Goal: Communication & Community: Share content

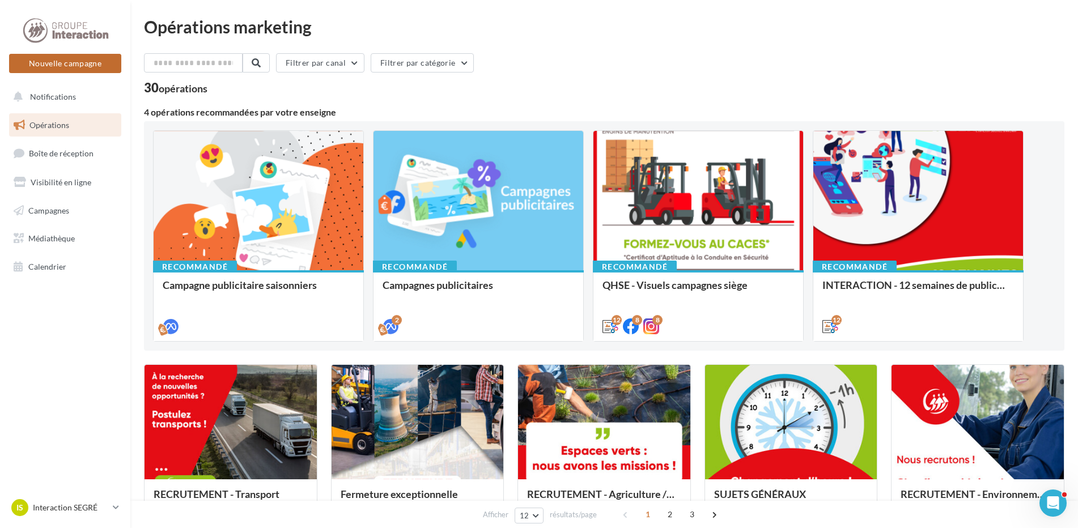
click at [94, 68] on button "Nouvelle campagne" at bounding box center [65, 63] width 112 height 19
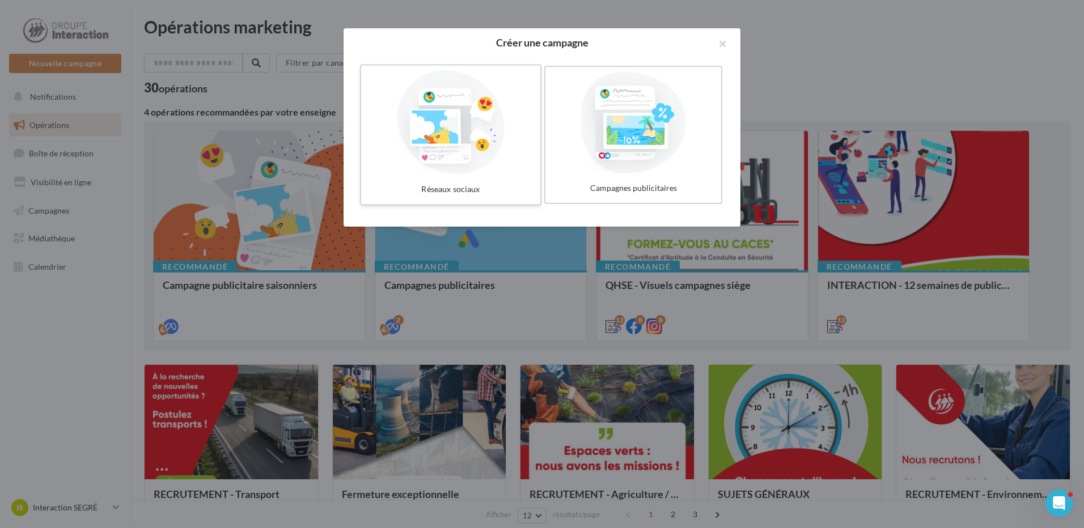
click at [434, 112] on div at bounding box center [451, 122] width 170 height 104
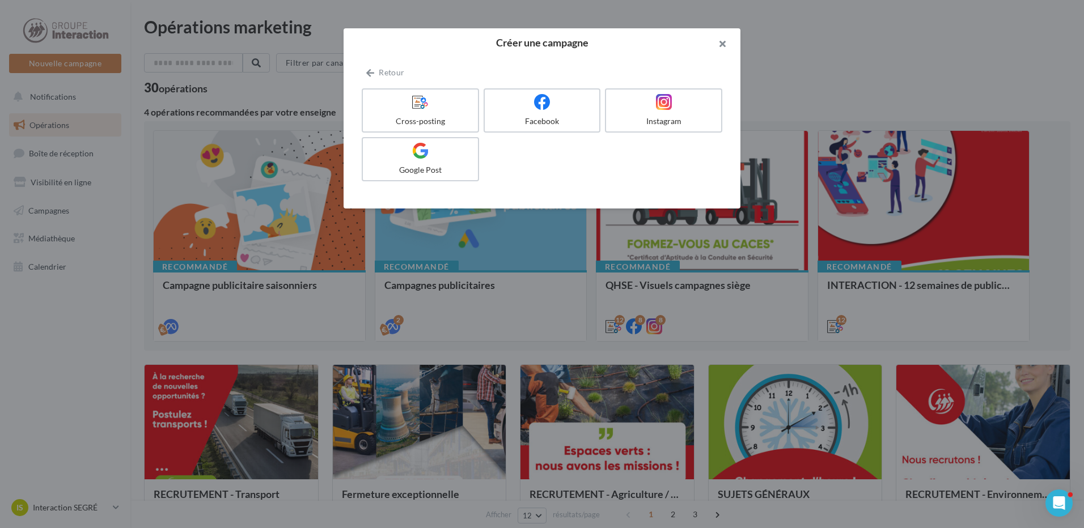
click at [723, 39] on button "button" at bounding box center [717, 45] width 45 height 34
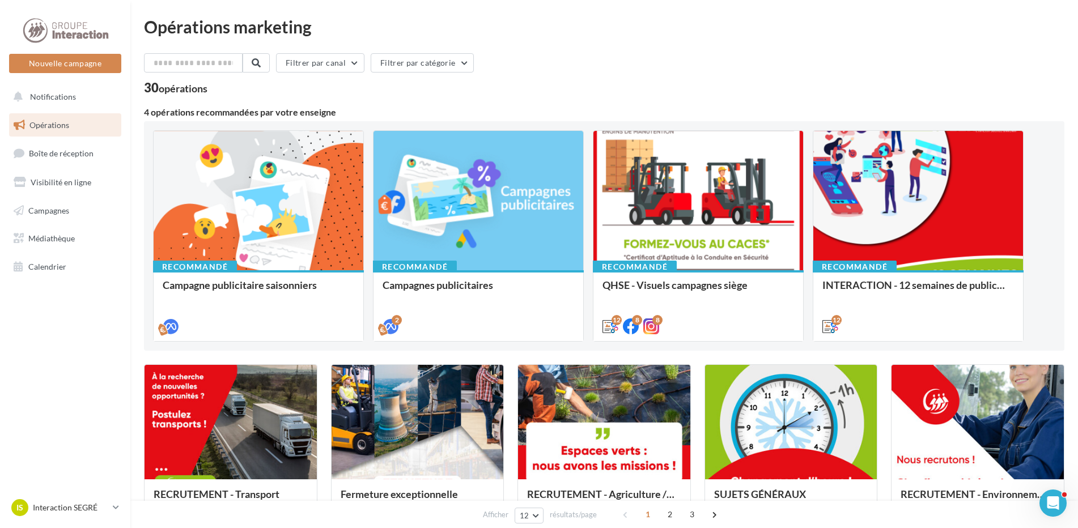
click at [79, 124] on link "Opérations" at bounding box center [65, 125] width 117 height 24
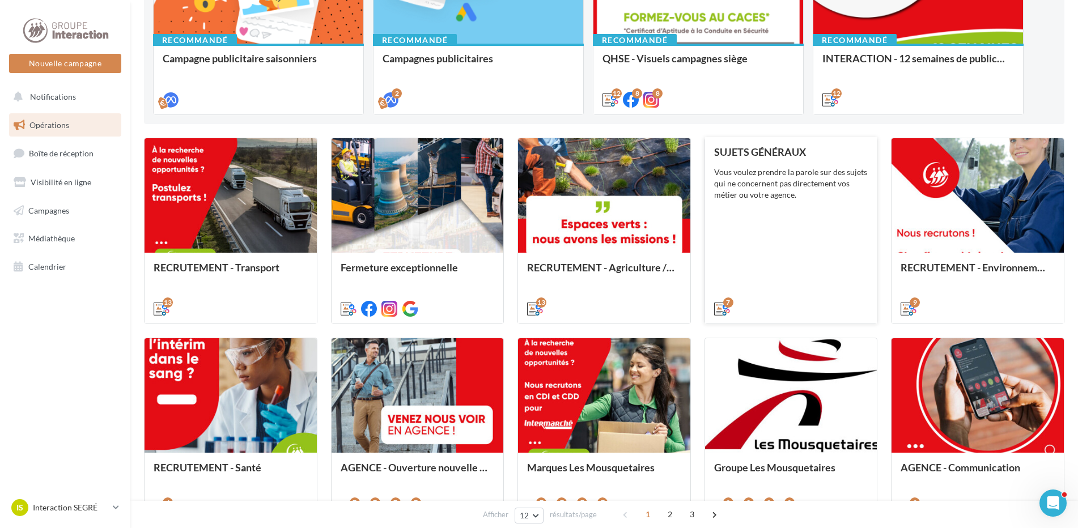
scroll to position [283, 0]
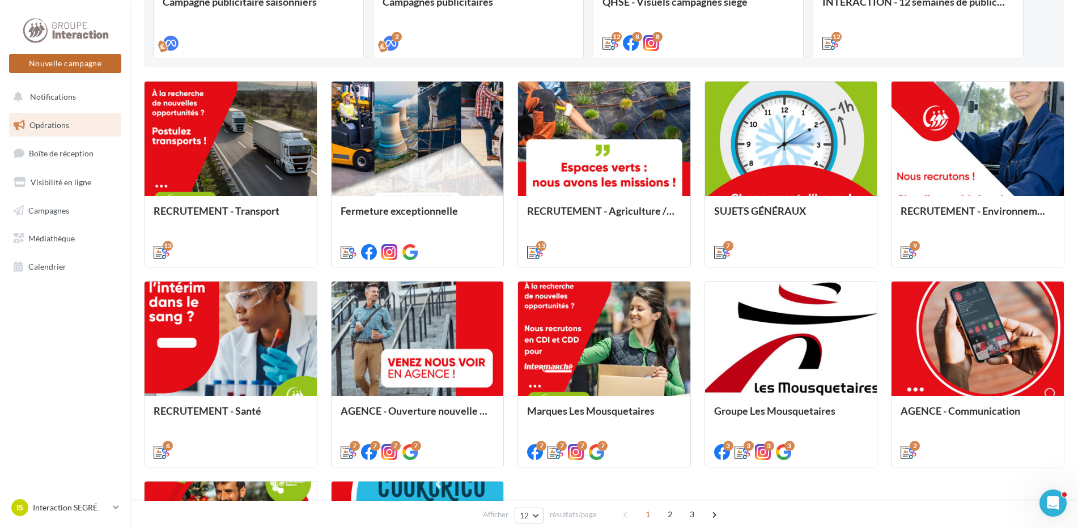
click at [83, 67] on button "Nouvelle campagne" at bounding box center [65, 63] width 112 height 19
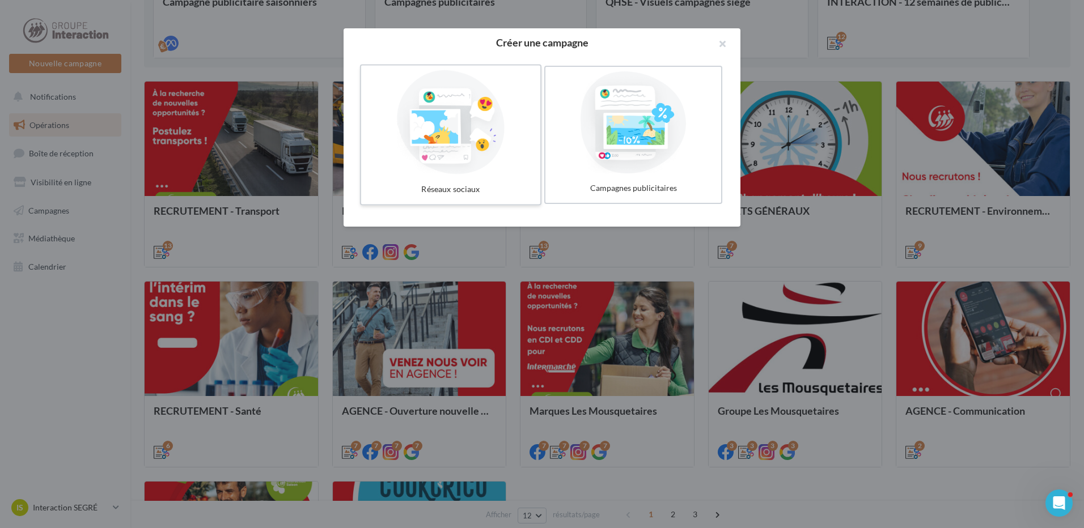
click at [453, 134] on div at bounding box center [451, 122] width 170 height 104
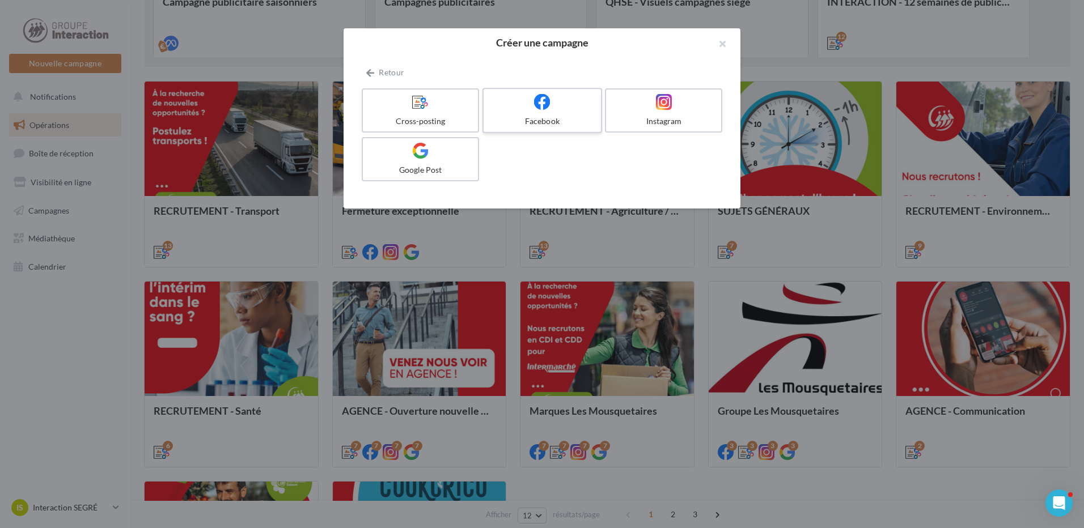
click at [564, 111] on div at bounding box center [542, 103] width 108 height 18
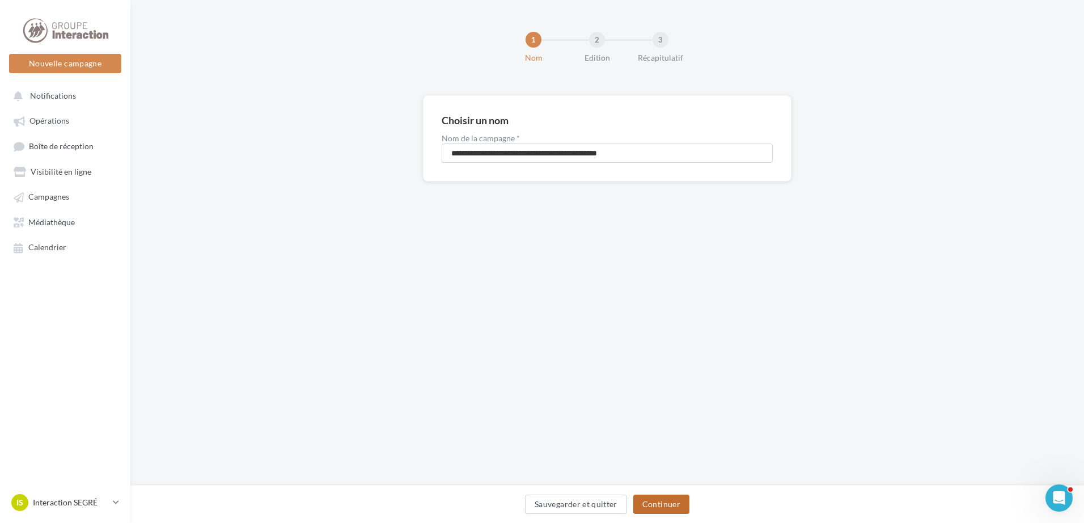
click at [654, 506] on button "Continuer" at bounding box center [661, 503] width 56 height 19
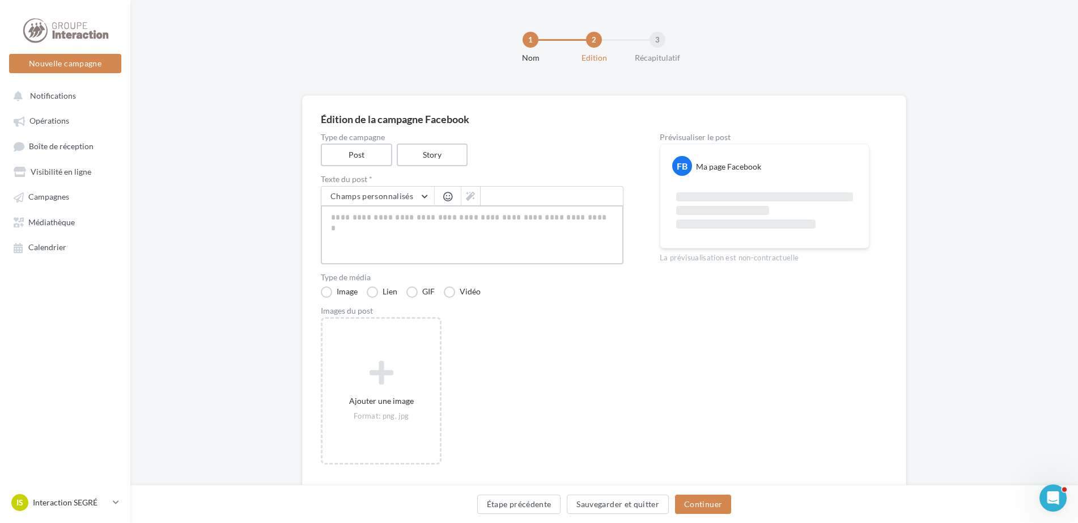
click at [383, 225] on textarea at bounding box center [472, 234] width 303 height 59
paste textarea "**********"
type textarea "**********"
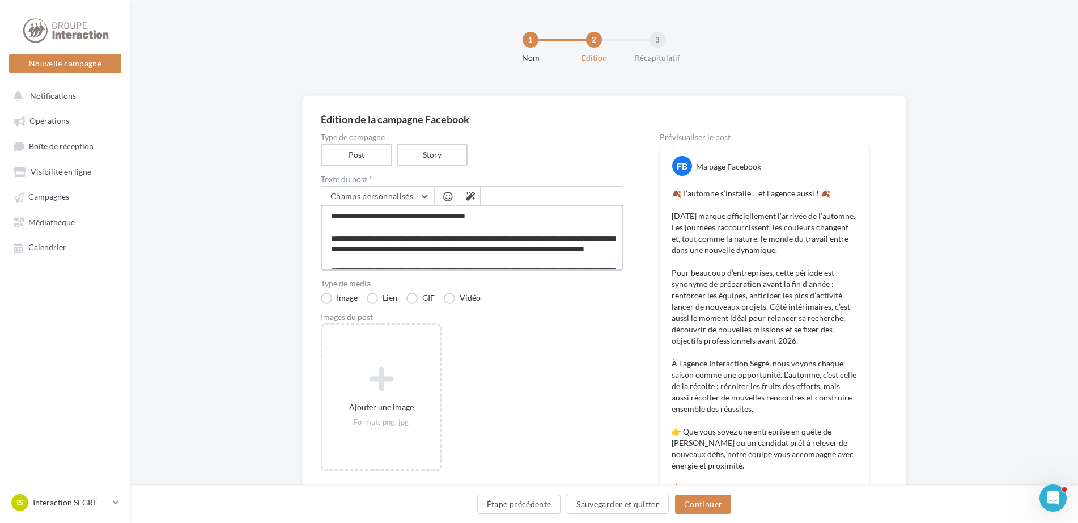
scroll to position [57, 0]
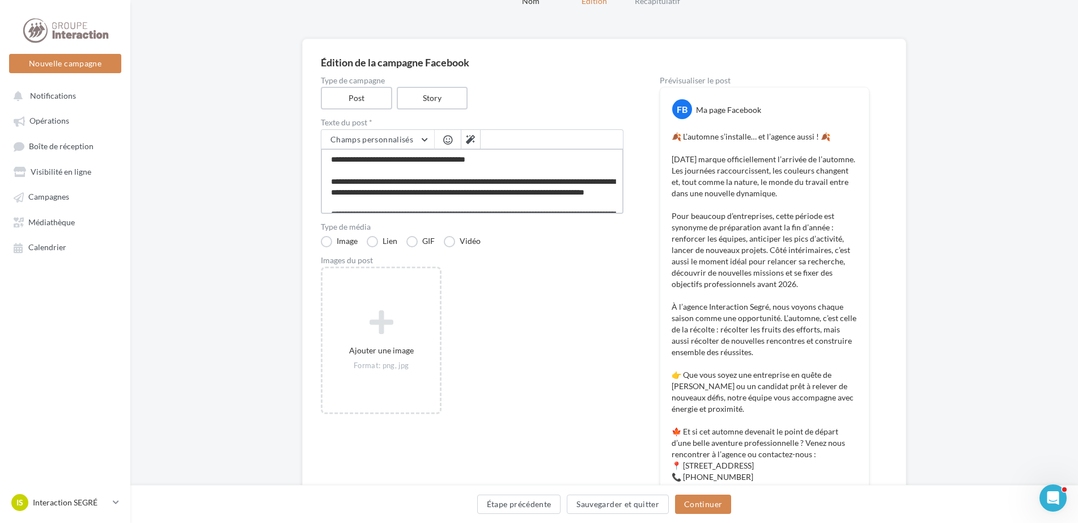
type textarea "**********"
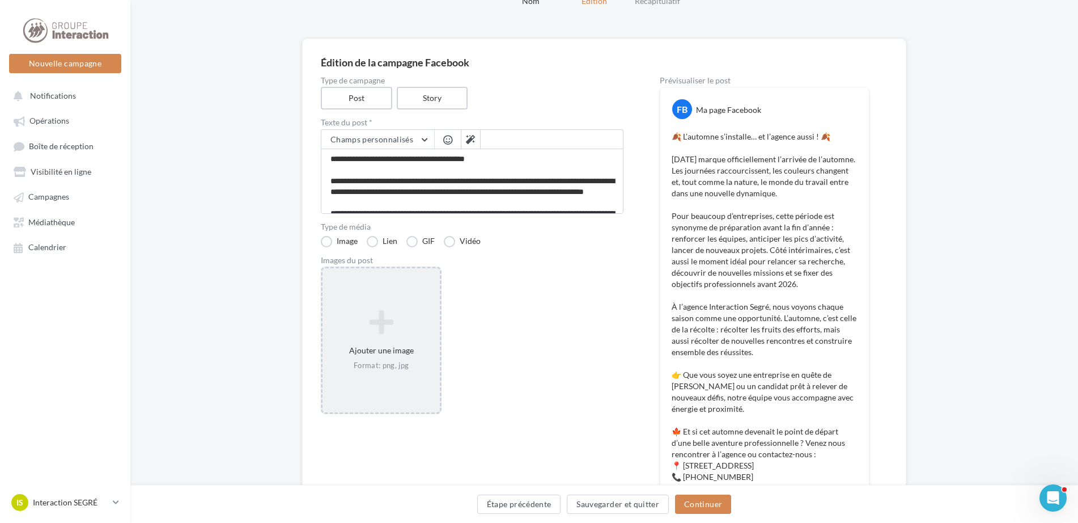
click at [385, 317] on icon at bounding box center [381, 321] width 108 height 27
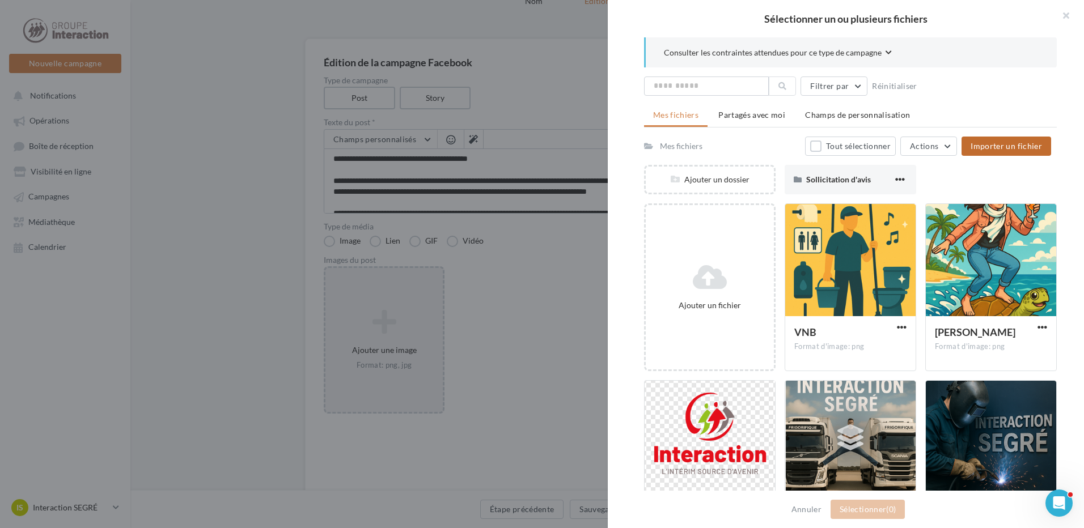
click at [1033, 149] on span "Importer un fichier" at bounding box center [1005, 146] width 71 height 10
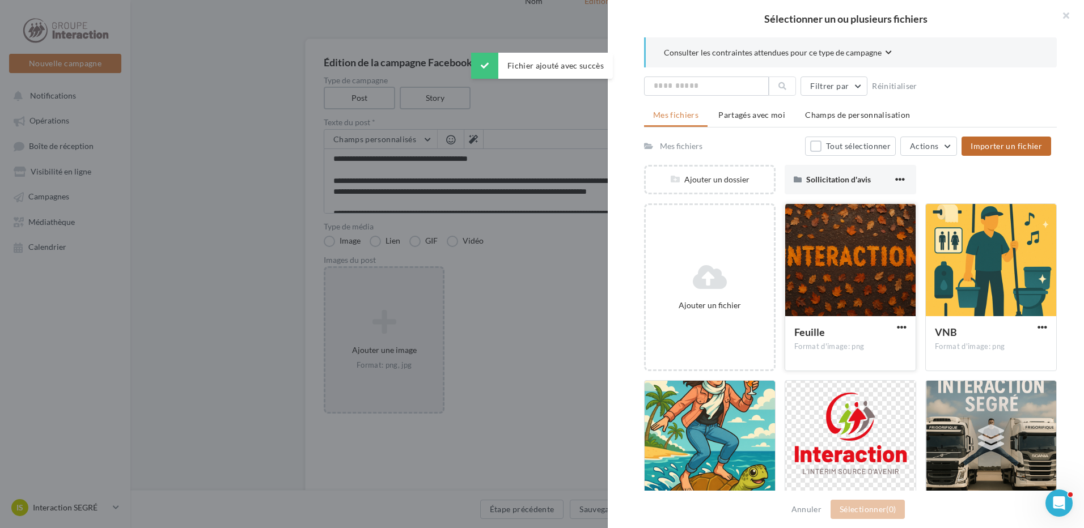
click at [856, 253] on div at bounding box center [850, 260] width 130 height 113
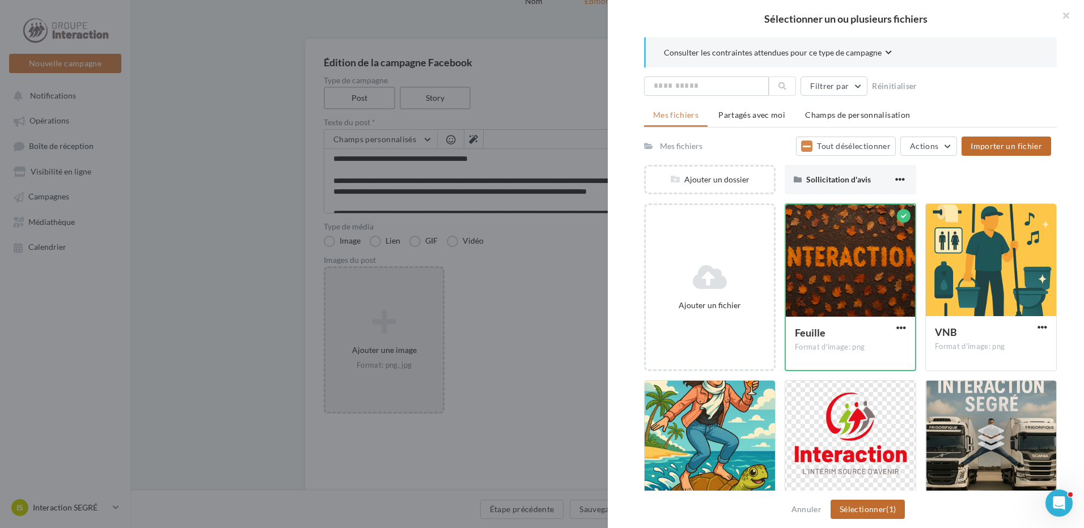
click at [866, 519] on button "Sélectionner (1)" at bounding box center [867, 509] width 74 height 19
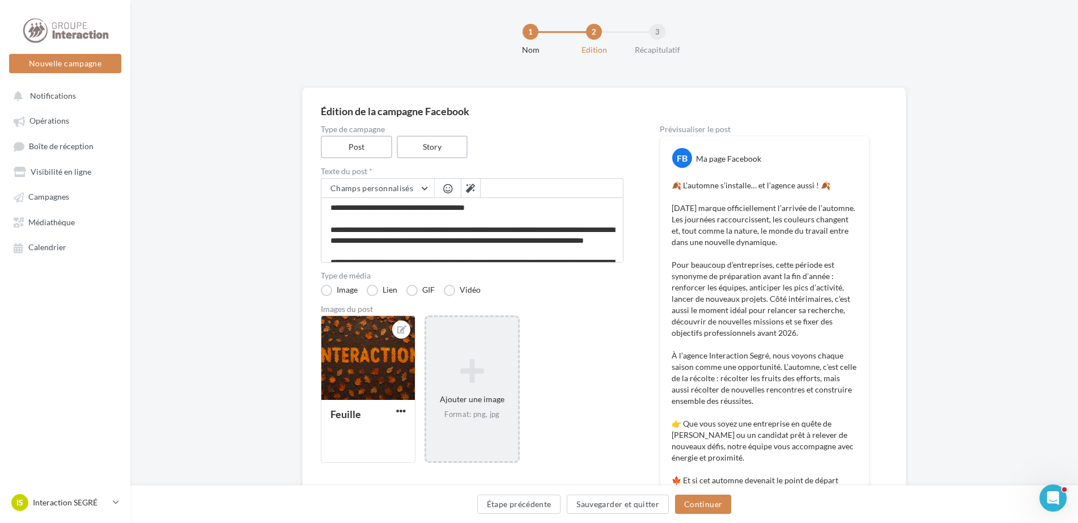
scroll to position [291, 0]
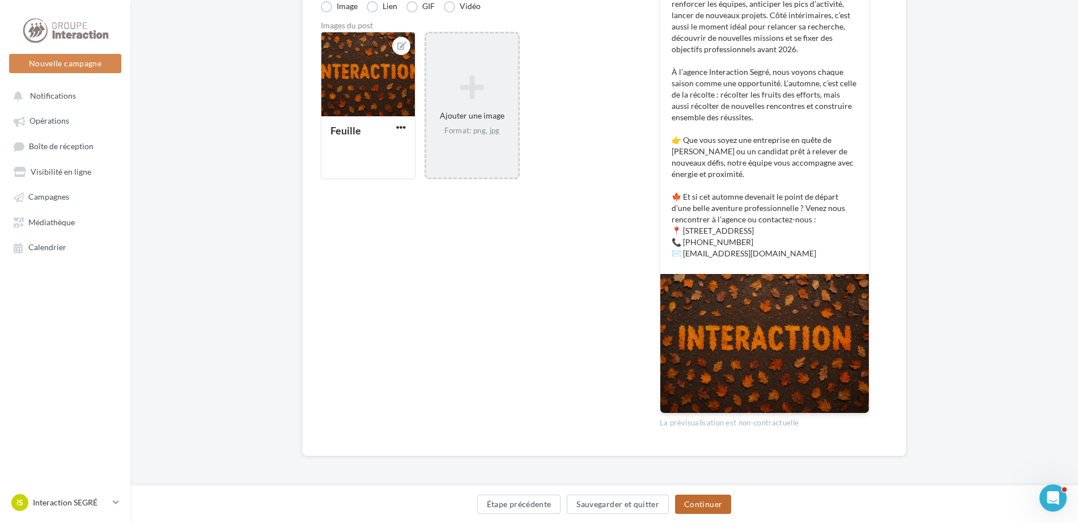
click at [705, 502] on button "Continuer" at bounding box center [703, 503] width 56 height 19
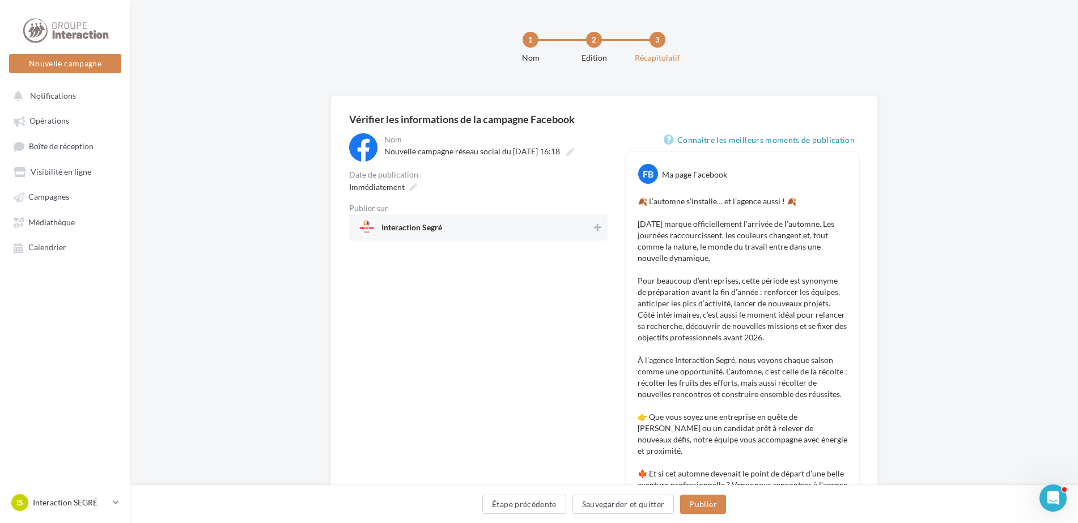
scroll to position [272, 0]
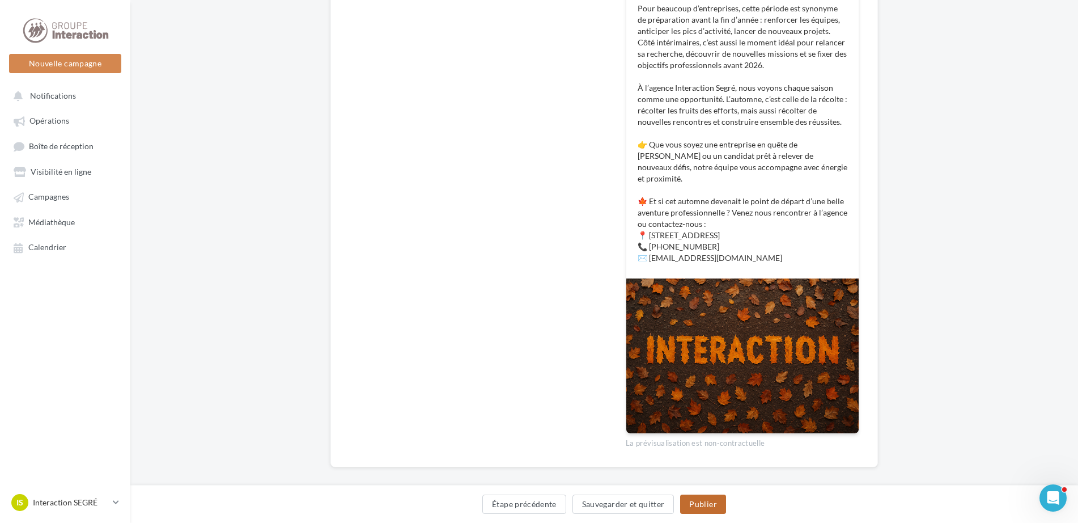
click at [713, 498] on button "Publier" at bounding box center [702, 503] width 45 height 19
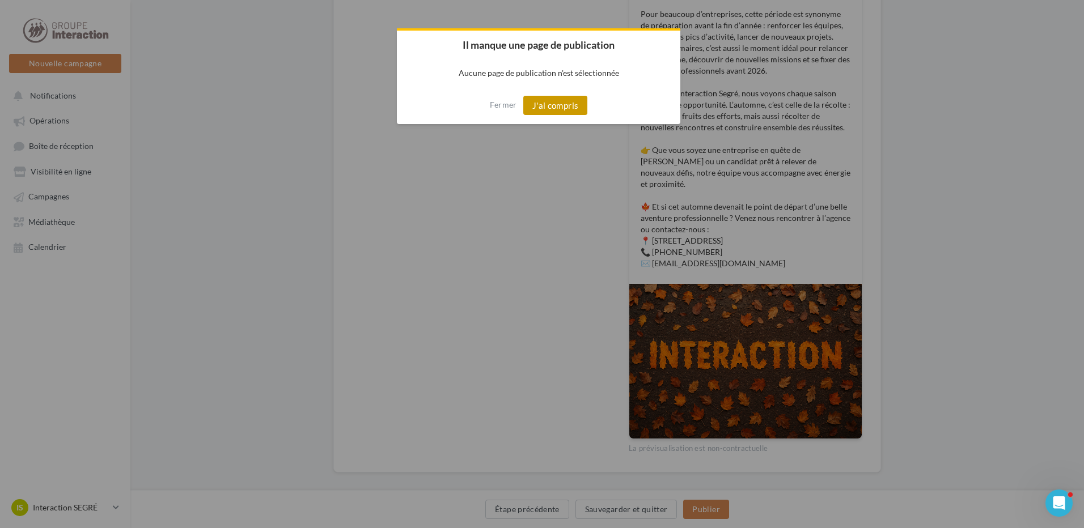
click at [566, 108] on button "J'ai compris" at bounding box center [555, 105] width 65 height 19
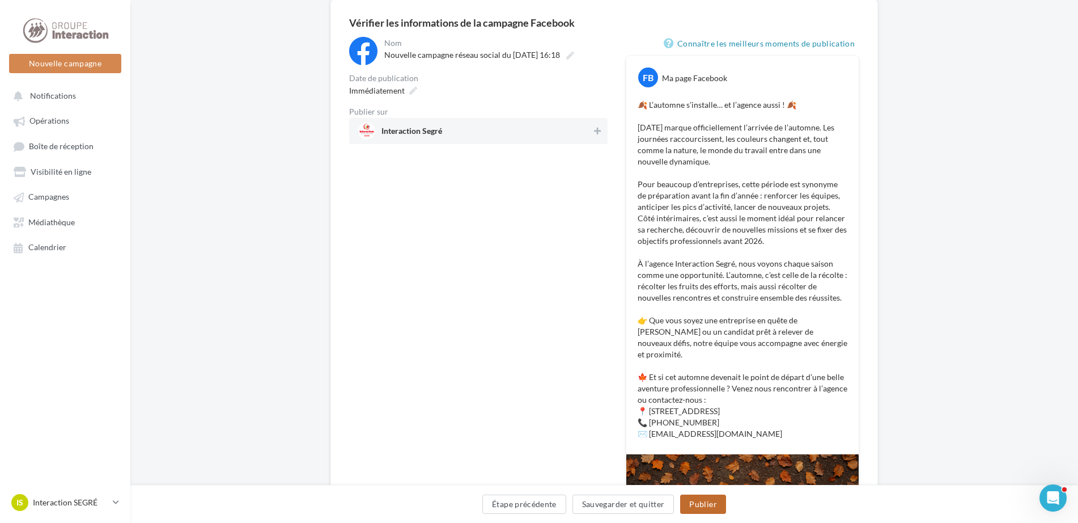
scroll to position [40, 0]
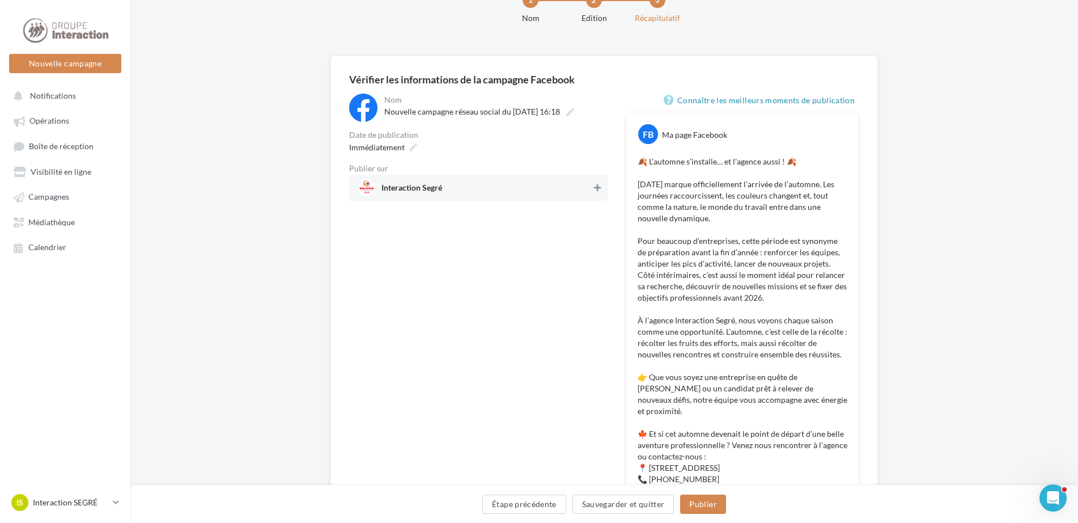
click at [593, 189] on button at bounding box center [597, 188] width 11 height 14
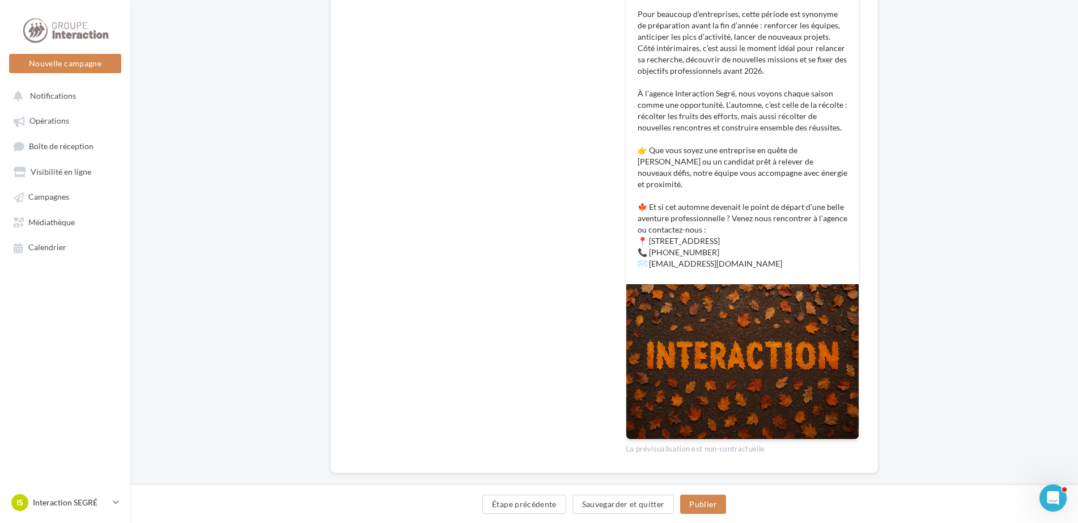
scroll to position [272, 0]
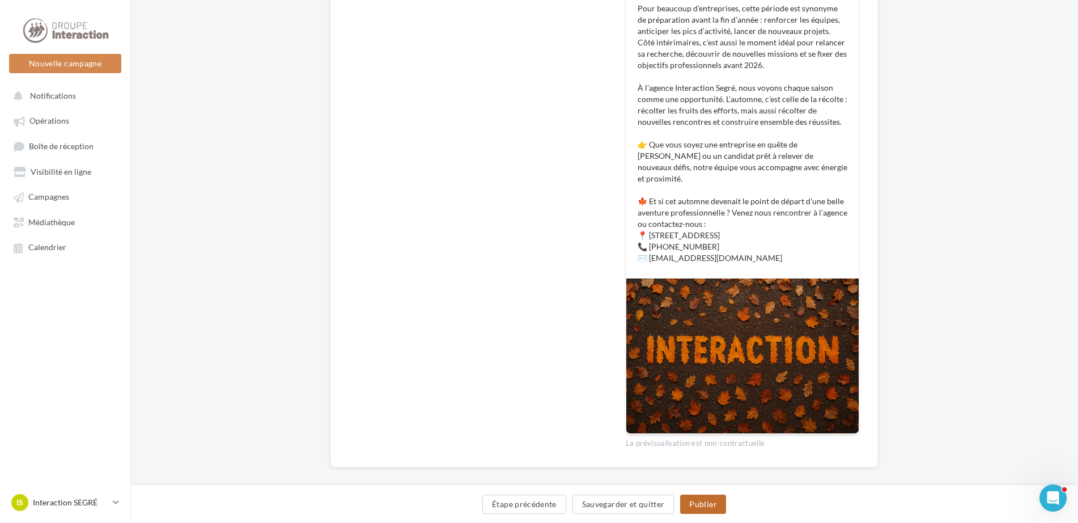
click at [722, 500] on button "Publier" at bounding box center [702, 503] width 45 height 19
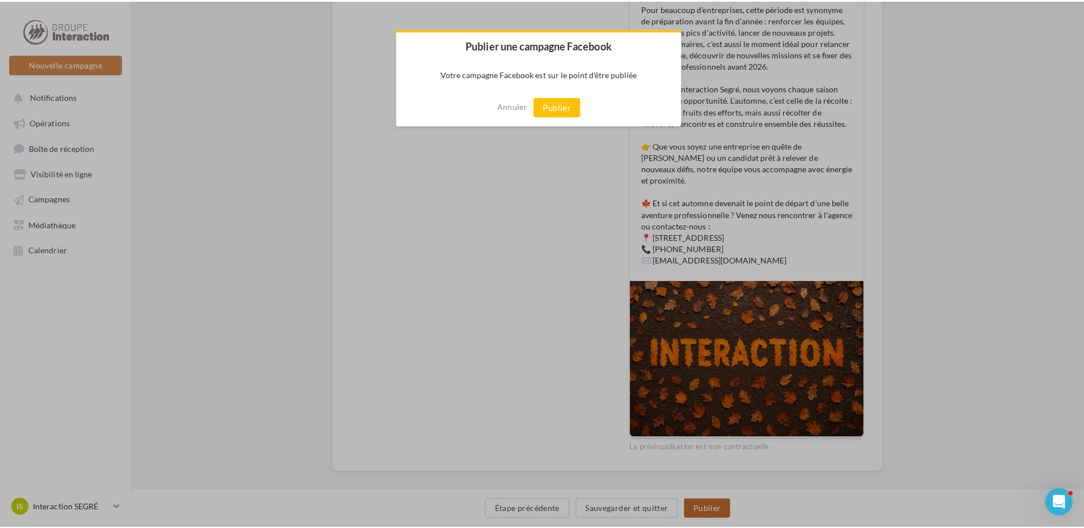
scroll to position [266, 0]
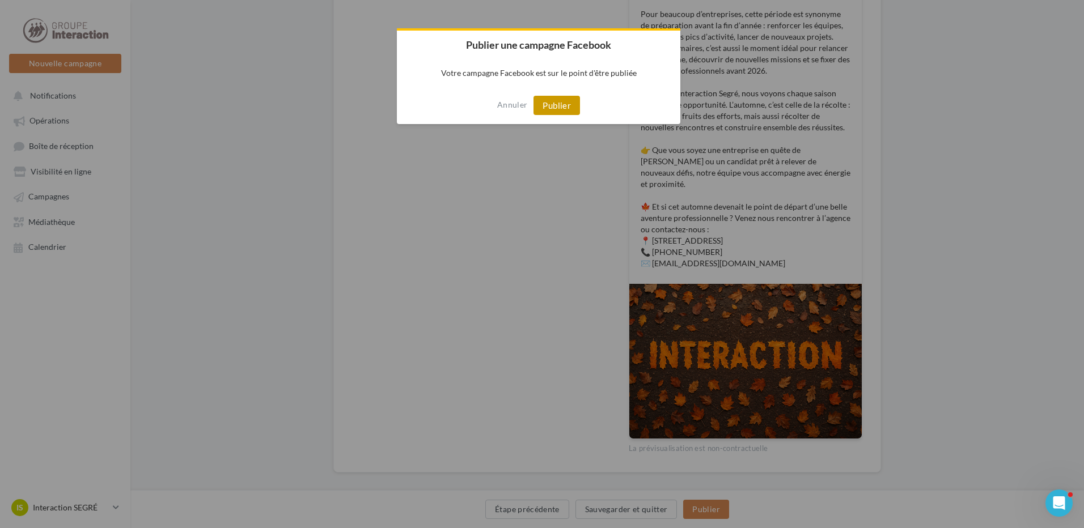
click at [566, 113] on button "Publier" at bounding box center [556, 105] width 46 height 19
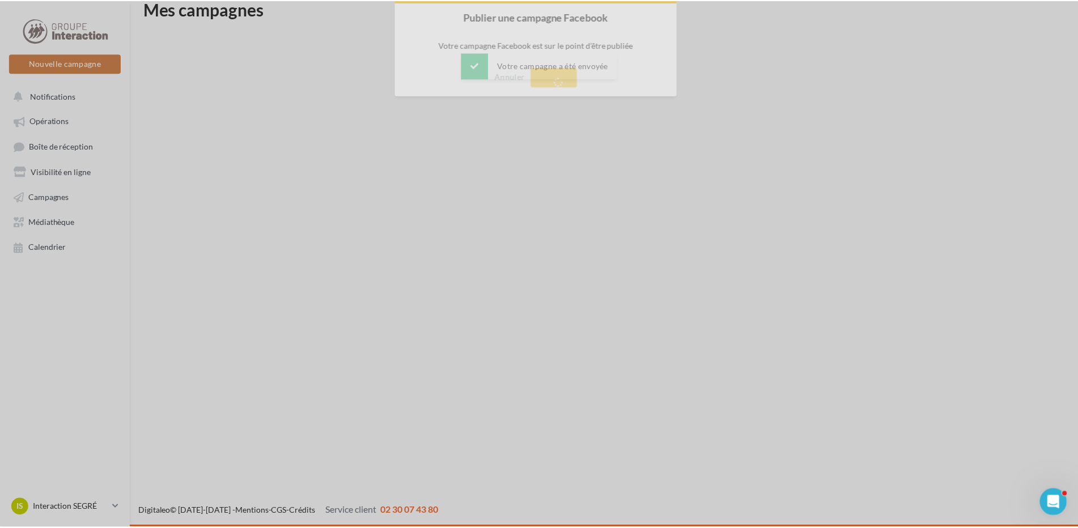
scroll to position [18, 0]
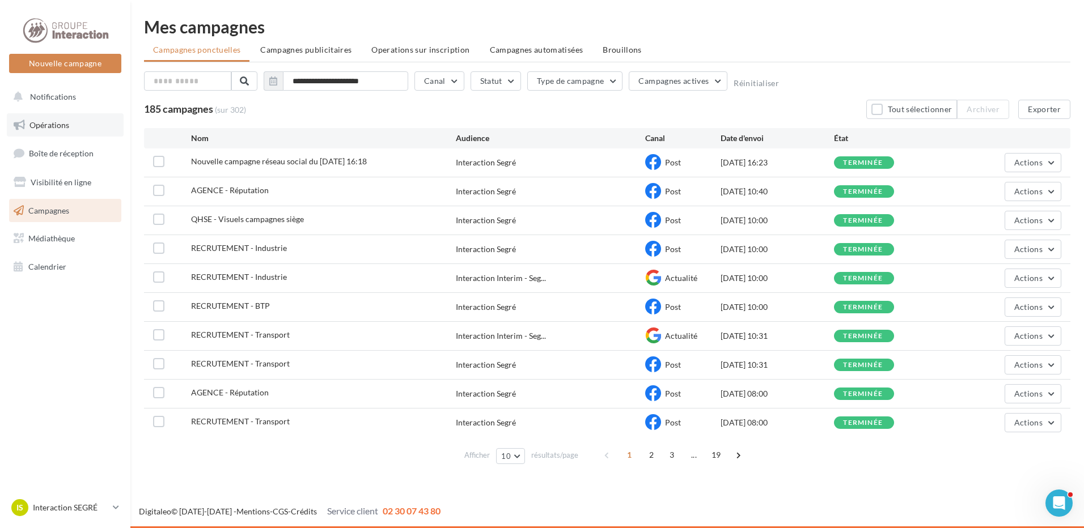
click at [66, 125] on span "Opérations" at bounding box center [49, 125] width 40 height 10
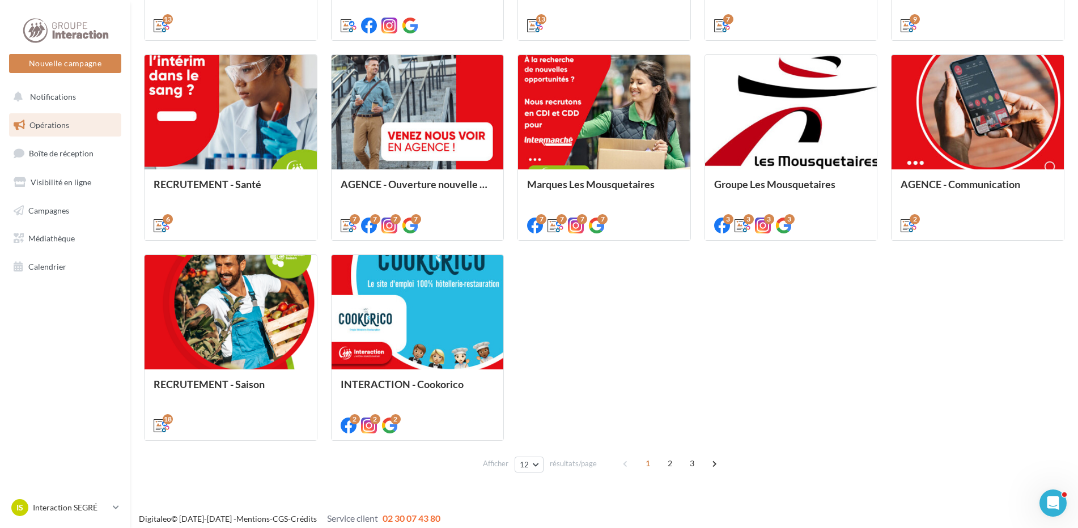
scroll to position [517, 0]
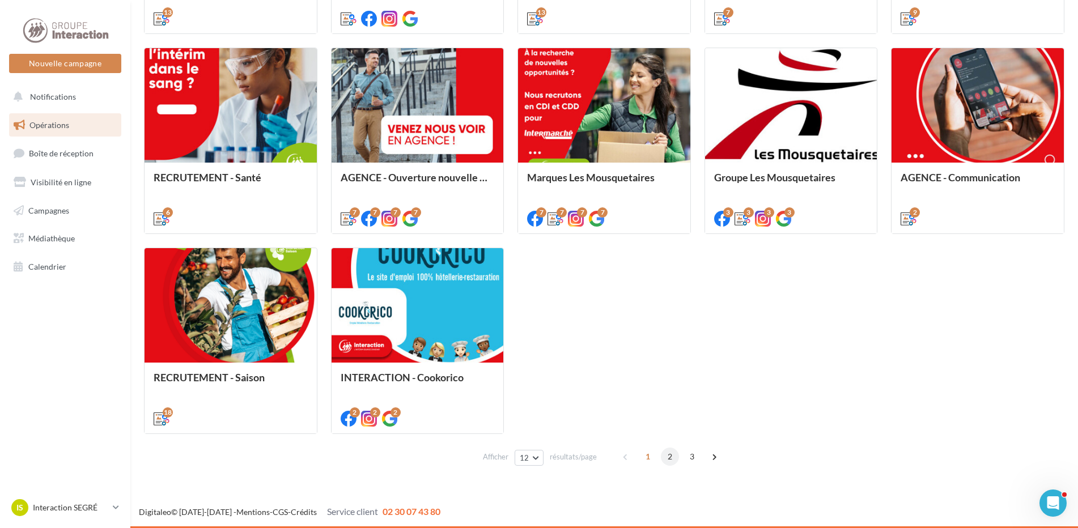
click at [675, 452] on span "2" at bounding box center [670, 457] width 18 height 18
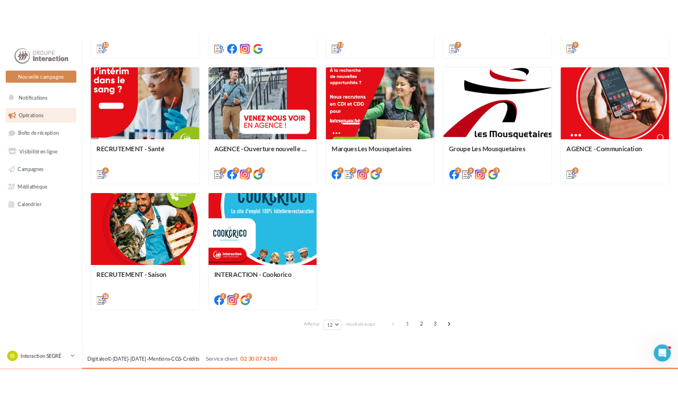
scroll to position [319, 0]
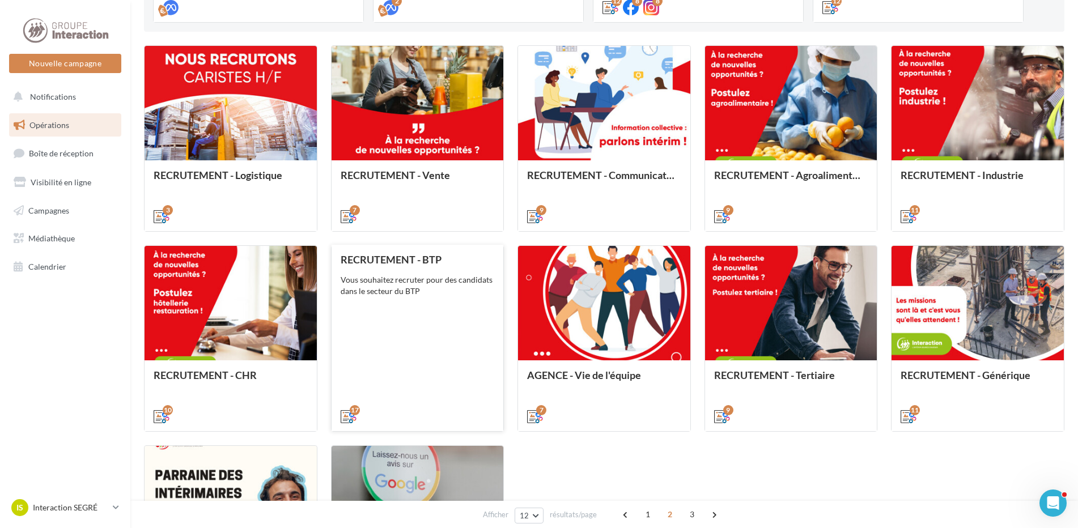
click at [452, 319] on div "RECRUTEMENT - BTP Vous souhaitez recruter pour des candidats dans le secteur du…" at bounding box center [418, 337] width 154 height 167
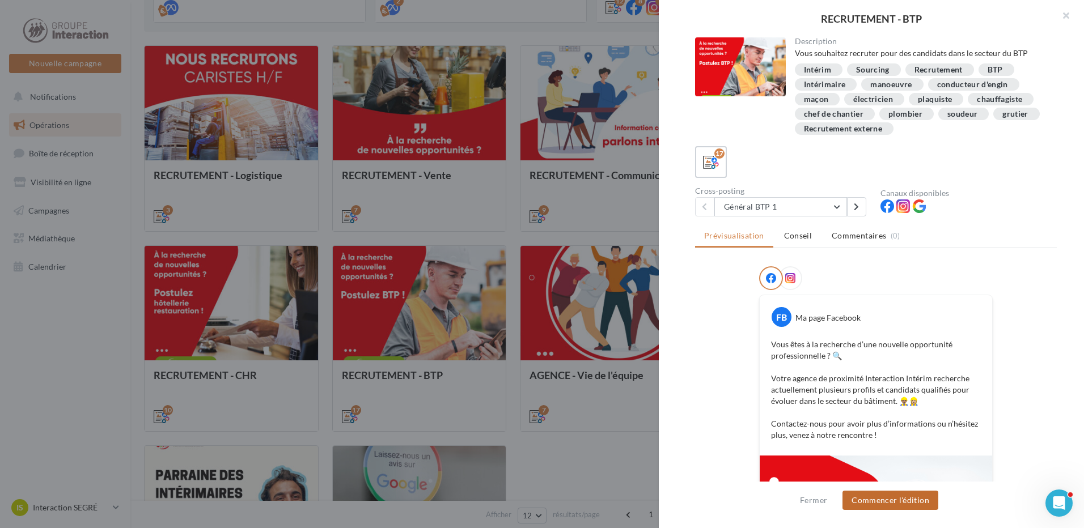
click at [893, 503] on button "Commencer l'édition" at bounding box center [890, 500] width 96 height 19
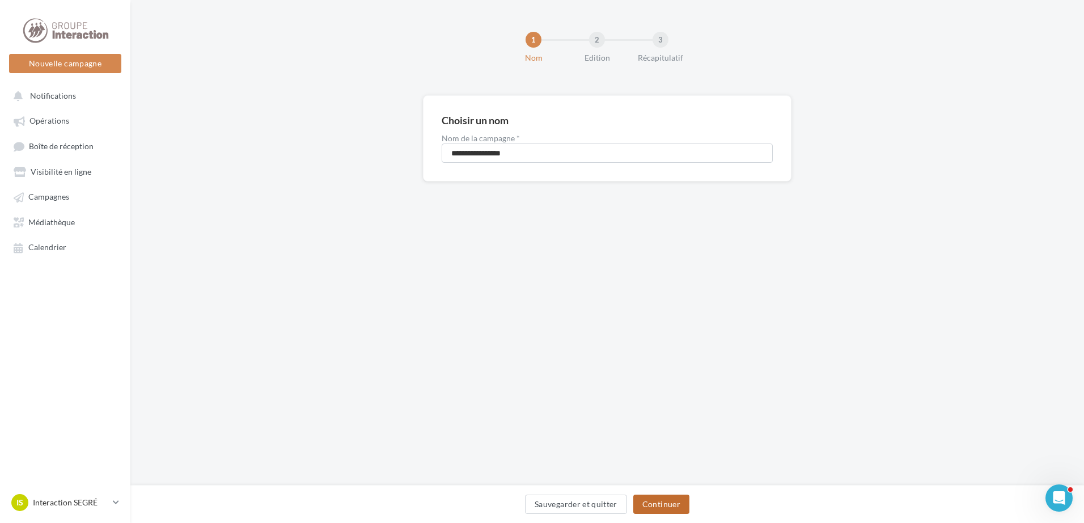
click at [657, 499] on button "Continuer" at bounding box center [661, 503] width 56 height 19
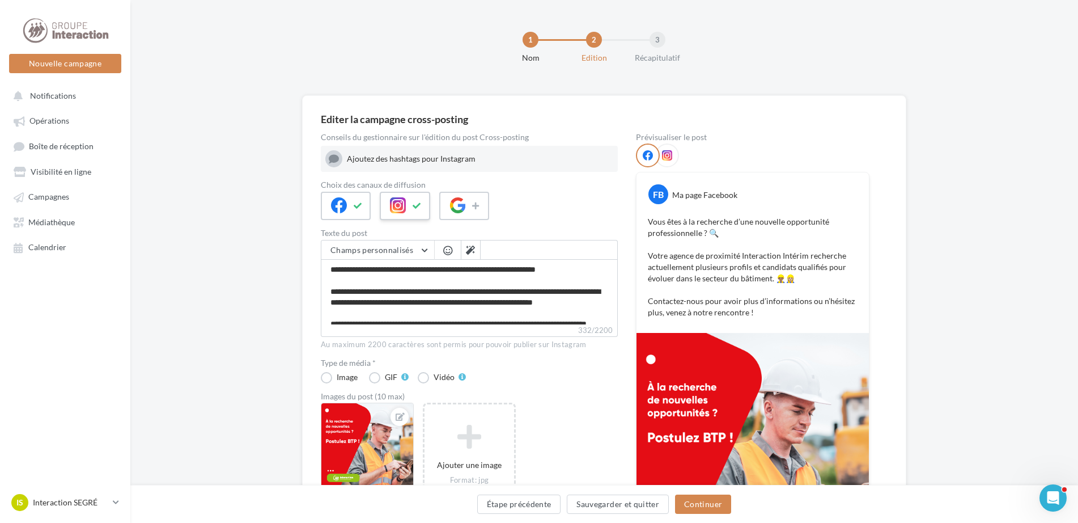
click at [412, 201] on button at bounding box center [417, 205] width 14 height 17
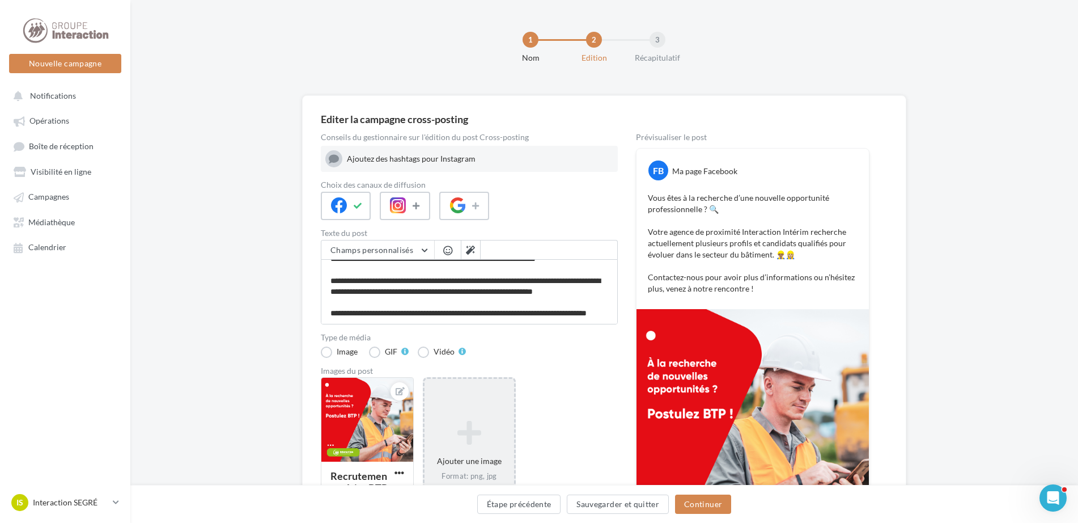
scroll to position [129, 0]
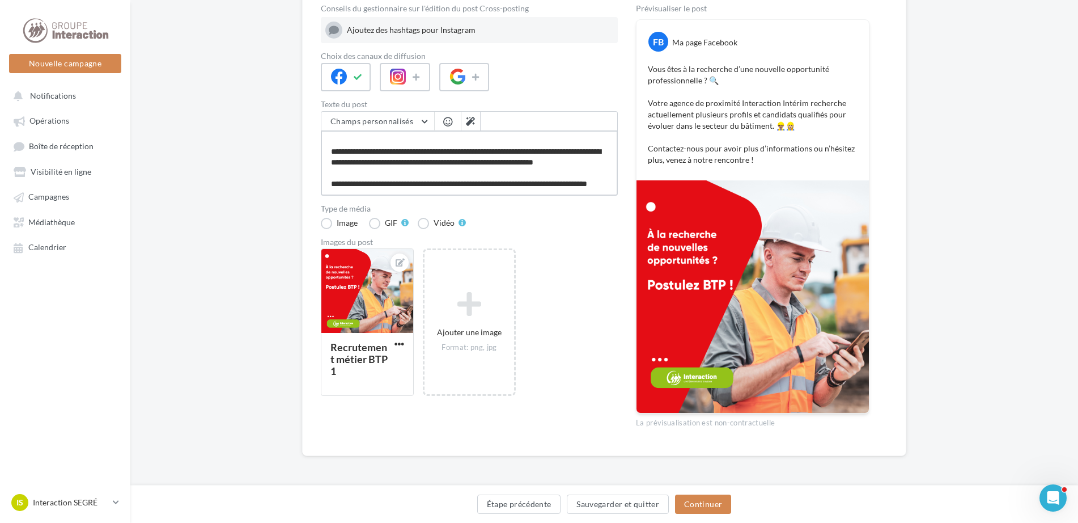
click at [404, 192] on textarea "**********" at bounding box center [469, 162] width 297 height 65
type textarea "**********"
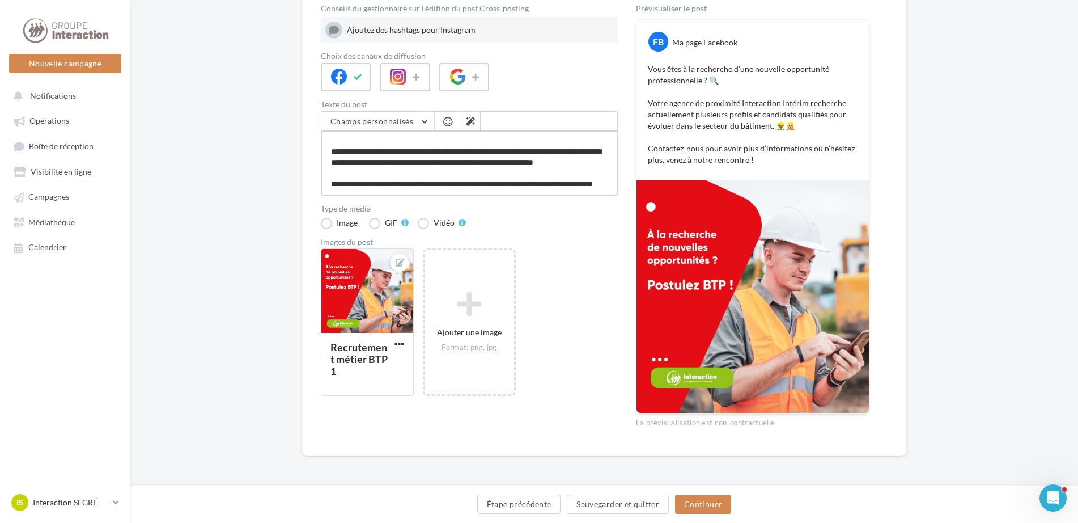
scroll to position [50, 0]
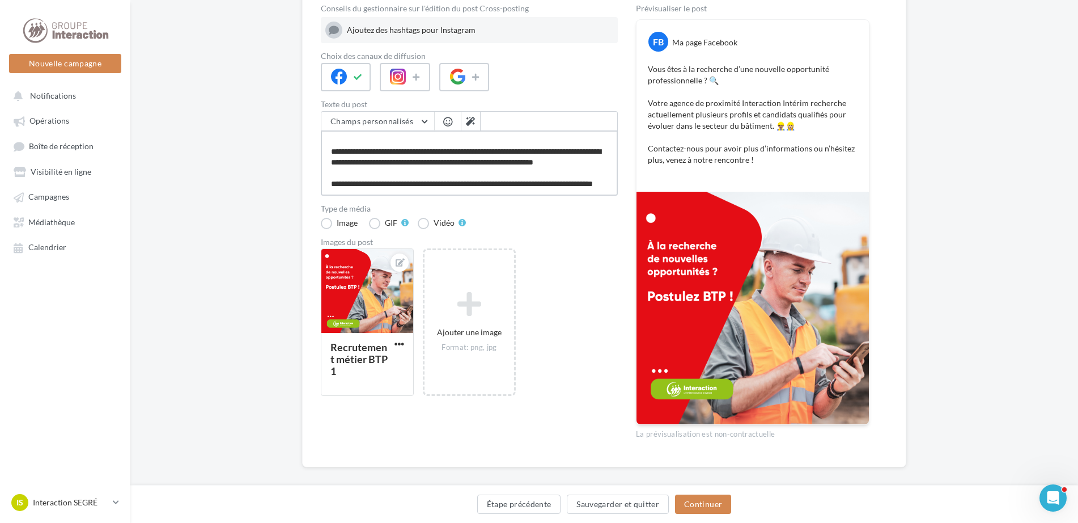
type textarea "**********"
click at [329, 180] on textarea "**********" at bounding box center [469, 162] width 297 height 65
type textarea "**********"
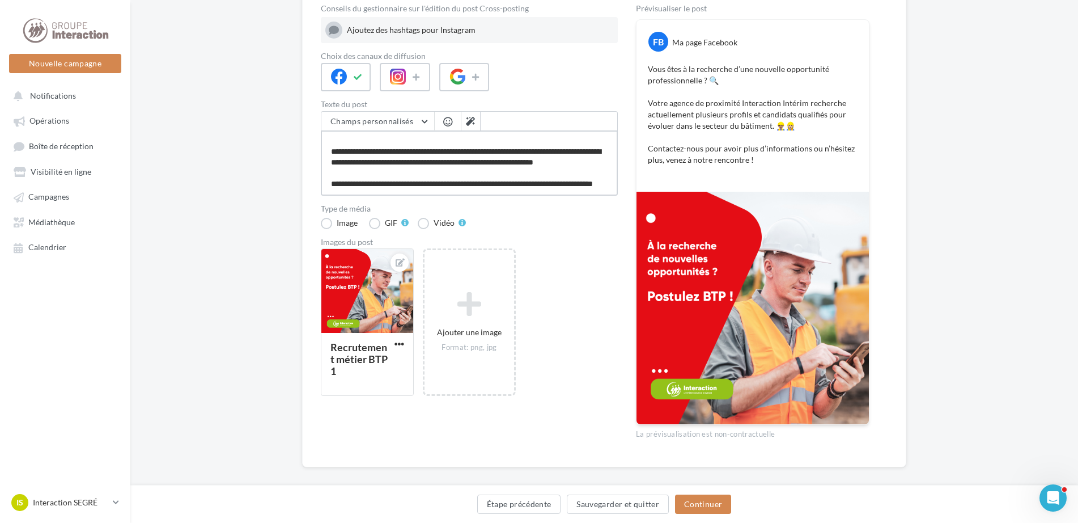
type textarea "**********"
paste textarea "**********"
type textarea "**********"
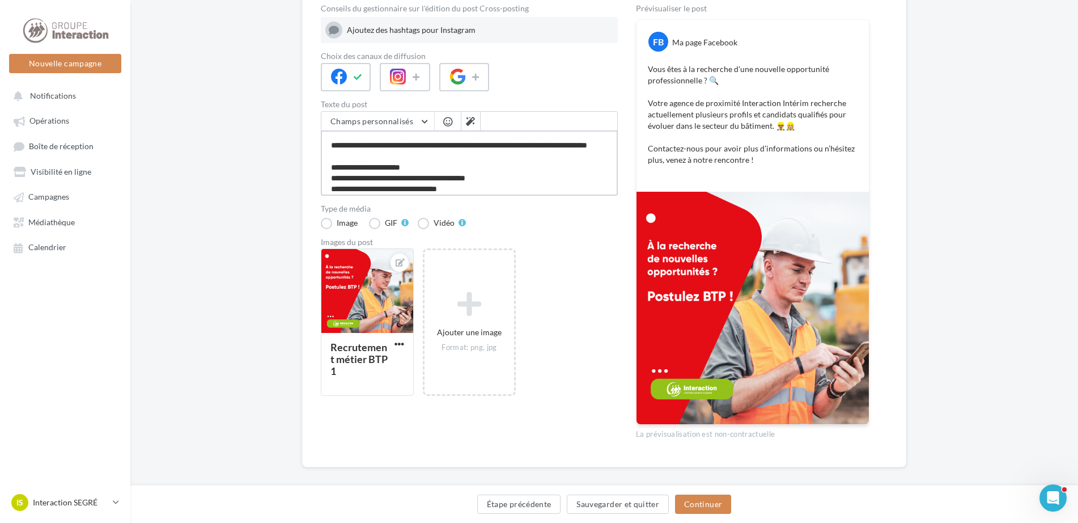
scroll to position [94, 0]
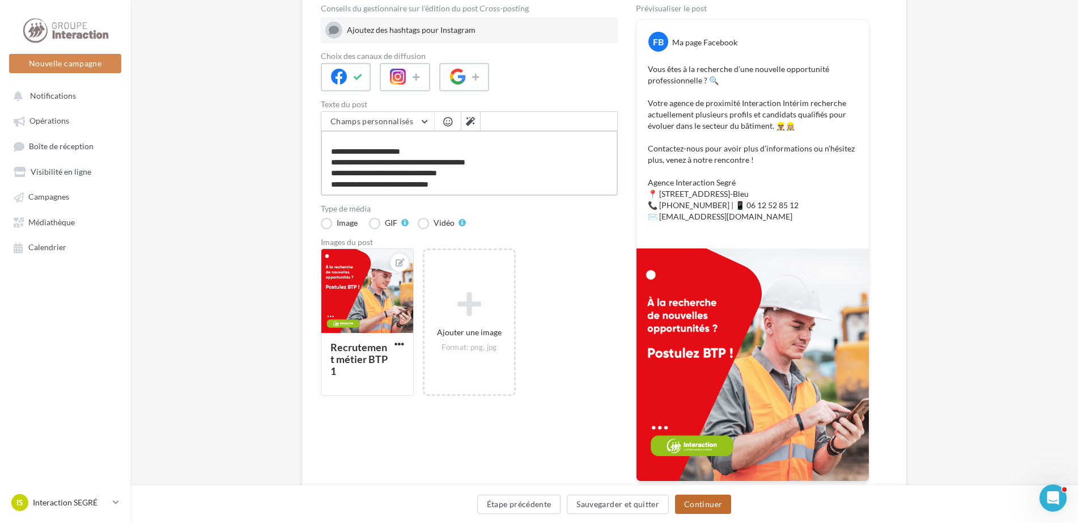
type textarea "**********"
click at [706, 504] on button "Continuer" at bounding box center [703, 503] width 56 height 19
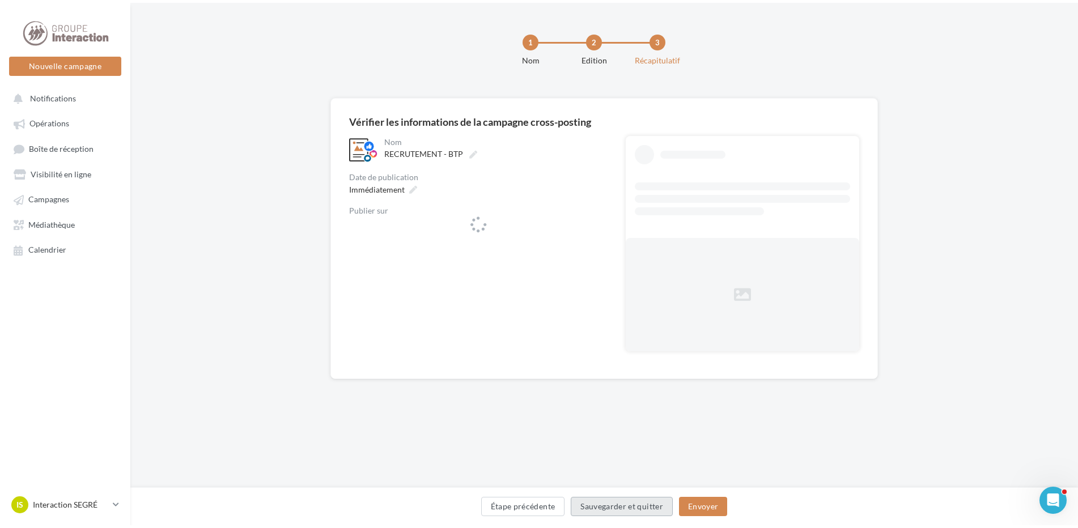
scroll to position [0, 0]
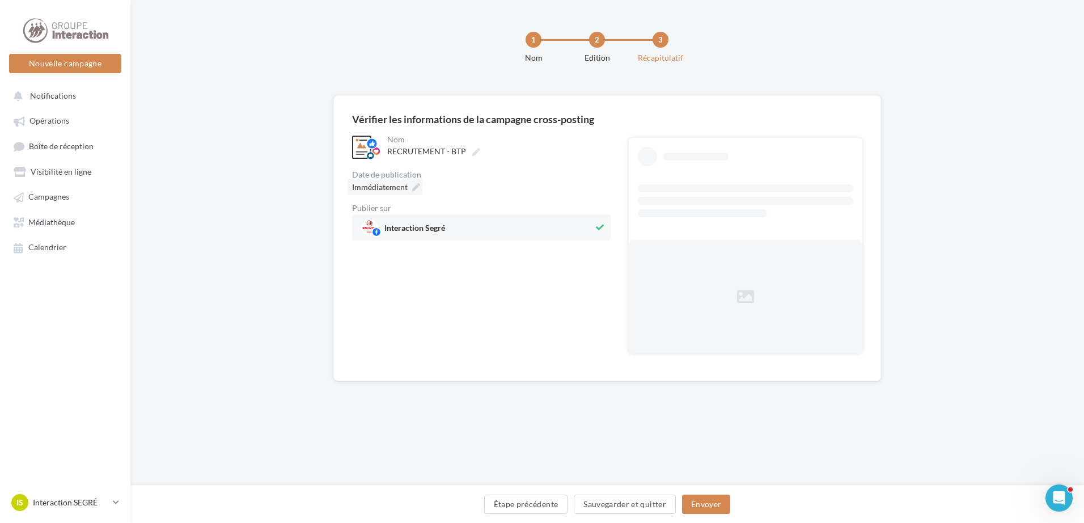
click at [415, 189] on icon at bounding box center [416, 187] width 8 height 8
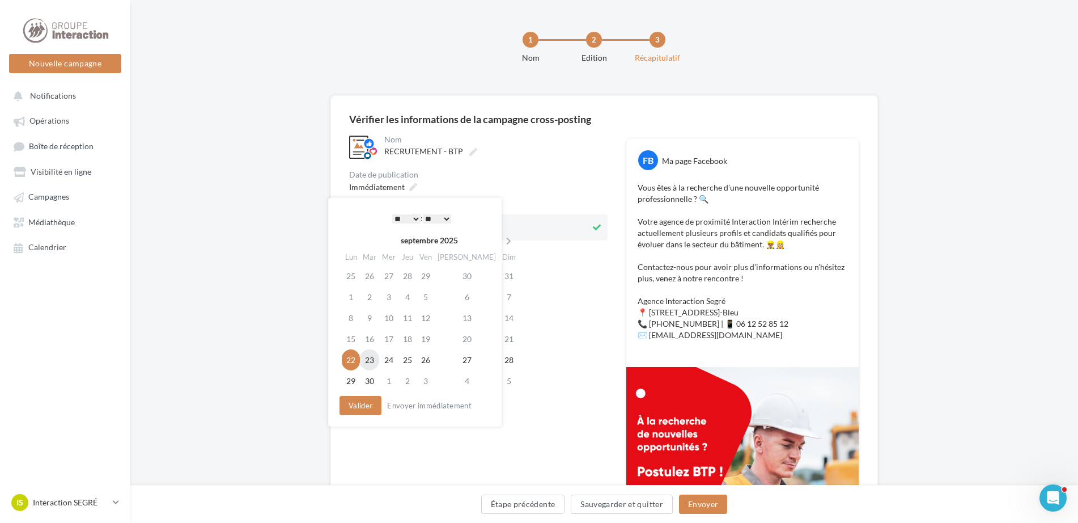
click at [375, 360] on td "23" at bounding box center [369, 359] width 19 height 21
click at [353, 409] on button "Valider" at bounding box center [358, 405] width 42 height 19
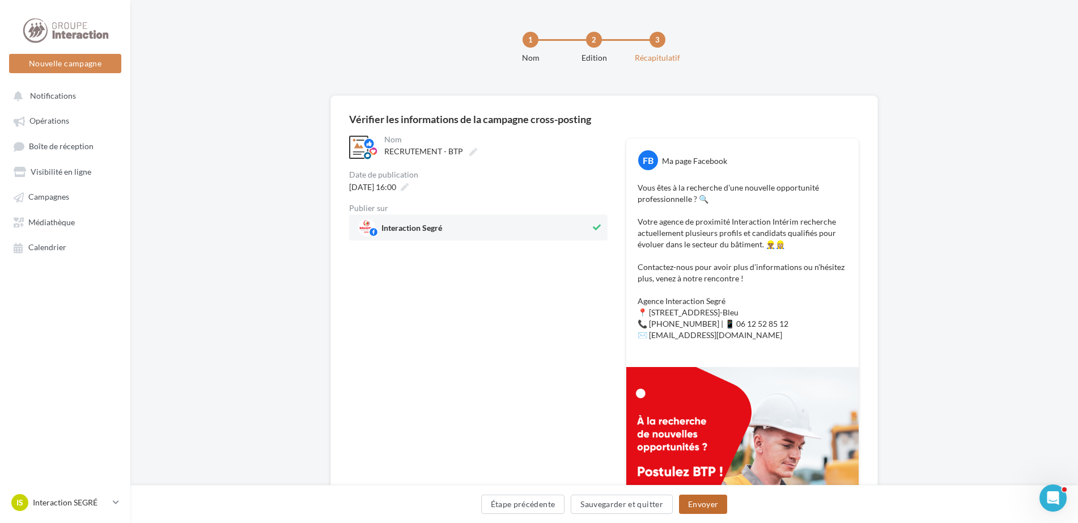
click at [696, 502] on button "Envoyer" at bounding box center [703, 503] width 48 height 19
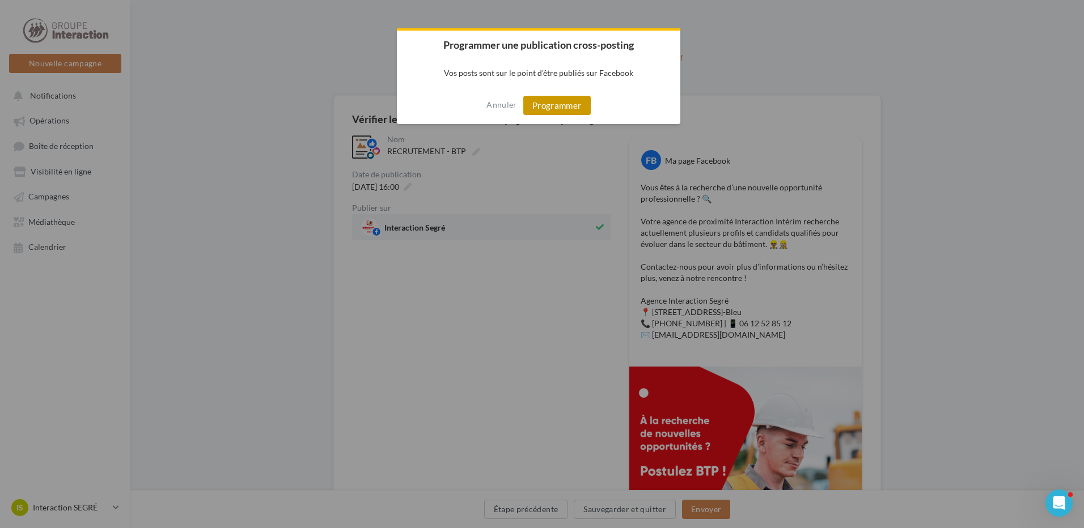
click at [571, 102] on button "Programmer" at bounding box center [556, 105] width 67 height 19
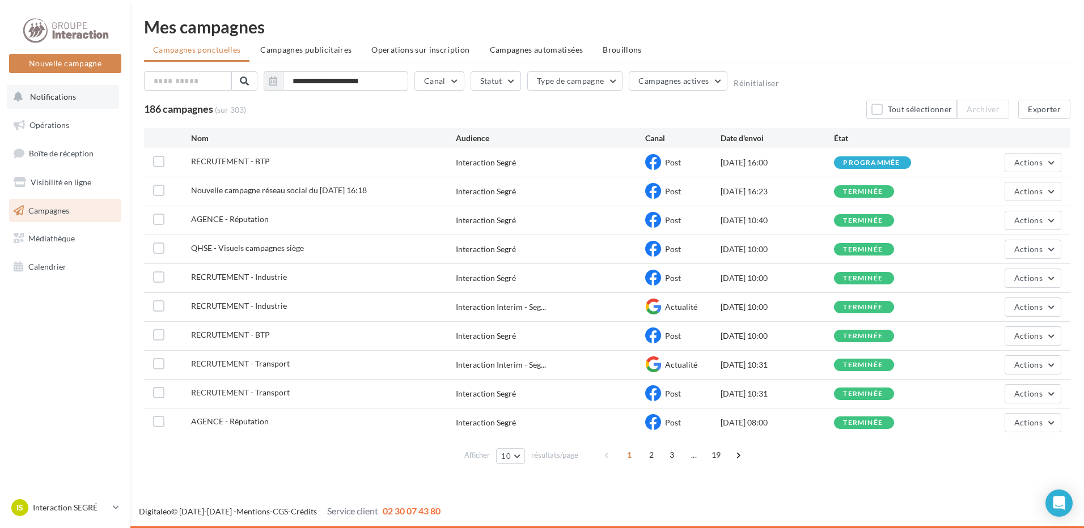
click at [65, 95] on span "Notifications" at bounding box center [53, 97] width 46 height 10
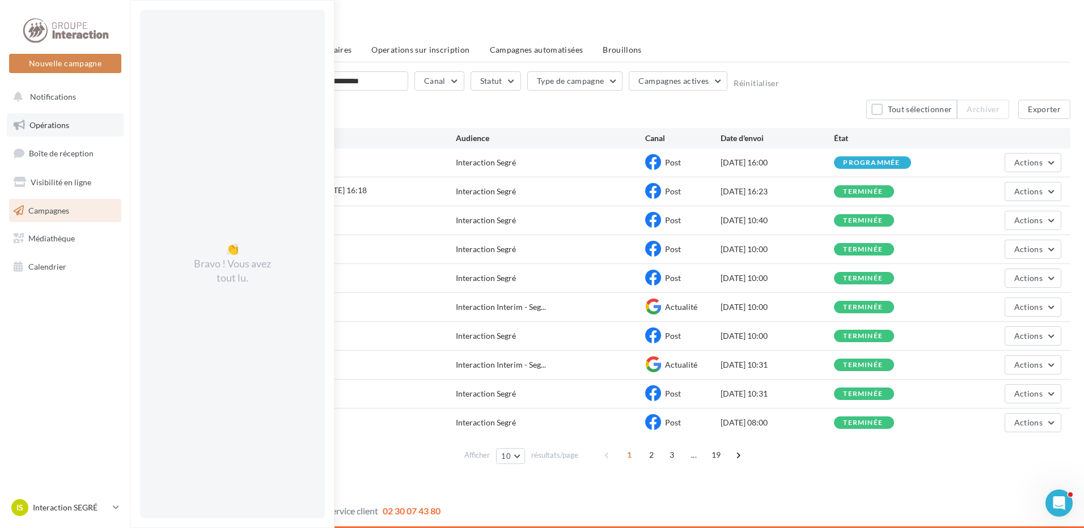
click at [58, 114] on link "Opérations" at bounding box center [65, 125] width 117 height 24
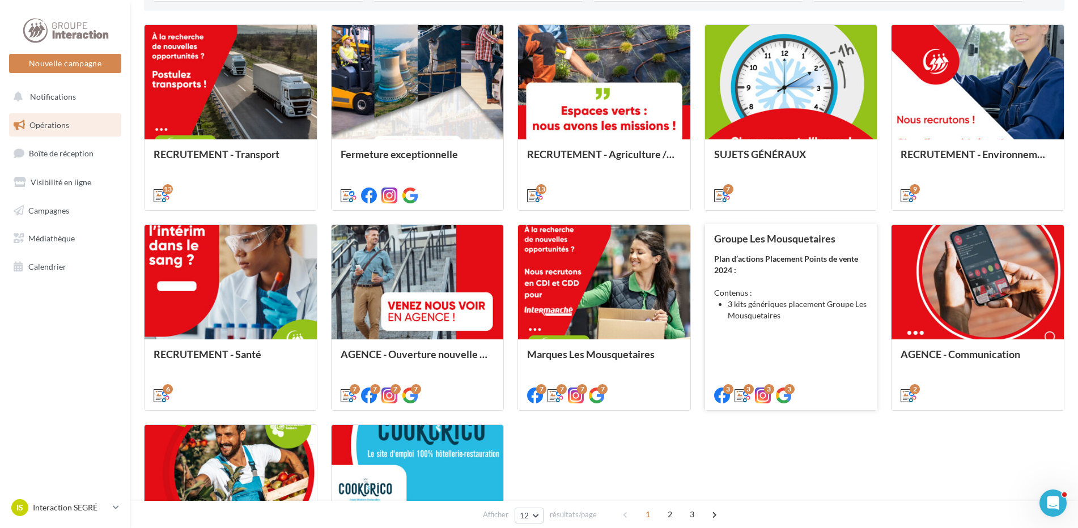
scroll to position [453, 0]
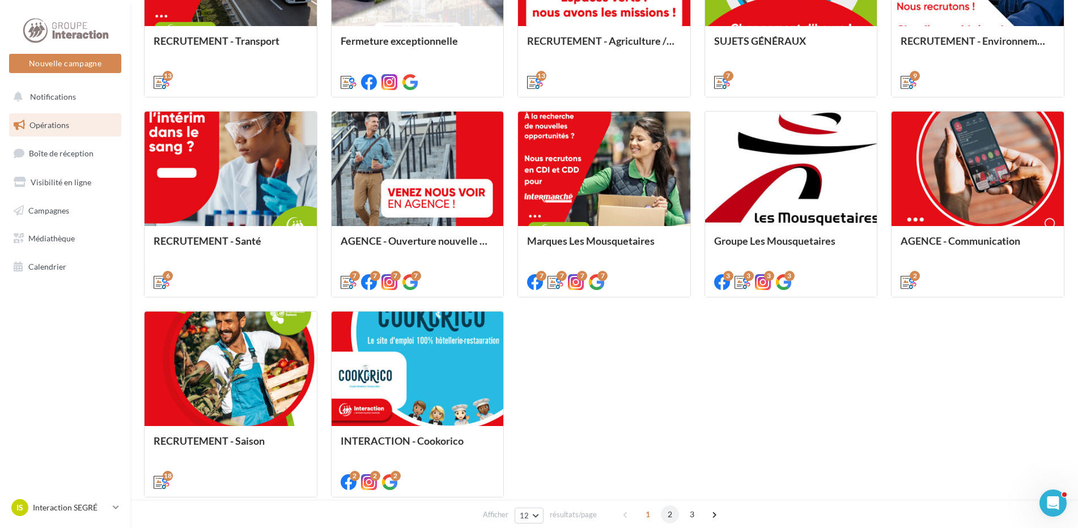
click at [669, 515] on span "2" at bounding box center [670, 515] width 18 height 18
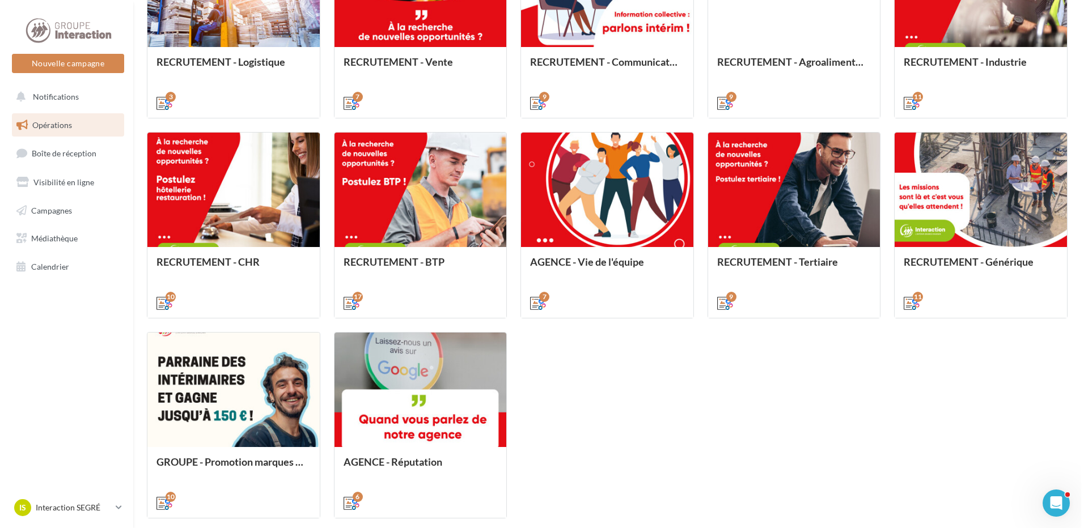
scroll to position [489, 0]
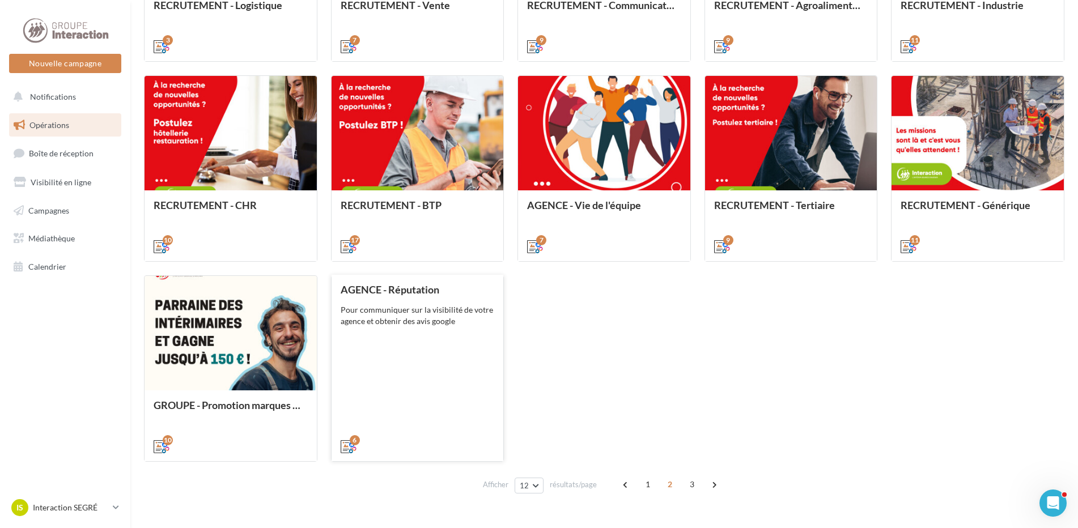
click at [395, 331] on div "AGENCE - Réputation Pour communiquer sur la visibilité de votre agence et obten…" at bounding box center [418, 367] width 154 height 167
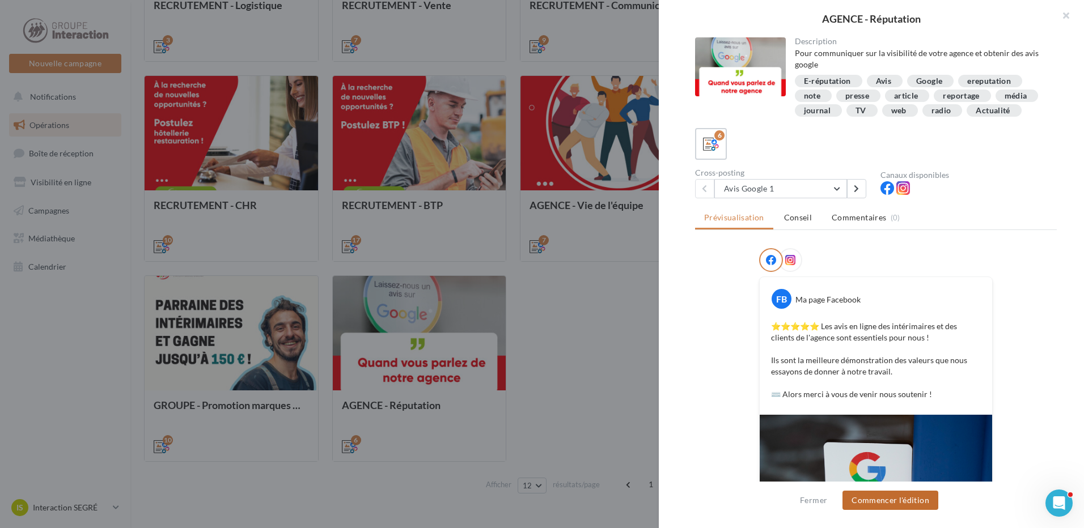
click at [889, 506] on button "Commencer l'édition" at bounding box center [890, 500] width 96 height 19
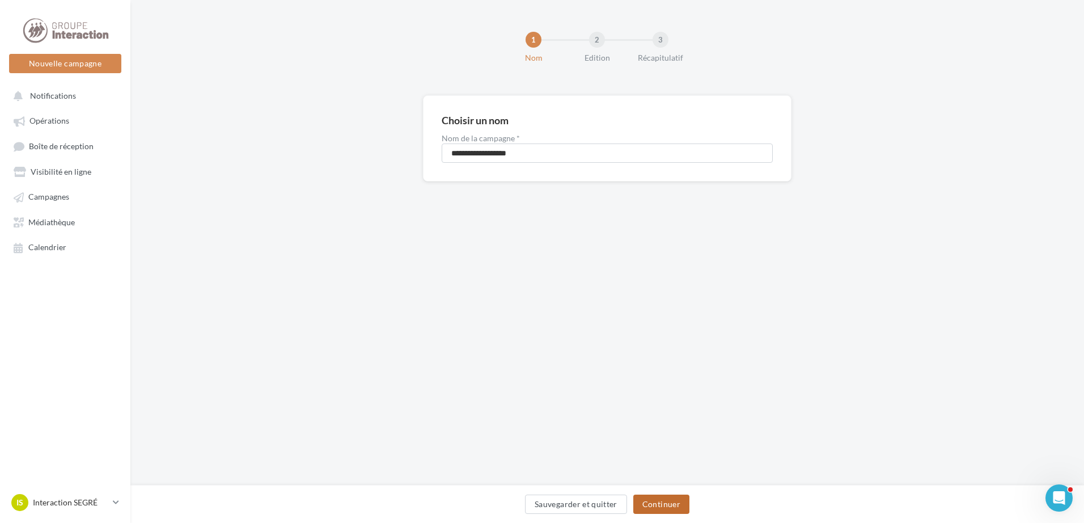
click at [659, 501] on button "Continuer" at bounding box center [661, 503] width 56 height 19
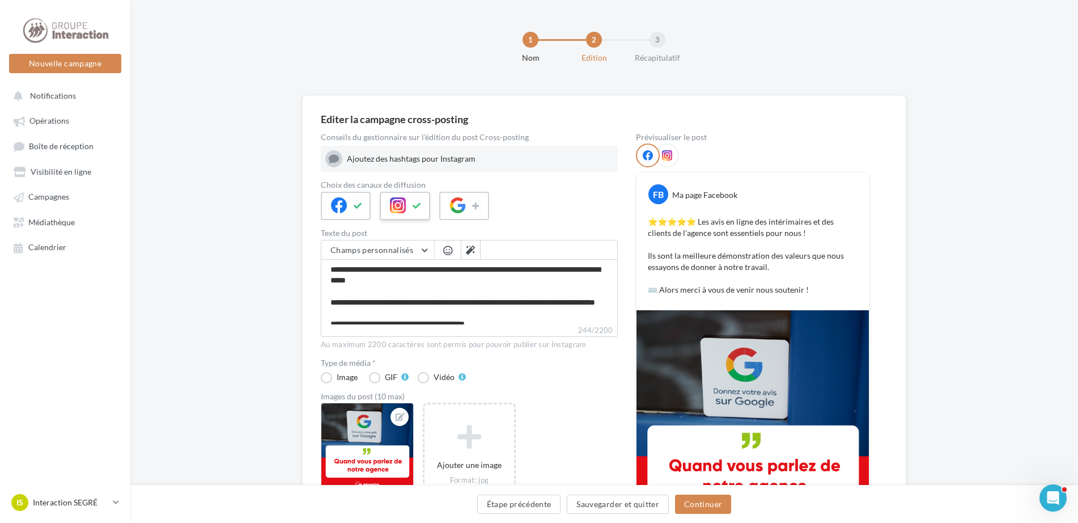
click at [419, 206] on icon at bounding box center [417, 206] width 9 height 8
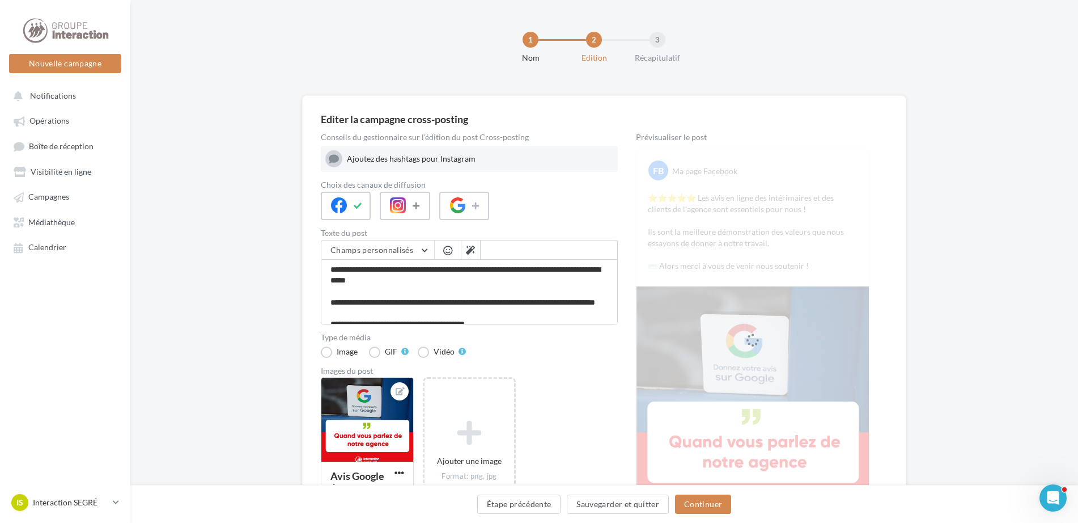
scroll to position [106, 0]
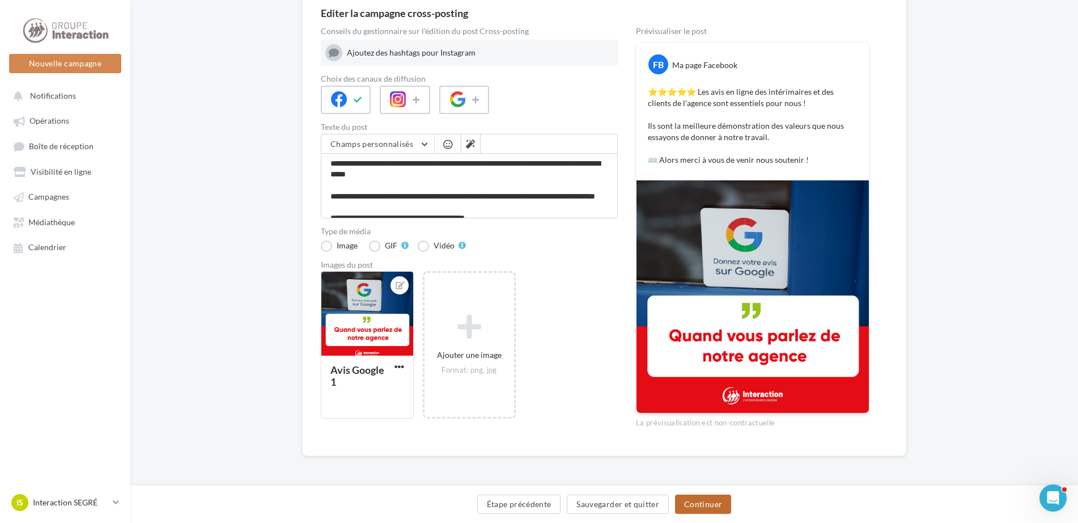
click at [707, 496] on button "Continuer" at bounding box center [703, 503] width 56 height 19
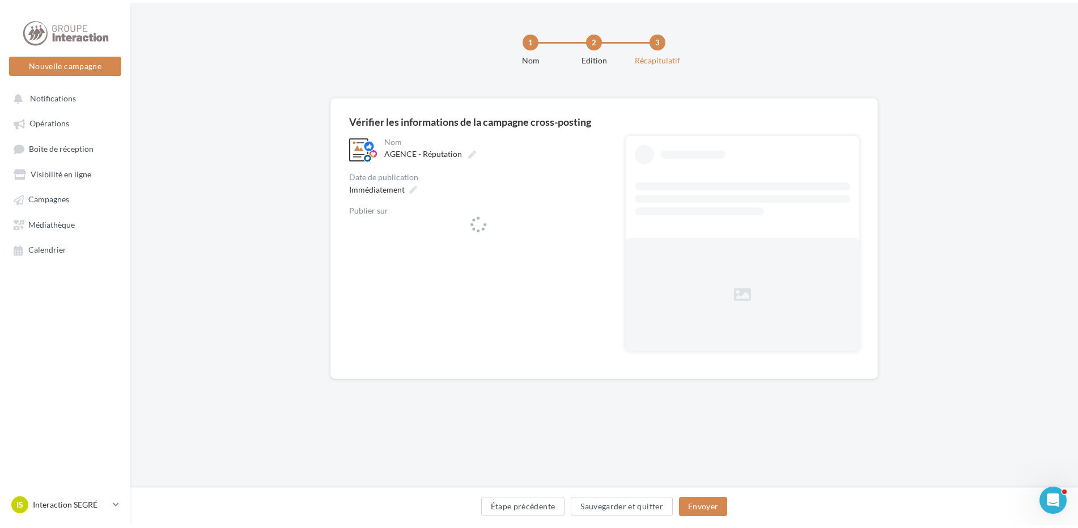
scroll to position [0, 0]
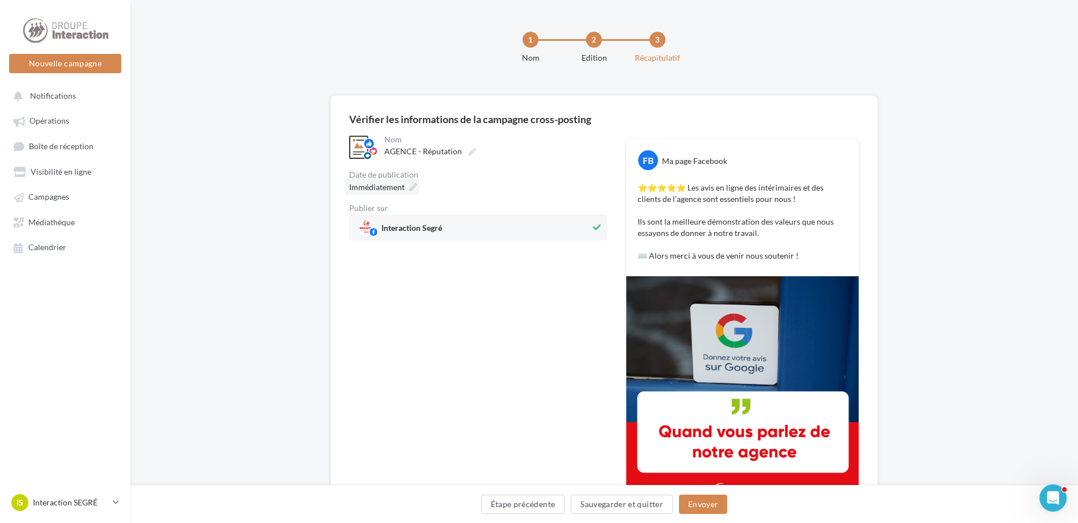
click at [403, 187] on span "Immédiatement" at bounding box center [377, 187] width 56 height 10
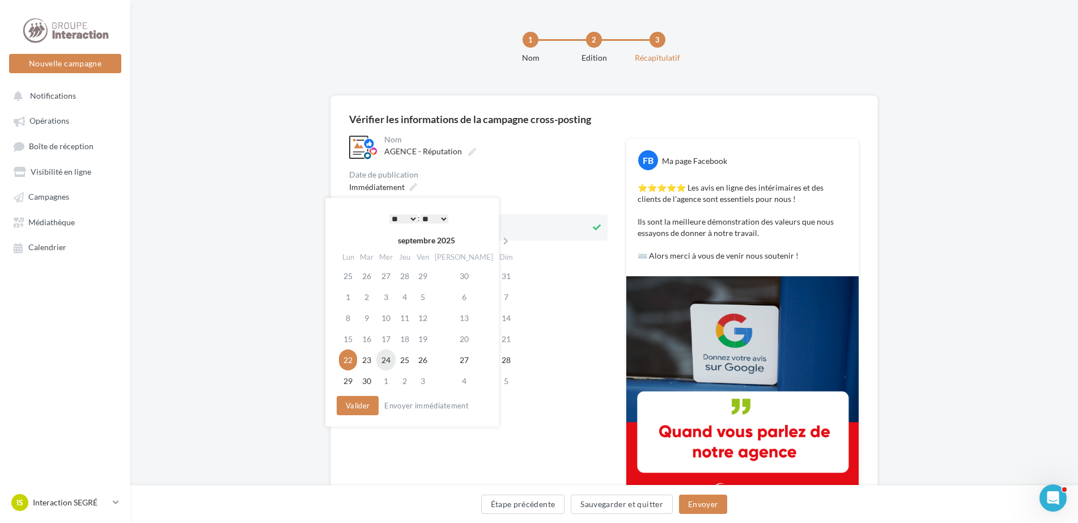
click at [393, 360] on td "24" at bounding box center [385, 359] width 19 height 21
click at [352, 405] on button "Valider" at bounding box center [358, 405] width 42 height 19
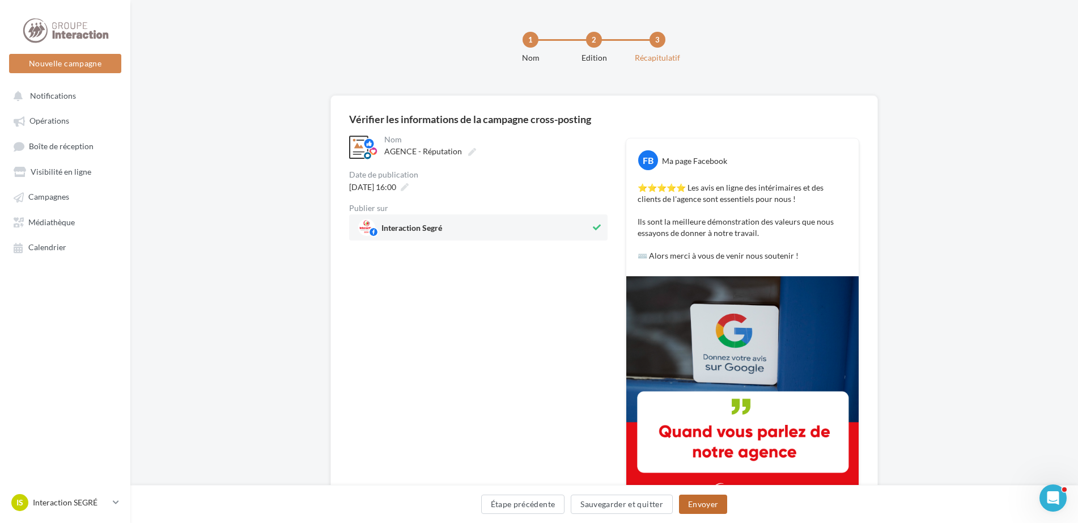
click at [702, 508] on button "Envoyer" at bounding box center [703, 503] width 48 height 19
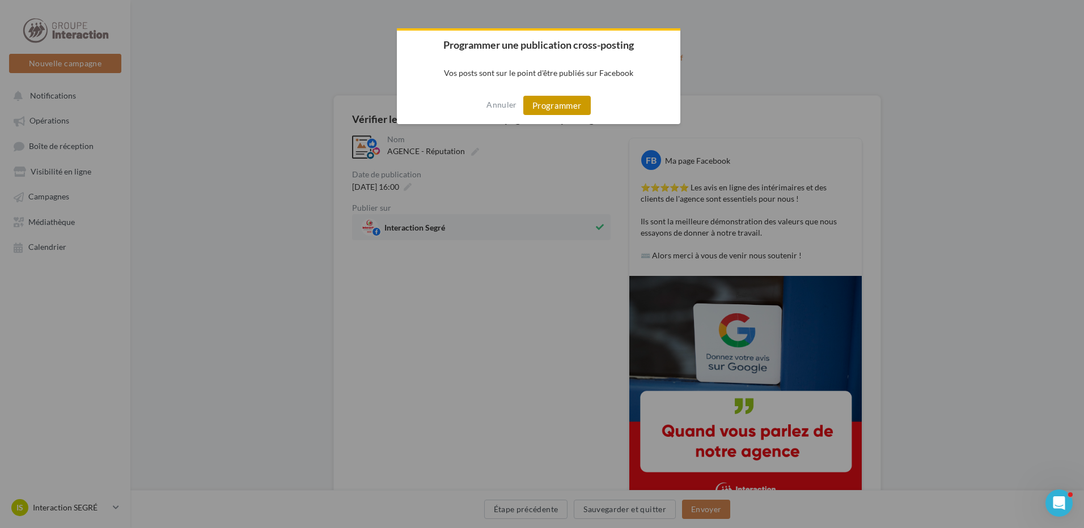
click at [580, 110] on button "Programmer" at bounding box center [556, 105] width 67 height 19
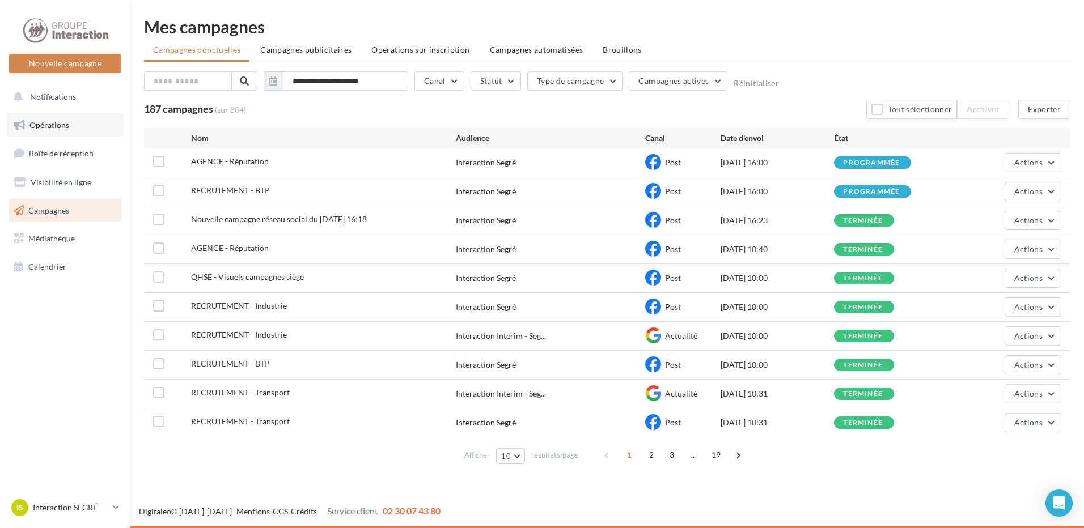
click at [58, 121] on span "Opérations" at bounding box center [49, 125] width 40 height 10
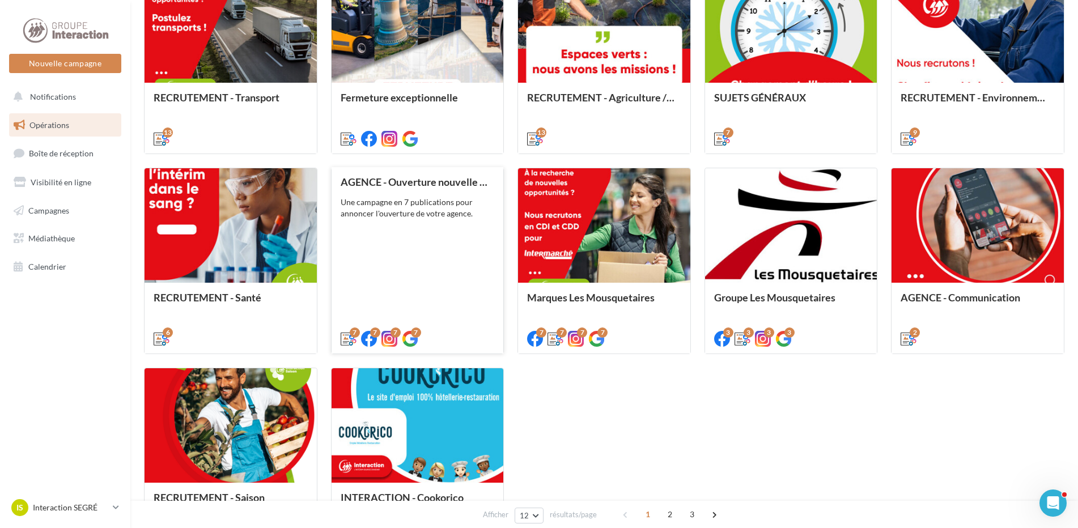
scroll to position [453, 0]
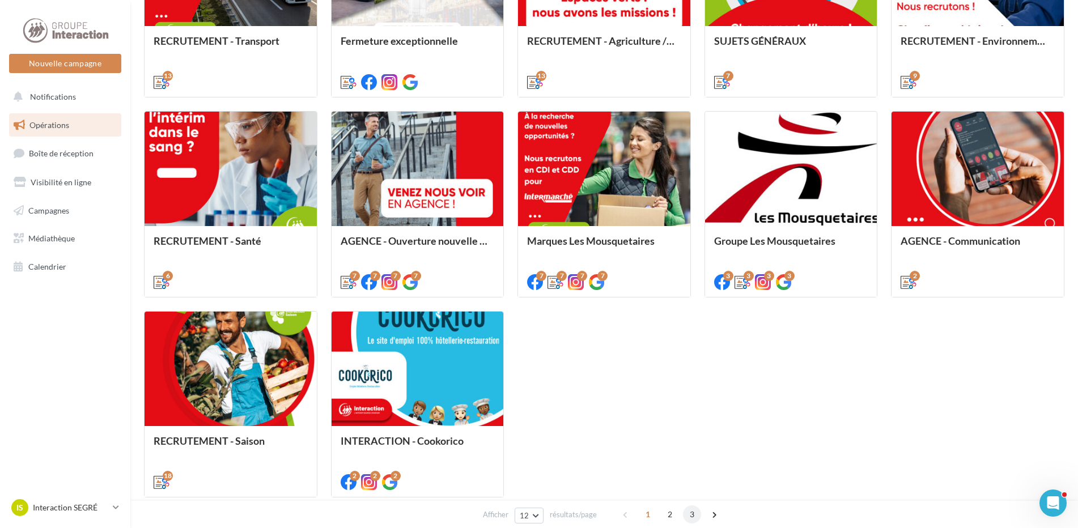
click at [695, 510] on span "3" at bounding box center [692, 515] width 18 height 18
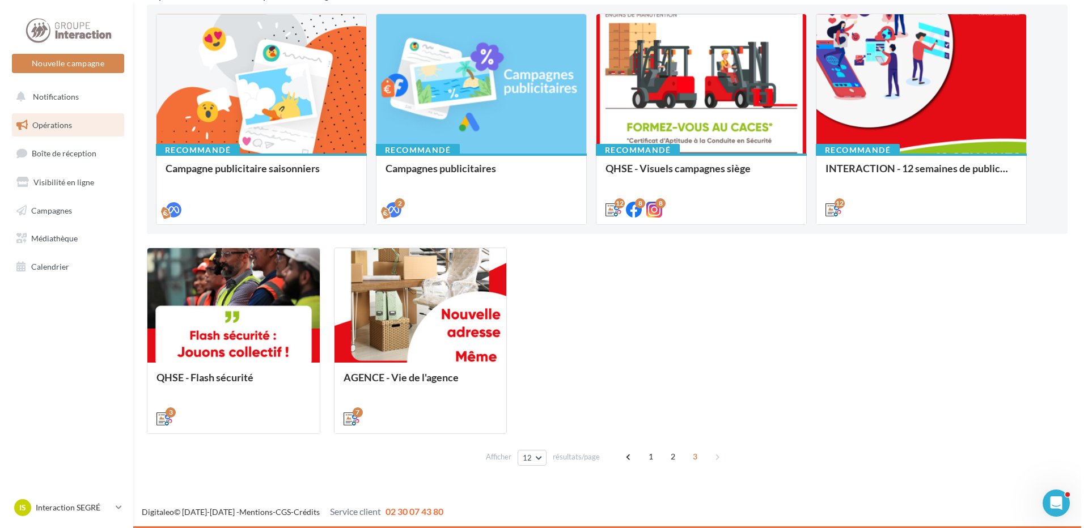
scroll to position [60, 0]
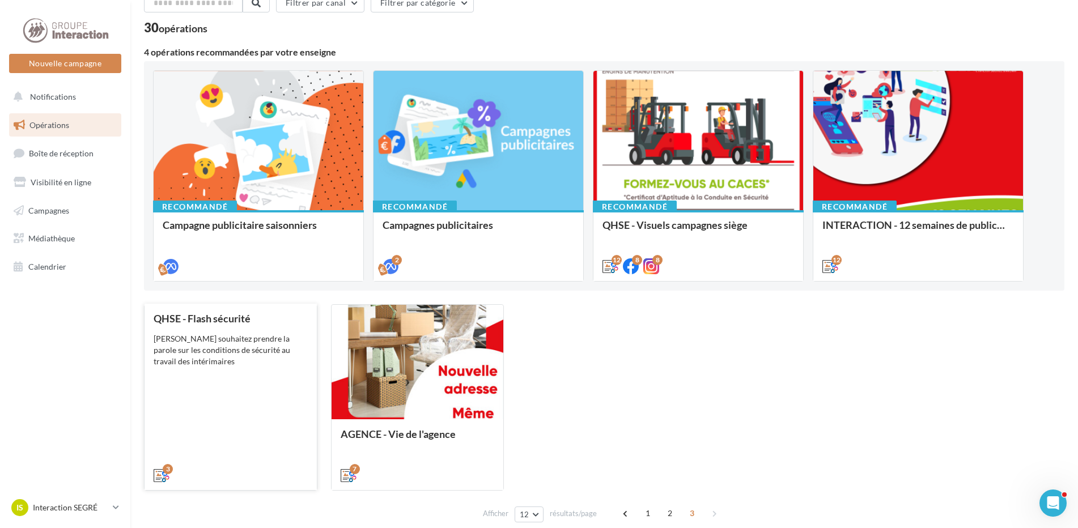
click at [277, 376] on div "QHSE - Flash sécurité Vous souhaitez prendre la parole sur les conditions de sé…" at bounding box center [231, 396] width 154 height 167
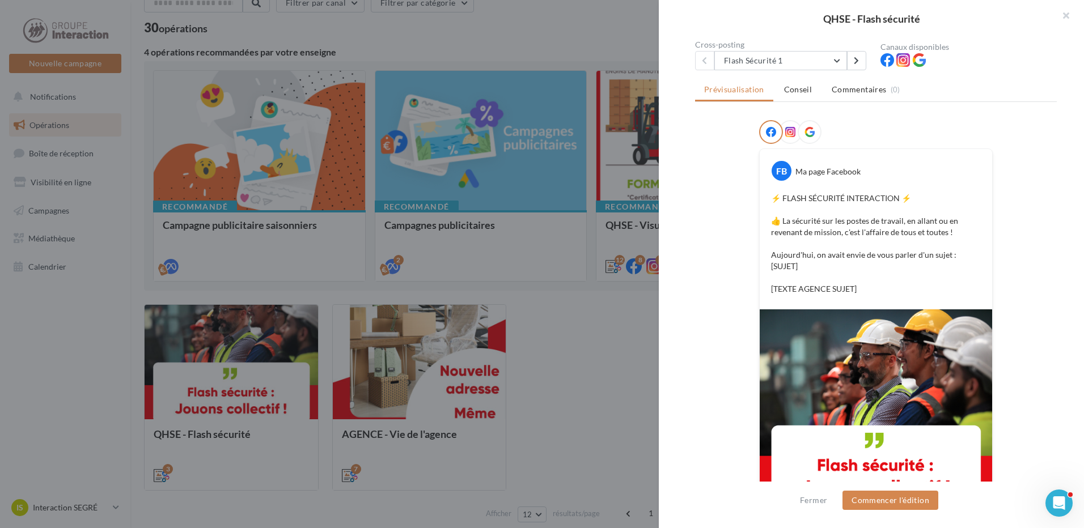
scroll to position [57, 0]
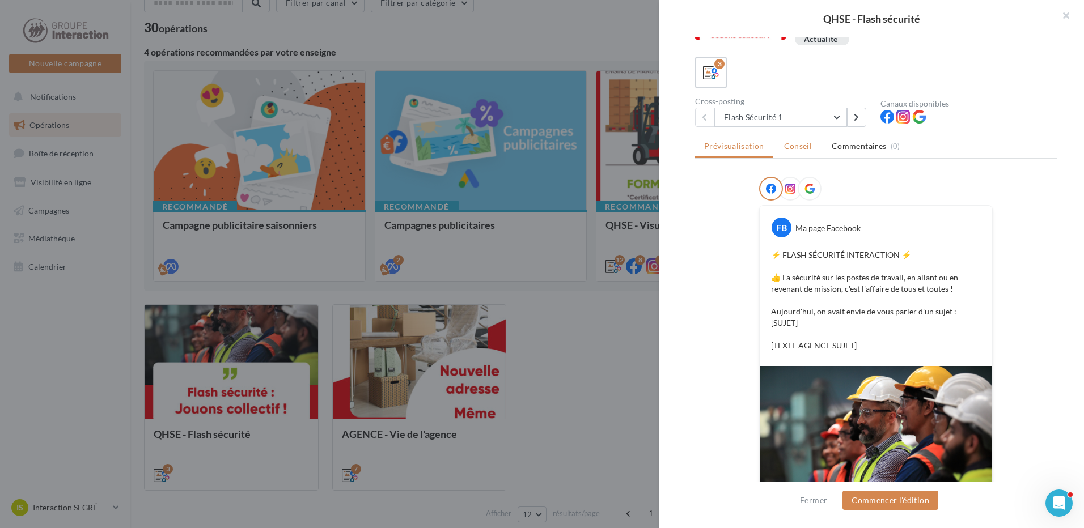
click at [786, 144] on span "Conseil" at bounding box center [798, 146] width 28 height 10
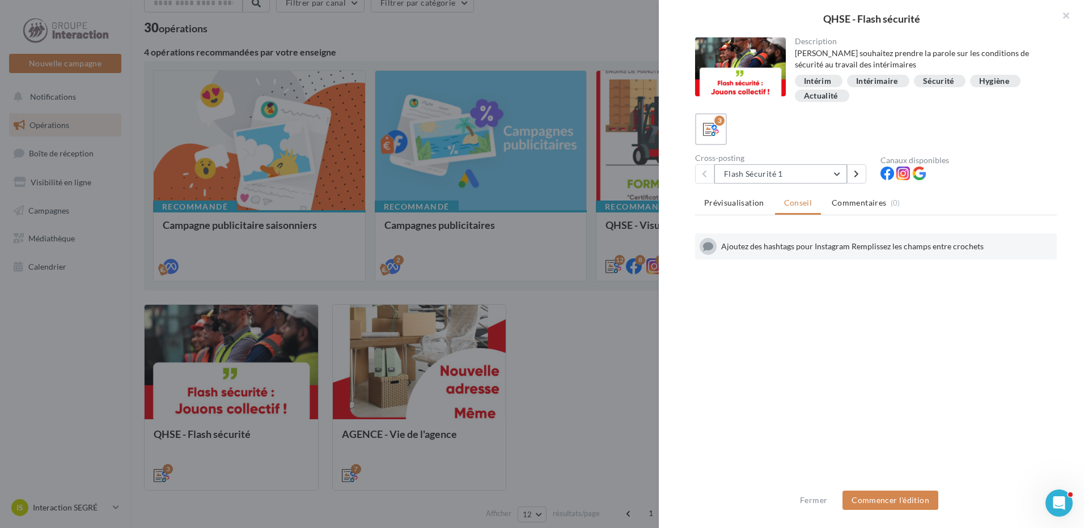
click at [837, 175] on button "Flash Sécurité 1" at bounding box center [780, 173] width 133 height 19
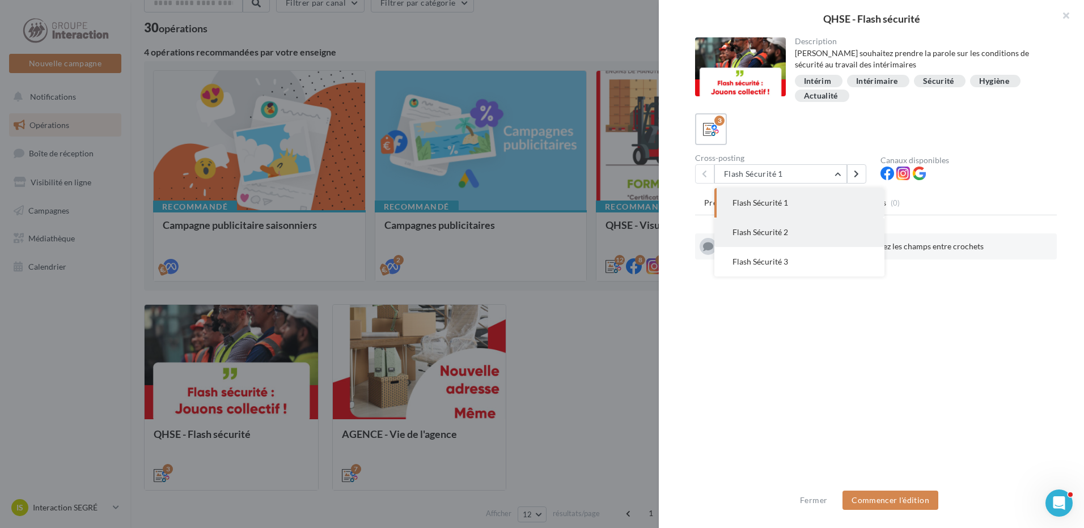
click at [784, 232] on span "Flash Sécurité 2" at bounding box center [760, 232] width 56 height 10
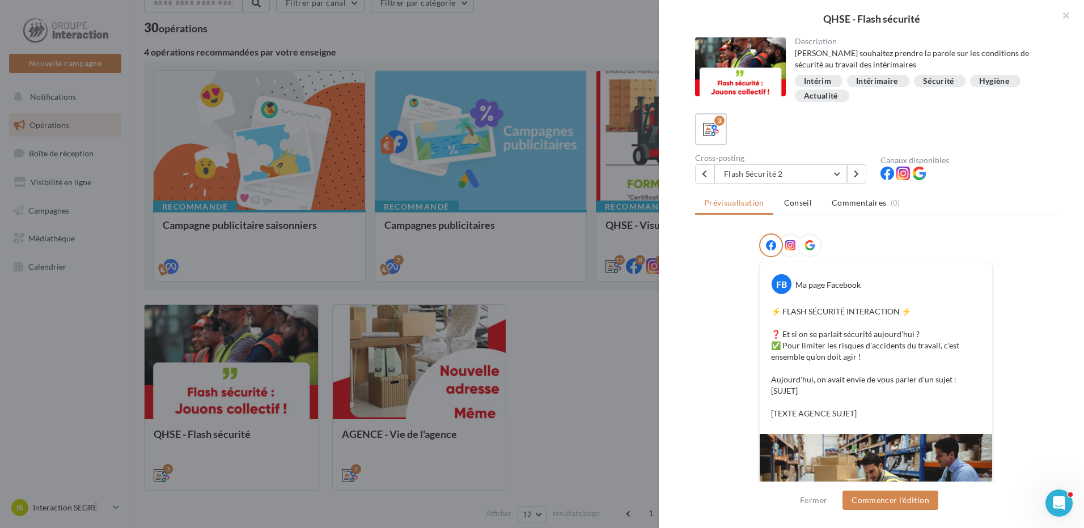
scroll to position [9, 0]
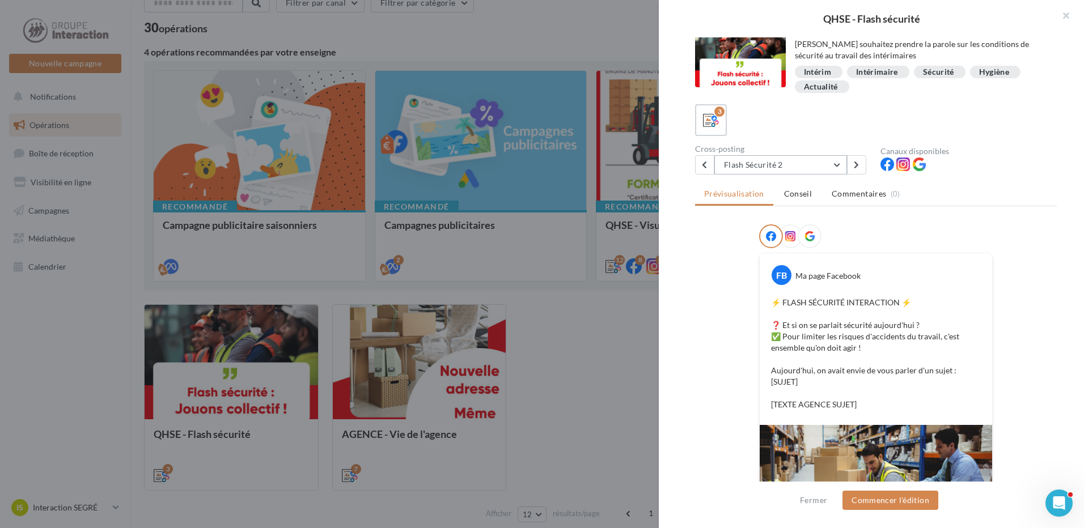
click at [833, 158] on button "Flash Sécurité 2" at bounding box center [780, 164] width 133 height 19
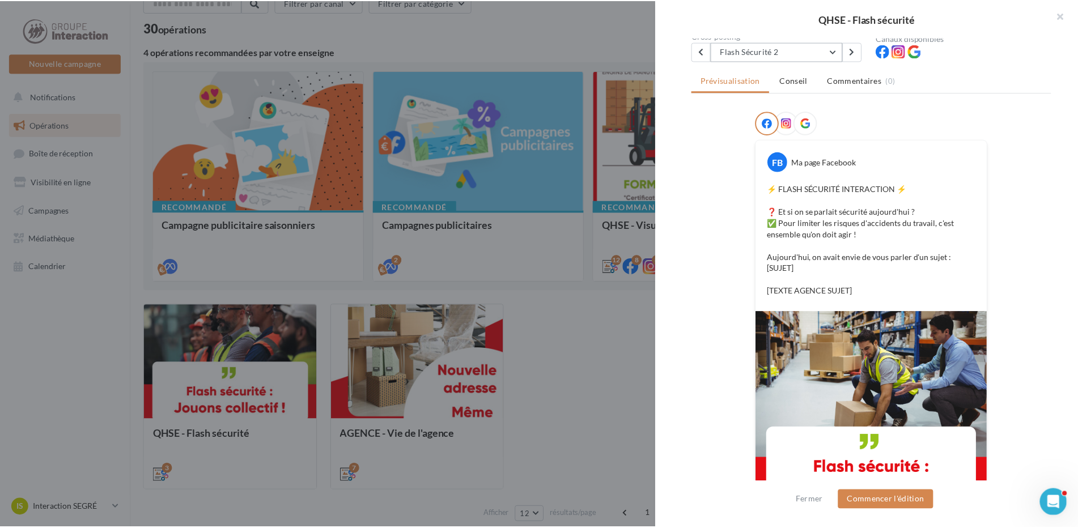
scroll to position [190, 0]
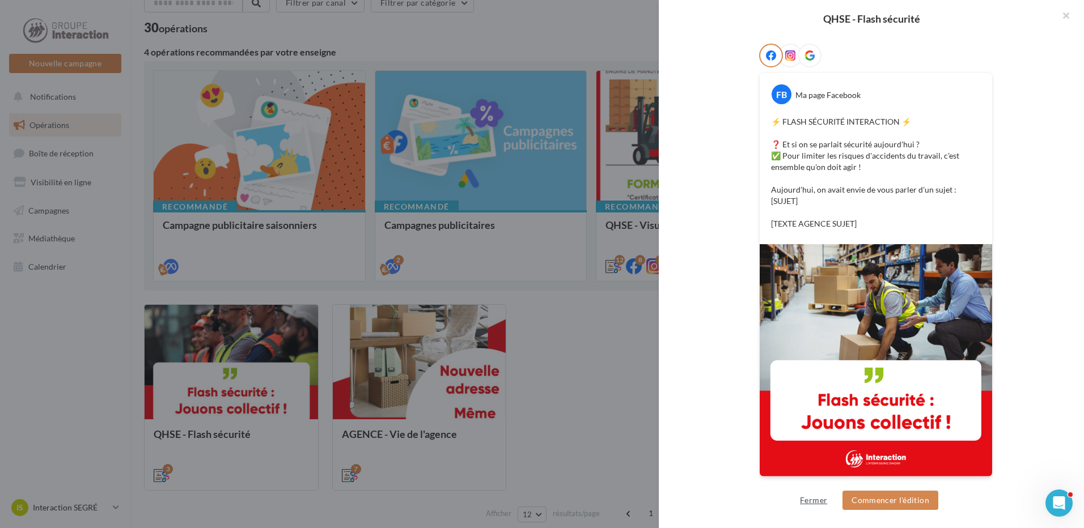
click at [815, 504] on button "Fermer" at bounding box center [813, 501] width 36 height 14
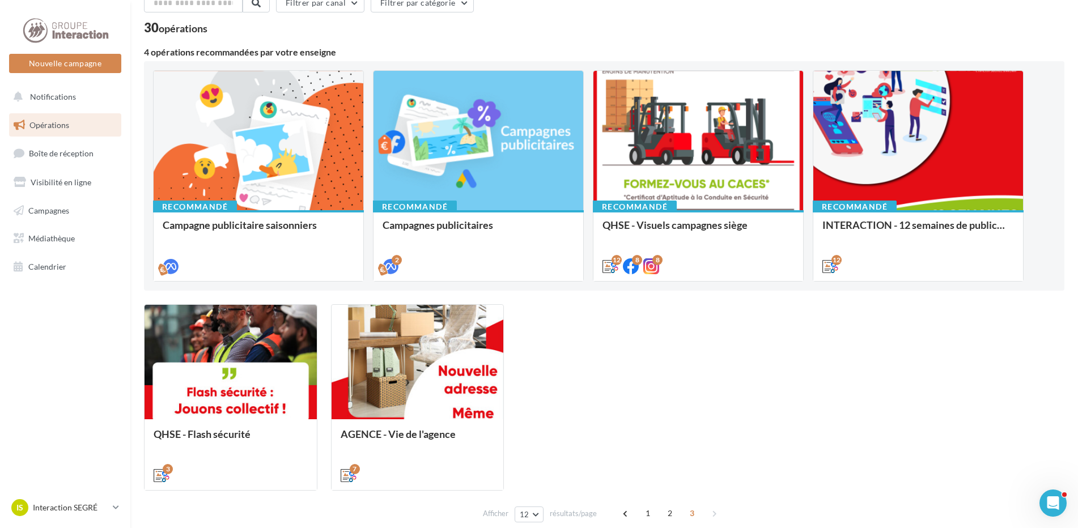
scroll to position [117, 0]
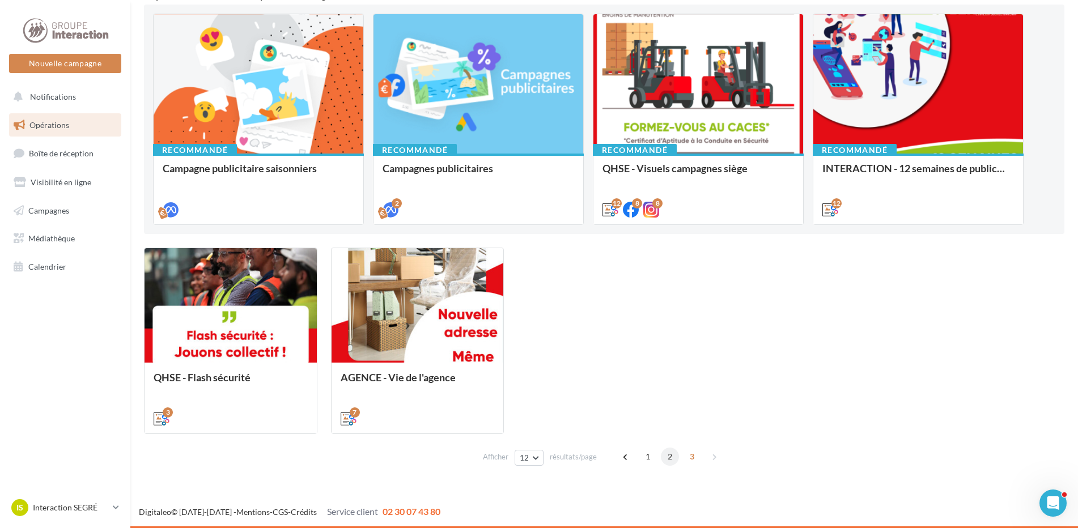
click at [672, 453] on span "2" at bounding box center [670, 457] width 18 height 18
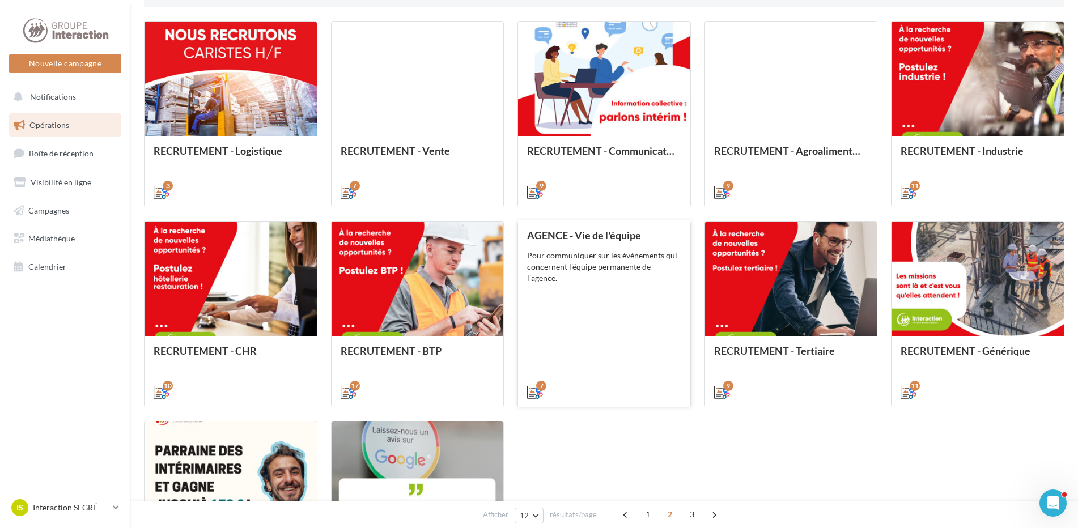
scroll to position [514, 0]
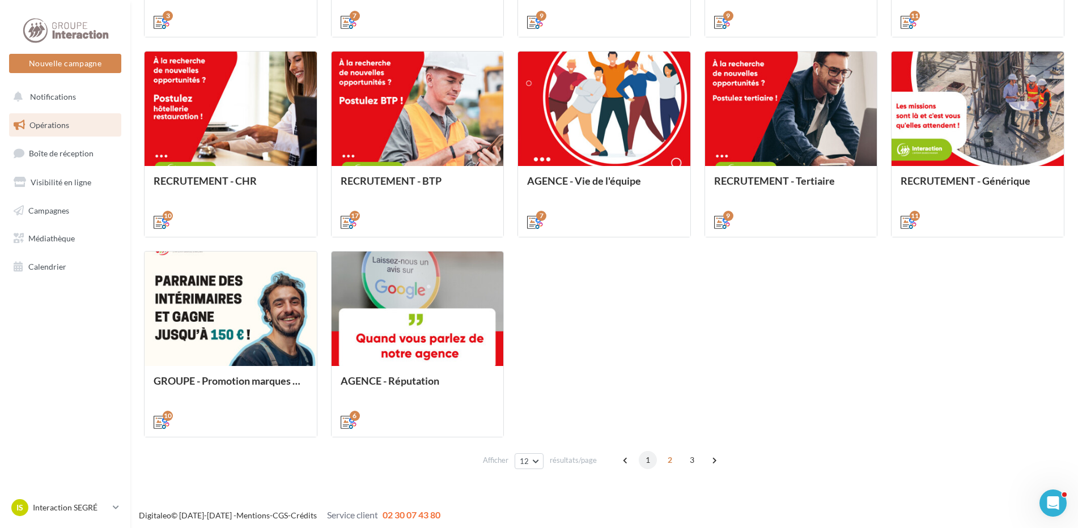
click at [650, 461] on span "1" at bounding box center [648, 460] width 18 height 18
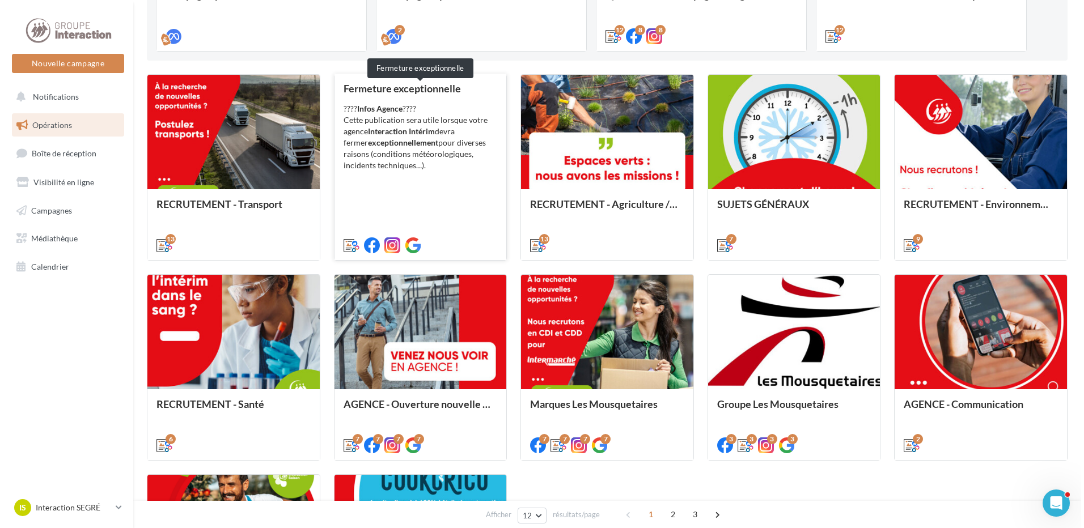
scroll to position [177, 0]
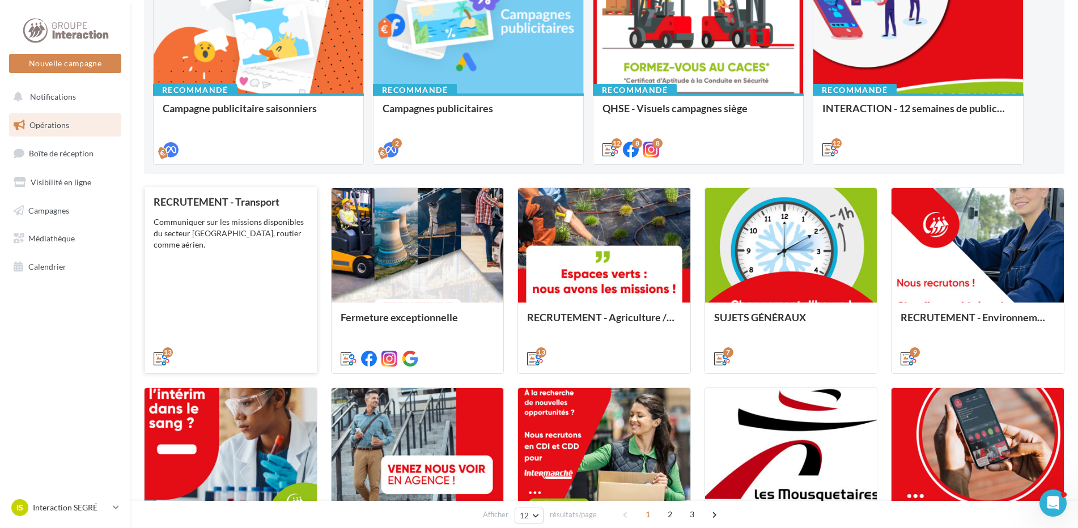
click at [271, 223] on div "Communiquer sur les missions disponibles du secteur Tranport, routier comme aér…" at bounding box center [231, 234] width 154 height 34
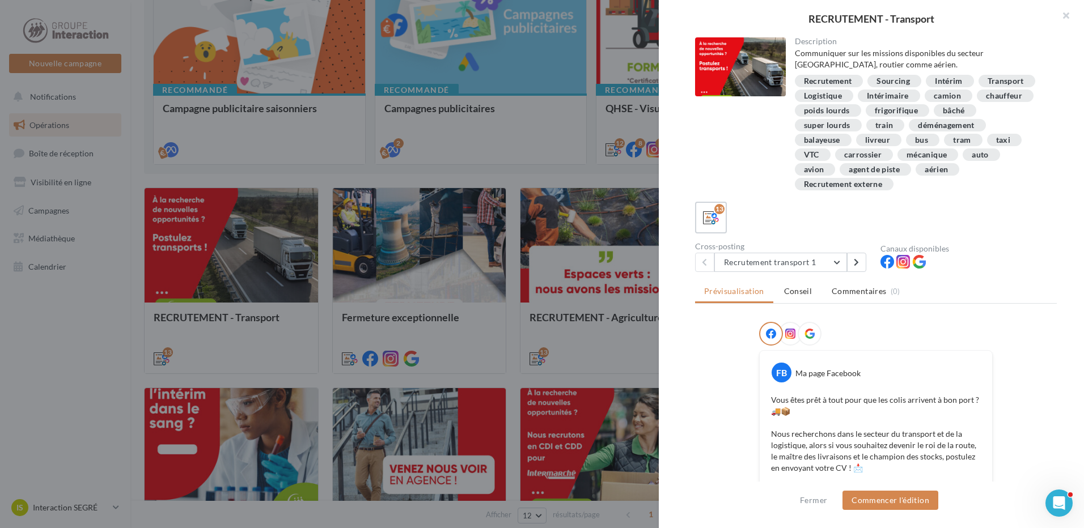
scroll to position [170, 0]
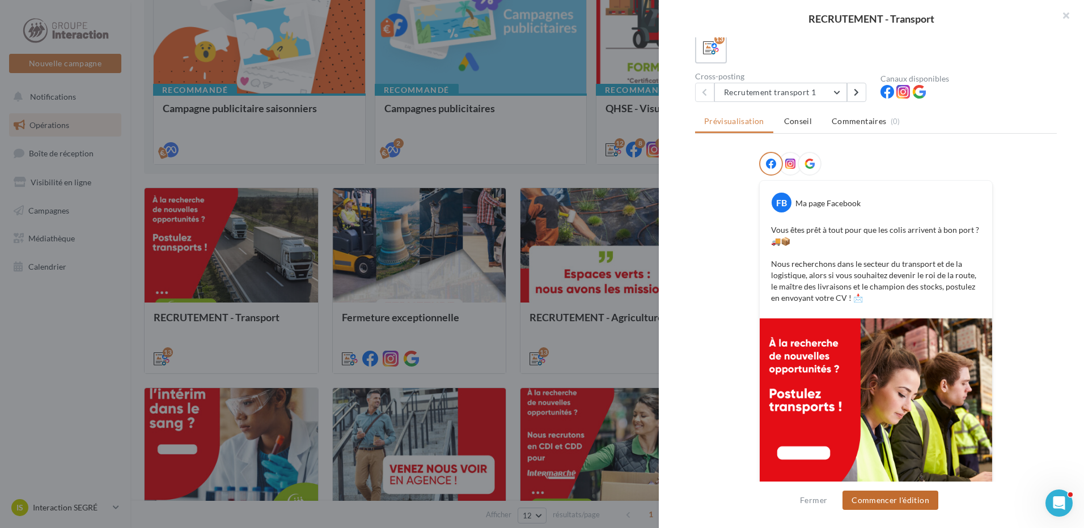
click at [877, 500] on button "Commencer l'édition" at bounding box center [890, 500] width 96 height 19
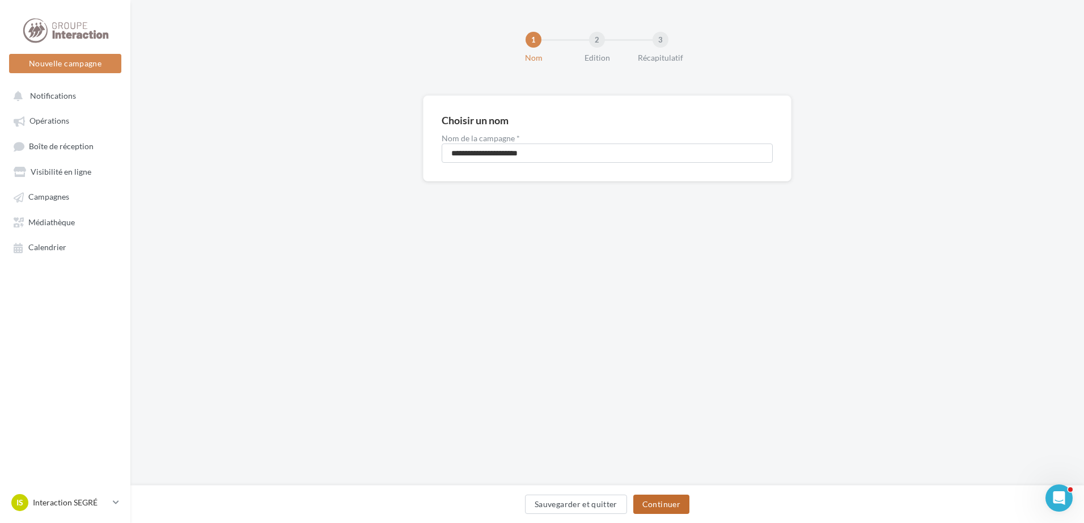
click at [672, 507] on button "Continuer" at bounding box center [661, 503] width 56 height 19
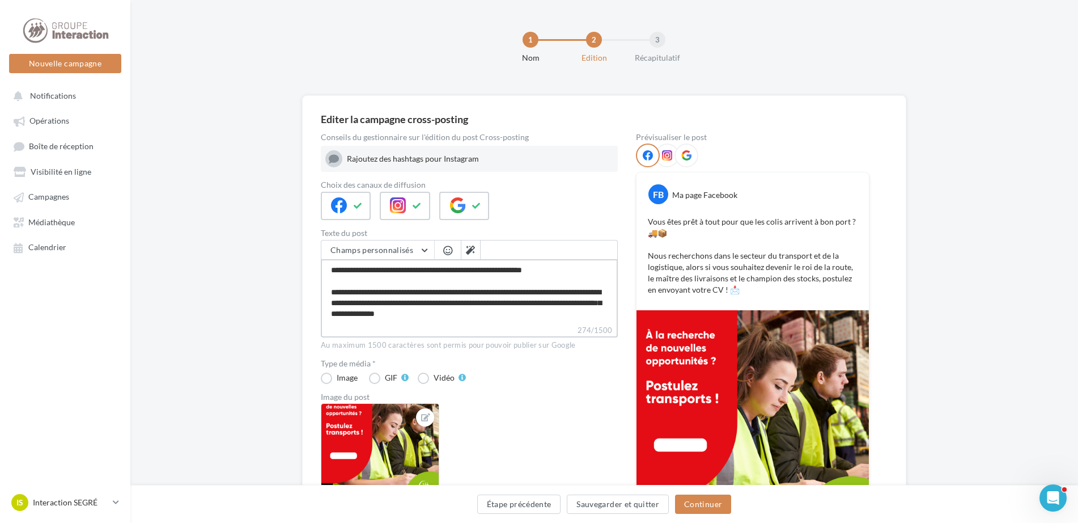
click at [524, 323] on textarea "**********" at bounding box center [469, 291] width 297 height 65
type textarea "**********"
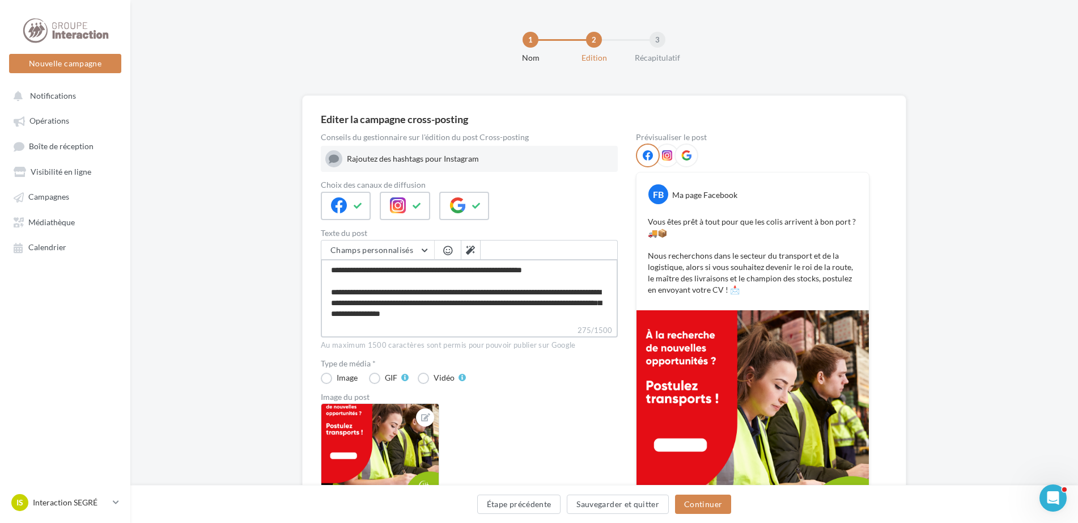
scroll to position [16, 0]
paste textarea "**********"
type textarea "**********"
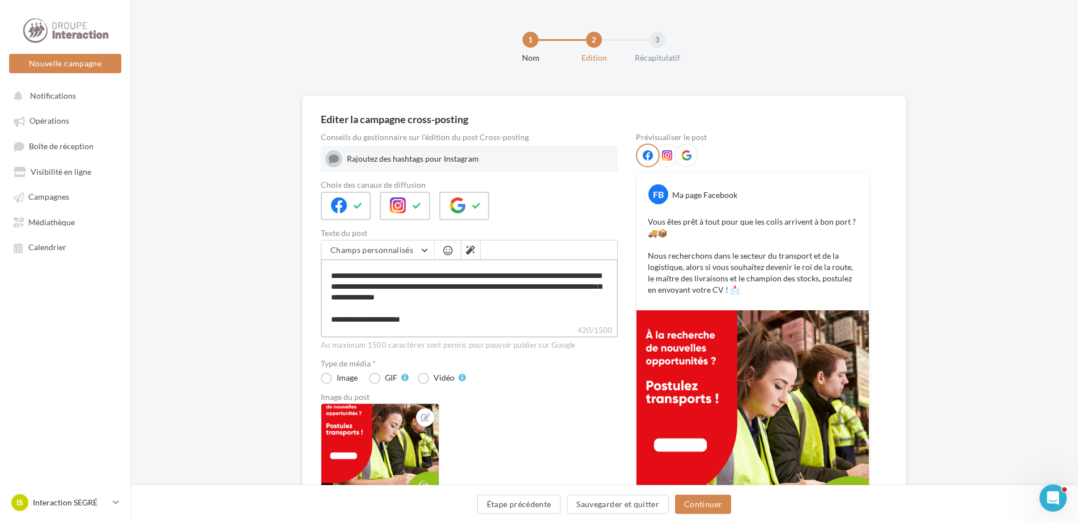
scroll to position [65, 0]
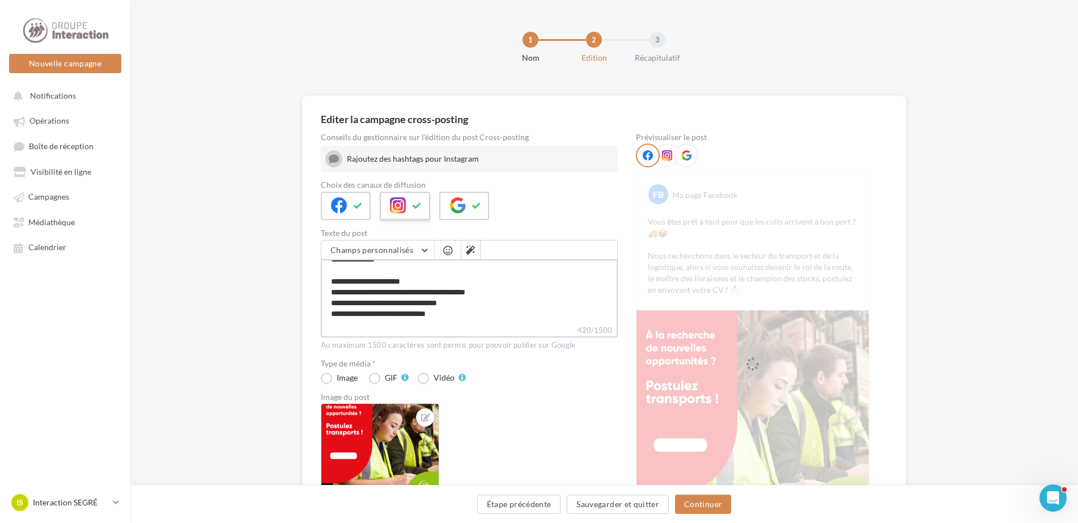
type textarea "**********"
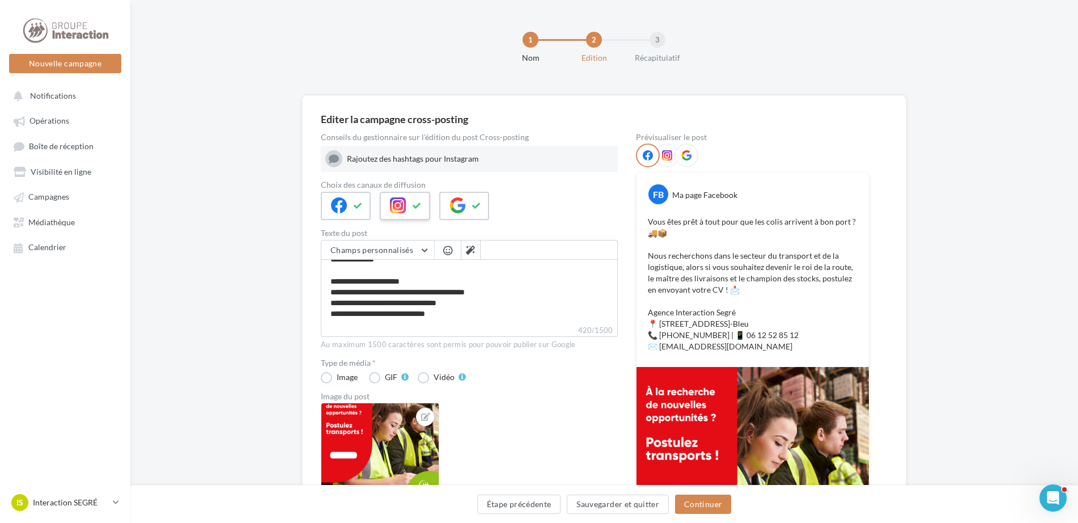
scroll to position [65, 0]
click at [421, 205] on icon at bounding box center [417, 206] width 9 height 8
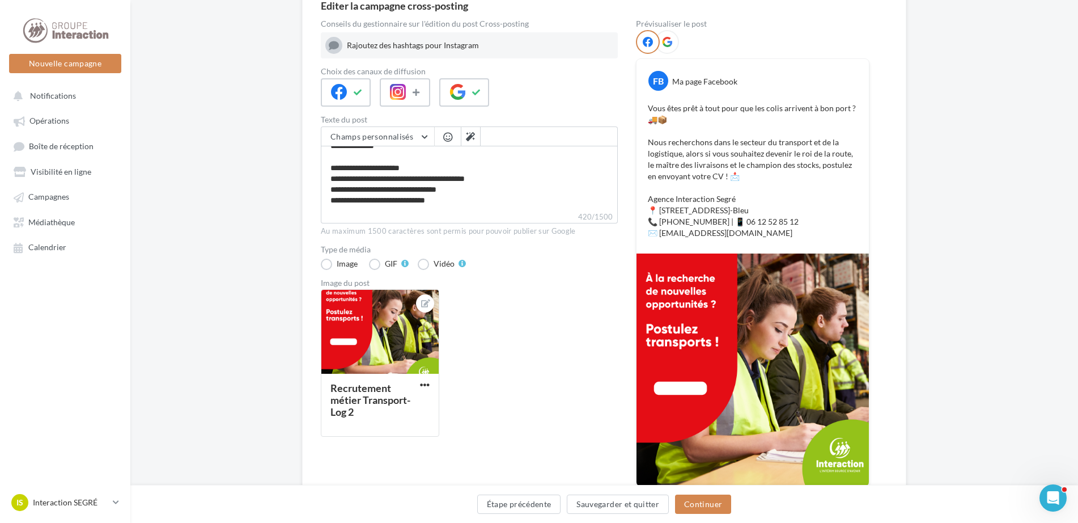
scroll to position [186, 0]
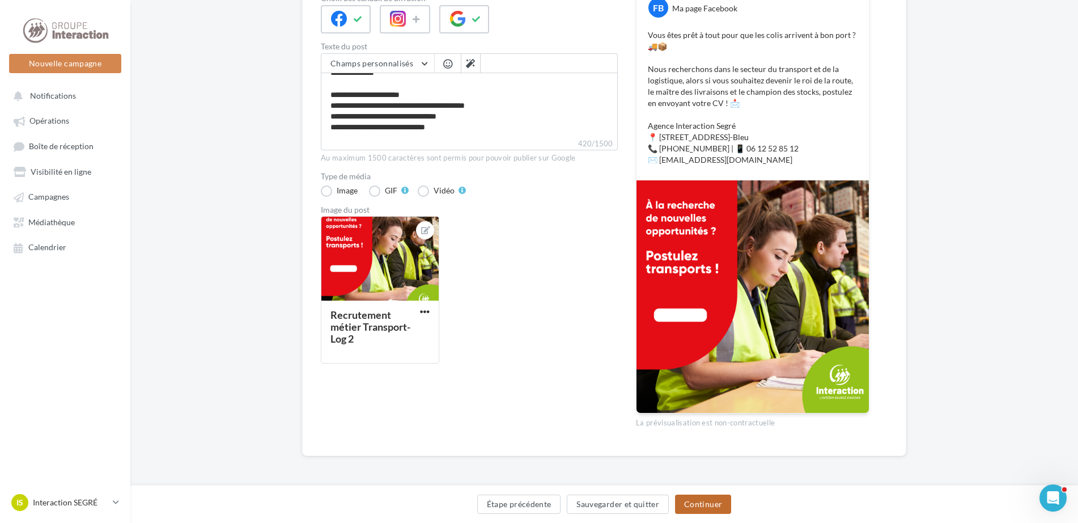
click at [712, 504] on button "Continuer" at bounding box center [703, 503] width 56 height 19
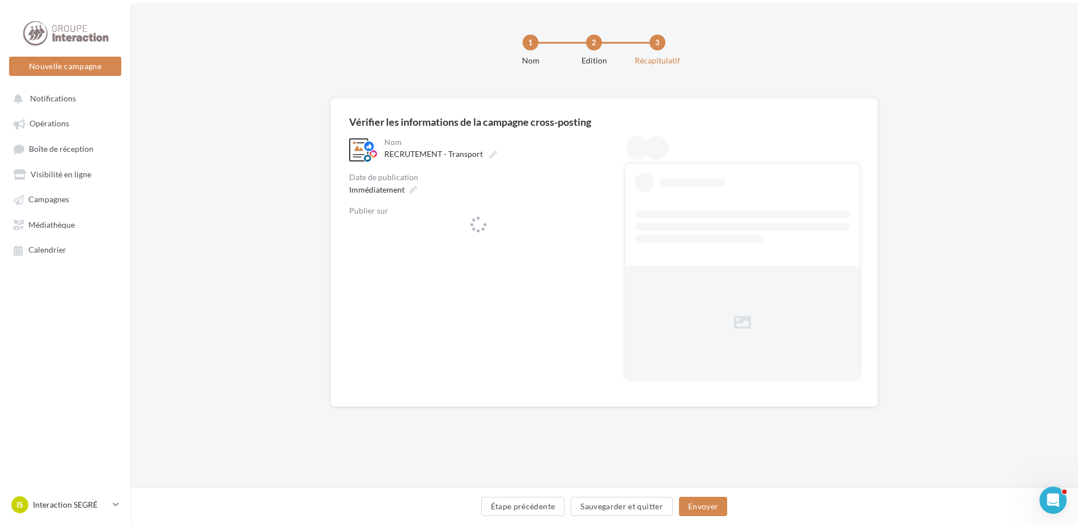
scroll to position [0, 0]
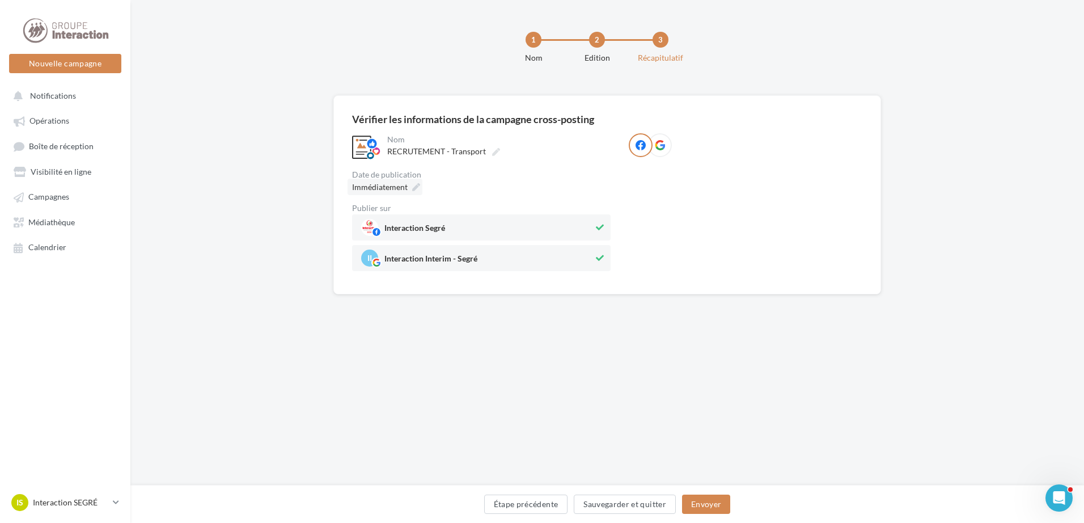
click at [409, 188] on div "Immédiatement" at bounding box center [384, 187] width 75 height 16
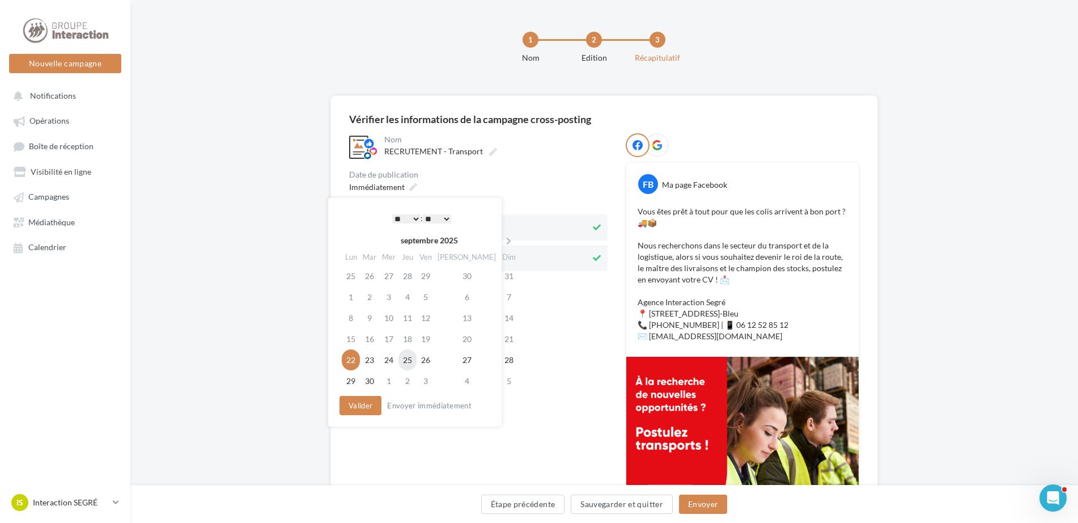
click at [410, 362] on td "25" at bounding box center [407, 359] width 18 height 21
click at [358, 409] on button "Valider" at bounding box center [358, 405] width 42 height 19
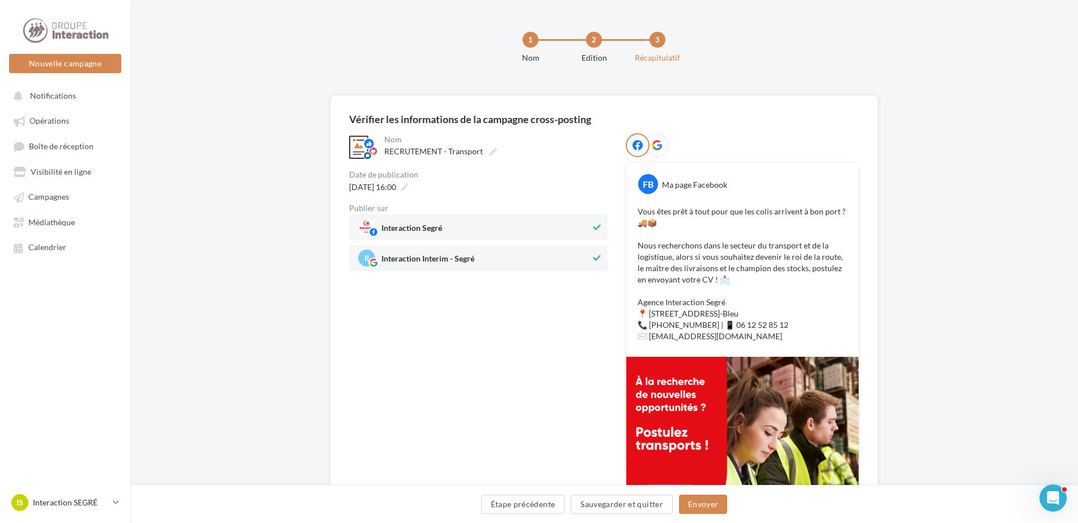
click at [599, 254] on icon at bounding box center [597, 258] width 8 height 8
click at [707, 506] on button "Envoyer" at bounding box center [703, 503] width 48 height 19
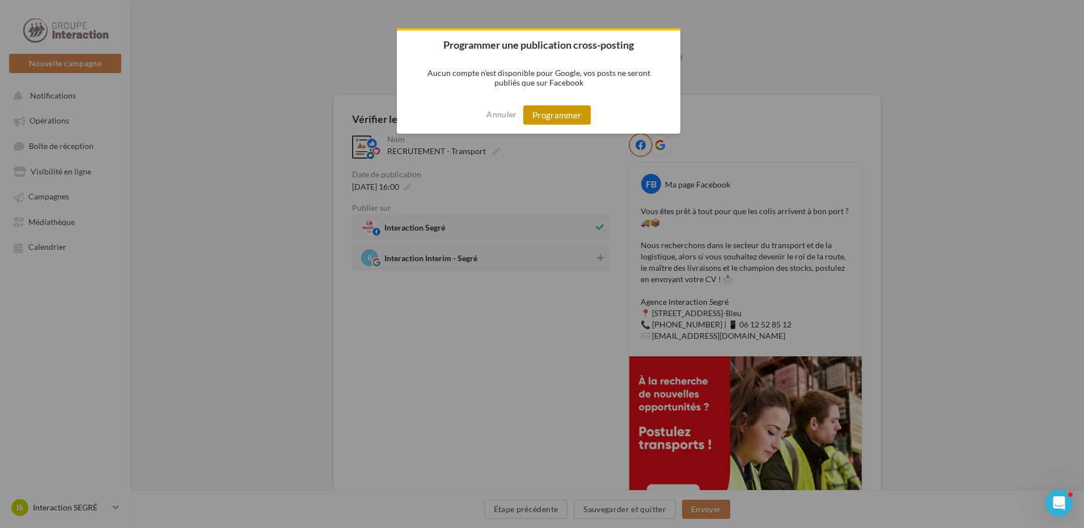
click at [563, 116] on button "Programmer" at bounding box center [556, 114] width 67 height 19
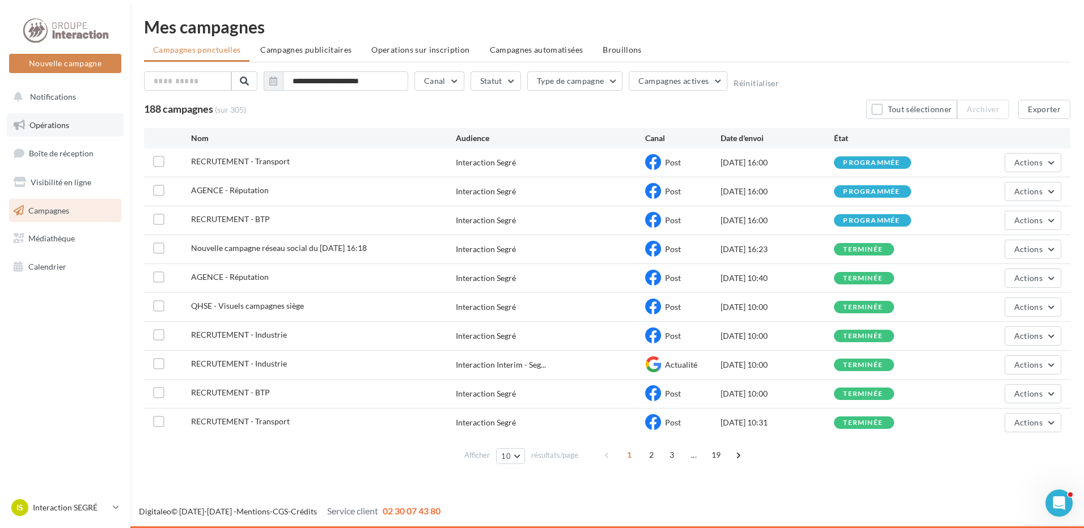
click at [58, 128] on span "Opérations" at bounding box center [49, 125] width 40 height 10
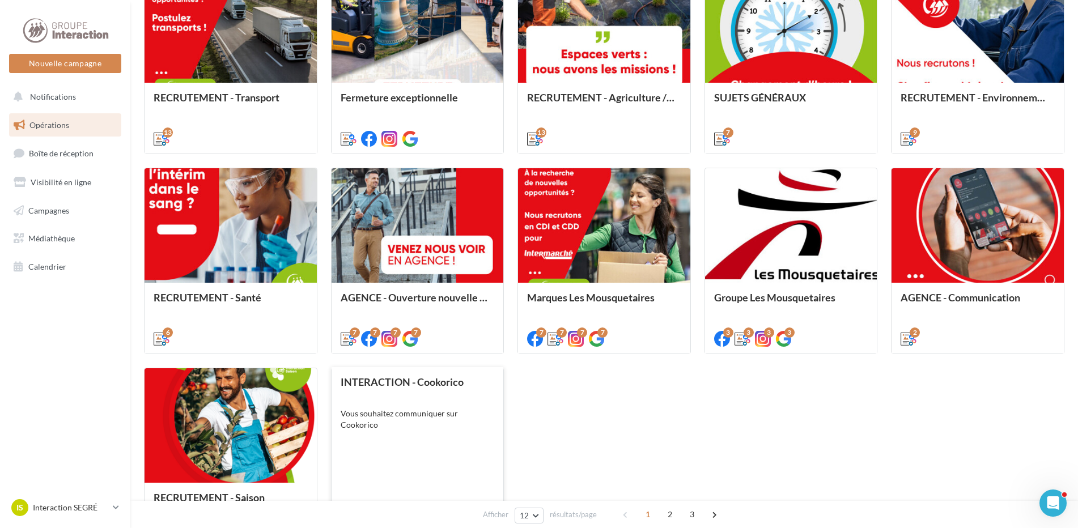
scroll to position [517, 0]
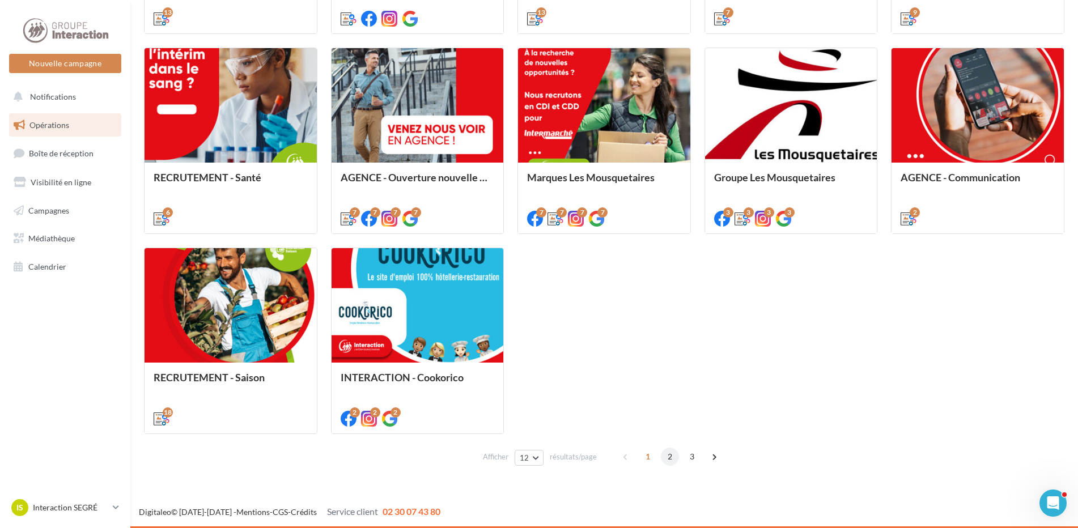
click at [669, 455] on span "2" at bounding box center [670, 457] width 18 height 18
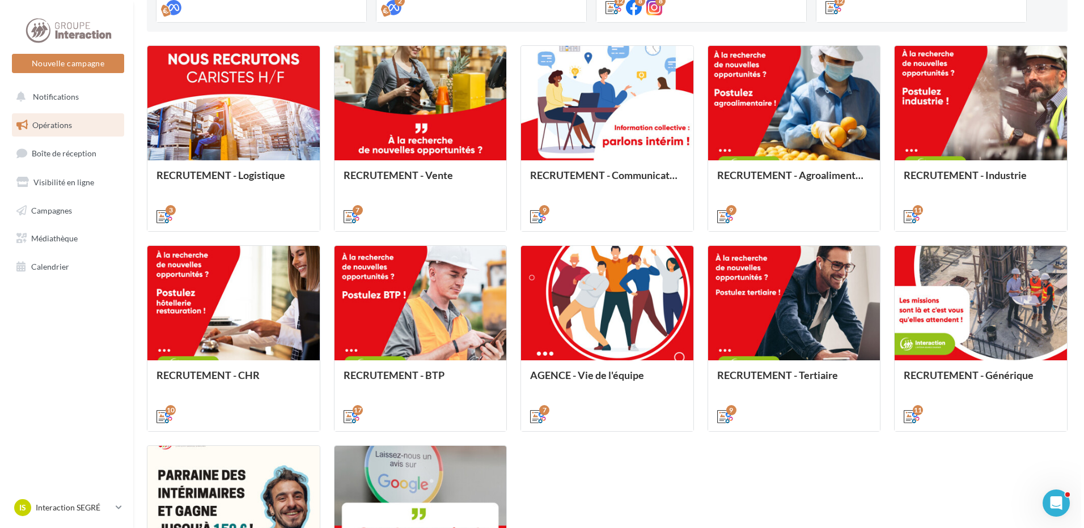
scroll to position [489, 0]
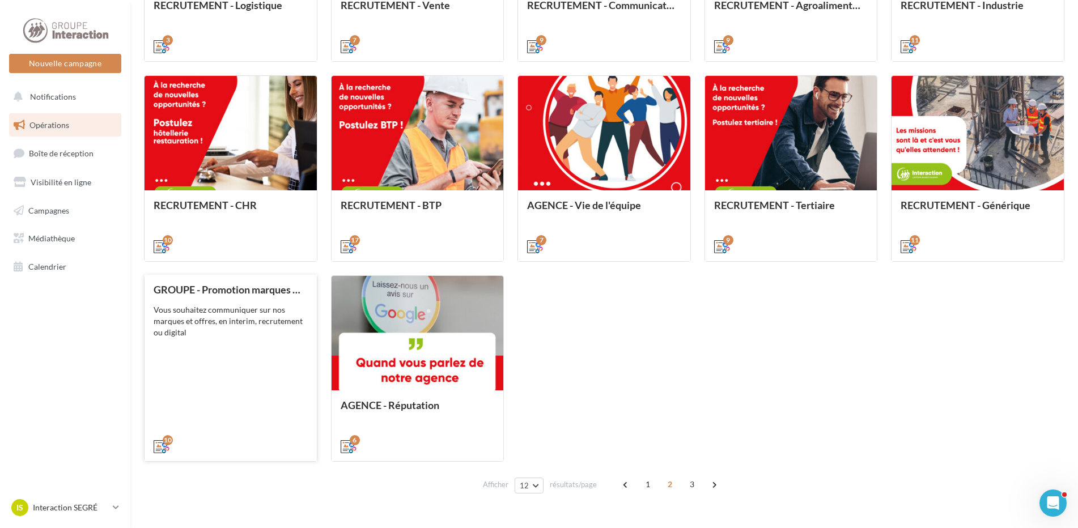
click at [220, 312] on div "Vous souhaitez communiquer sur nos marques et offres, en interim, recrutement o…" at bounding box center [231, 321] width 154 height 34
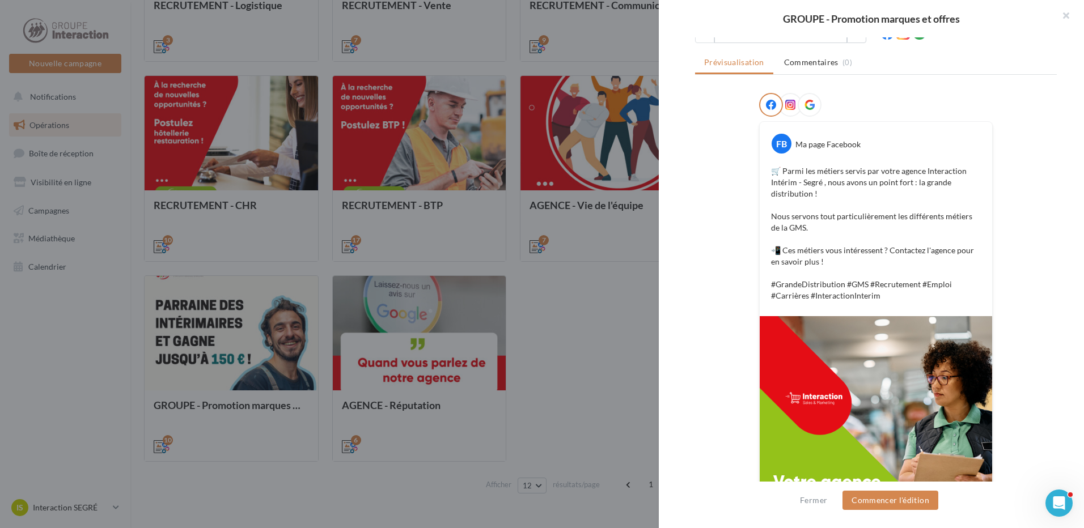
scroll to position [113, 0]
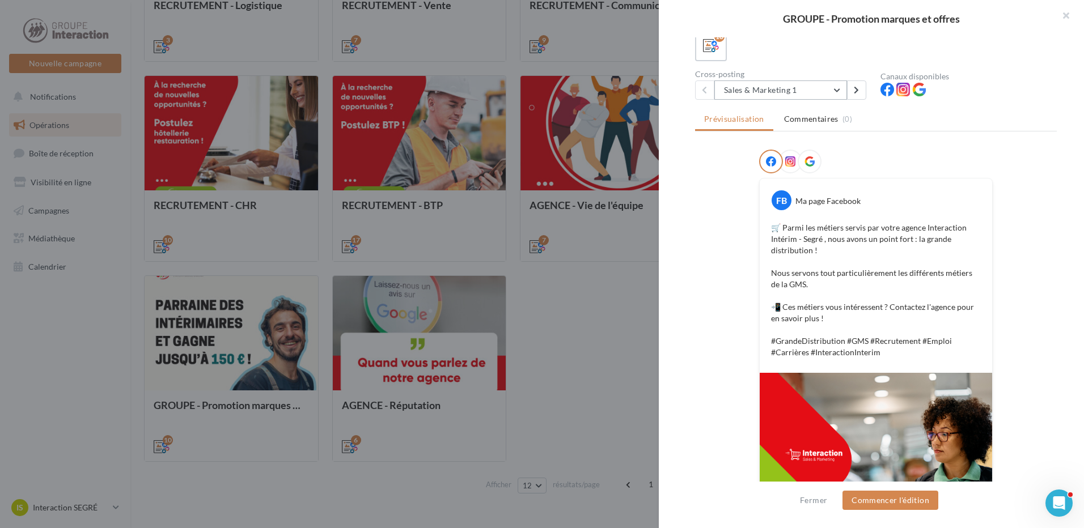
click at [832, 89] on button "Sales & Marketing 1" at bounding box center [780, 89] width 133 height 19
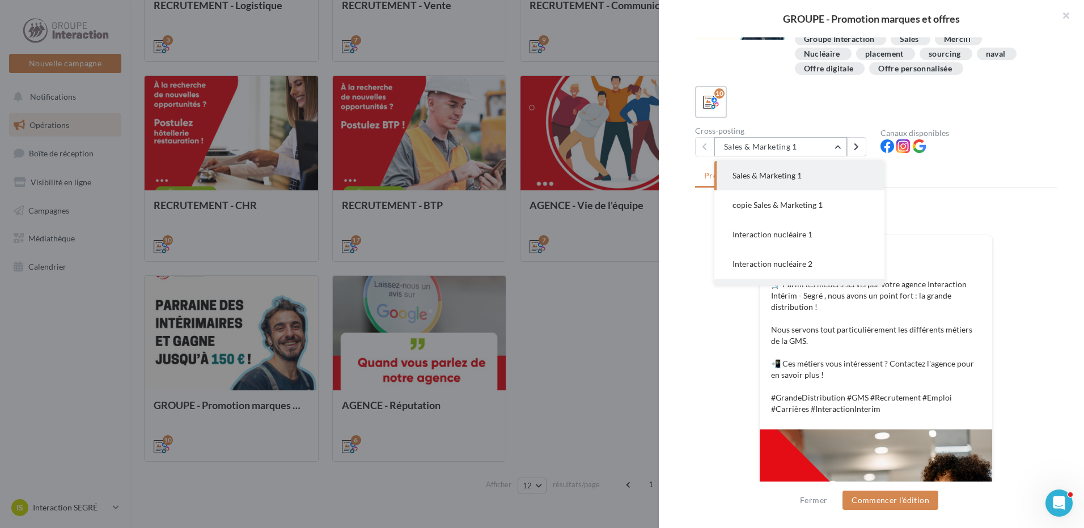
scroll to position [57, 0]
click at [774, 227] on button "Placement 1" at bounding box center [799, 236] width 170 height 29
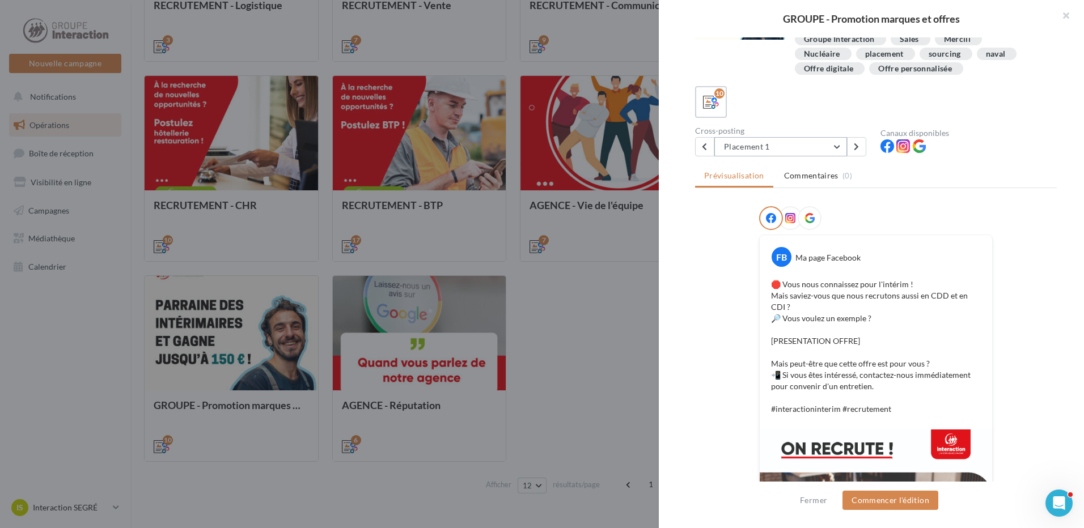
click at [837, 141] on button "Placement 1" at bounding box center [780, 146] width 133 height 19
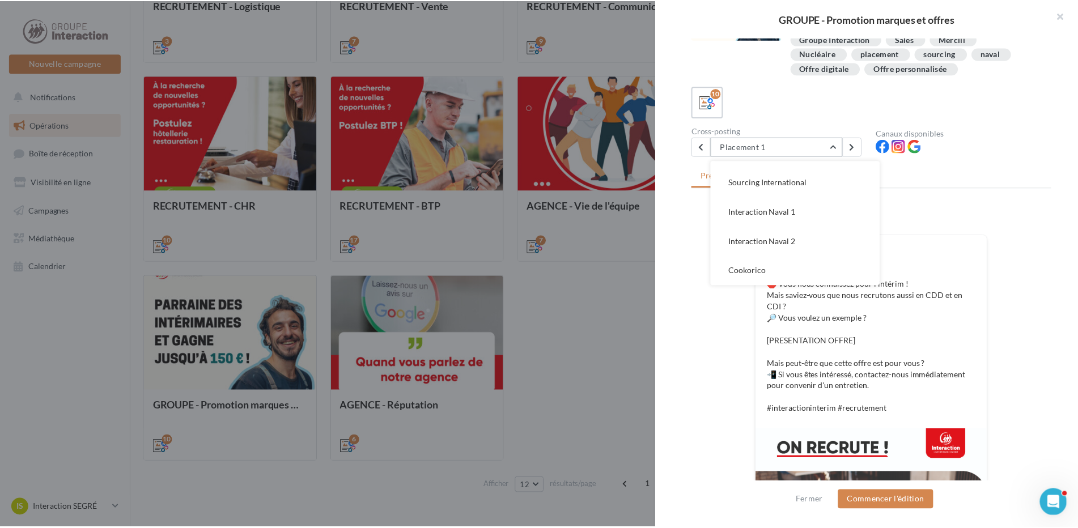
scroll to position [170, 0]
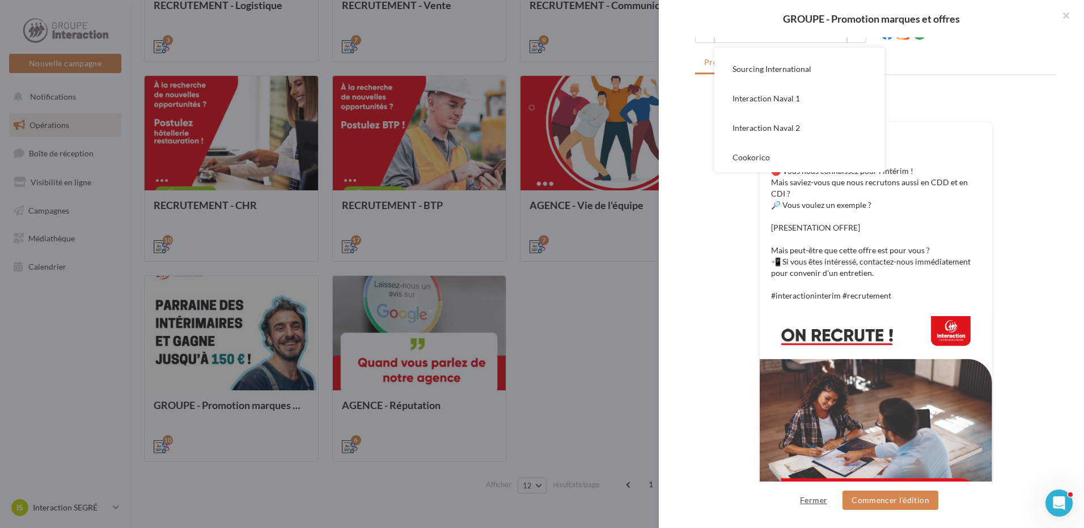
click at [810, 496] on button "Fermer" at bounding box center [813, 501] width 36 height 14
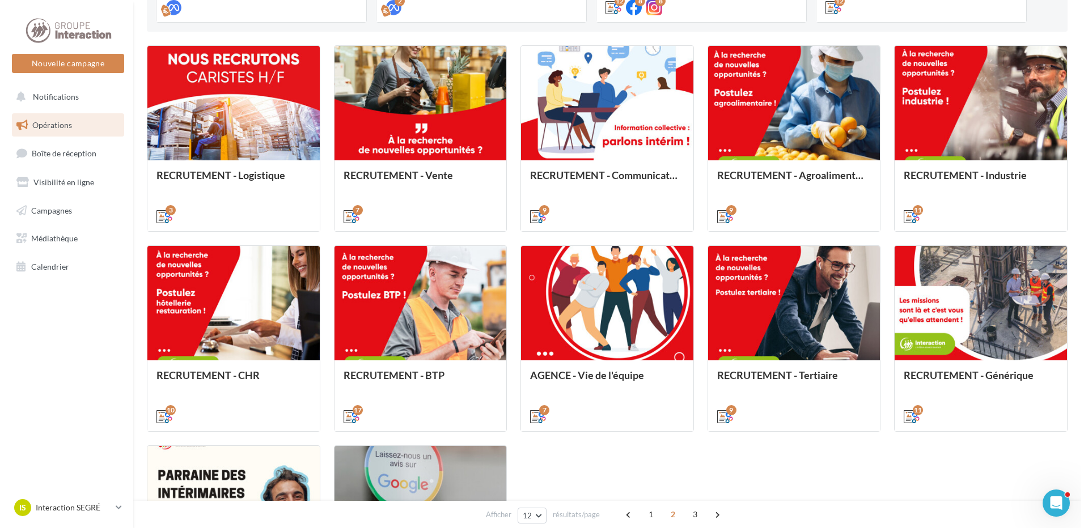
scroll to position [262, 0]
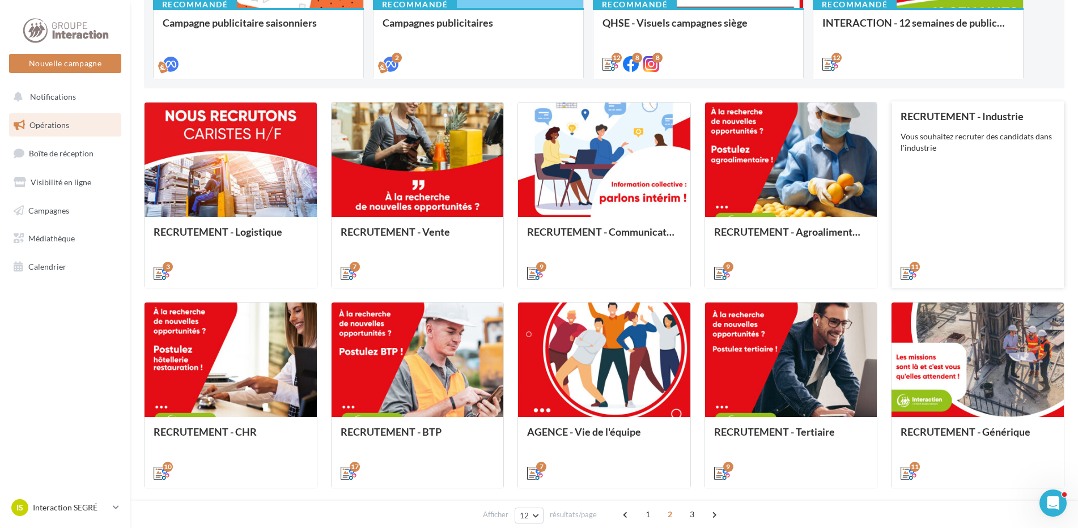
click at [984, 176] on div "RECRUTEMENT - Industrie Vous souhaitez recruter des candidats dans l'industrie" at bounding box center [978, 194] width 154 height 167
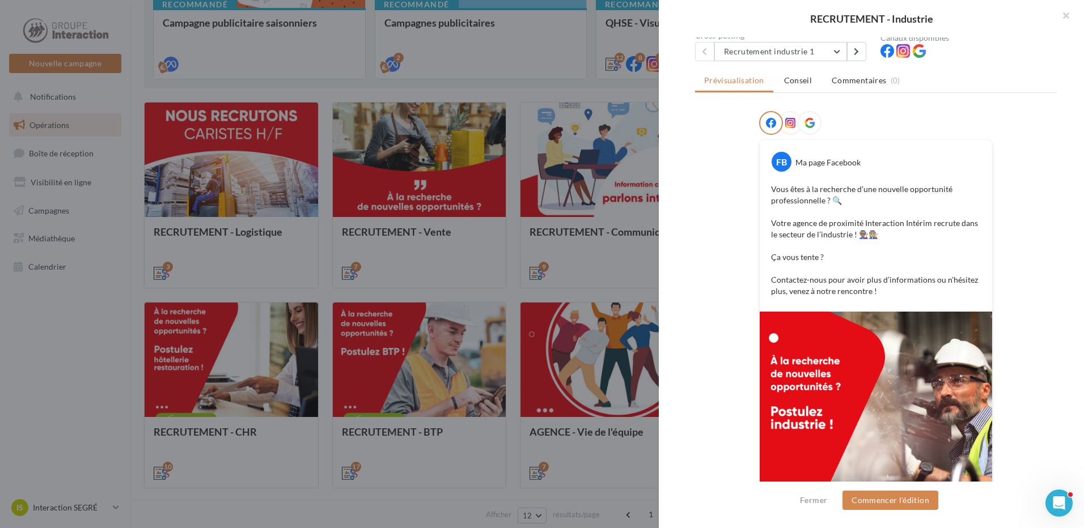
scroll to position [237, 0]
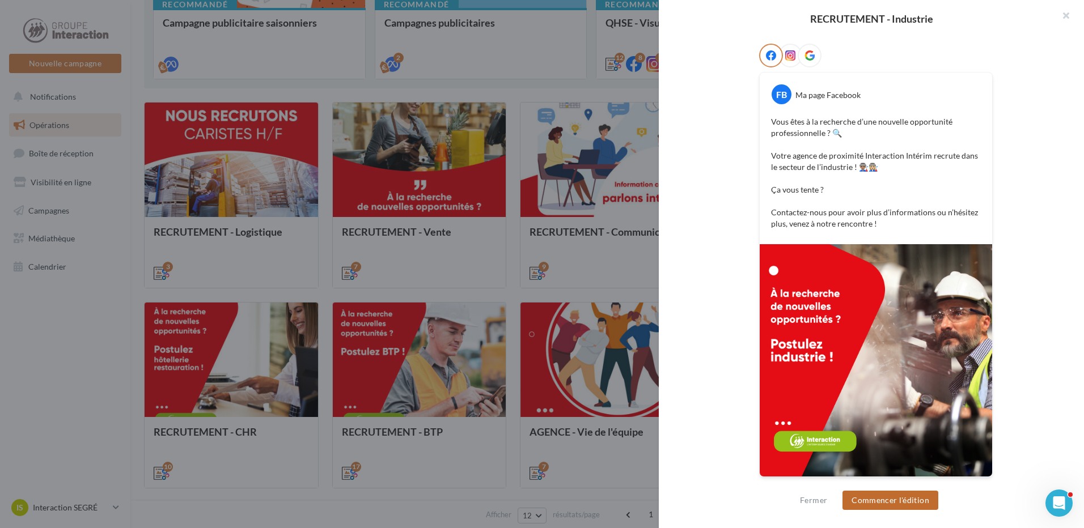
click at [907, 506] on button "Commencer l'édition" at bounding box center [890, 500] width 96 height 19
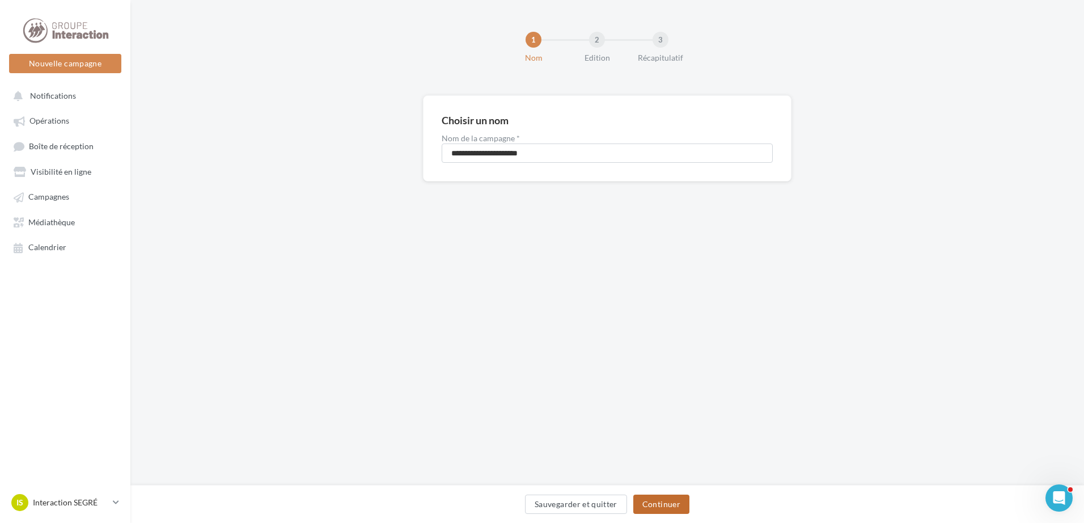
click at [655, 509] on button "Continuer" at bounding box center [661, 503] width 56 height 19
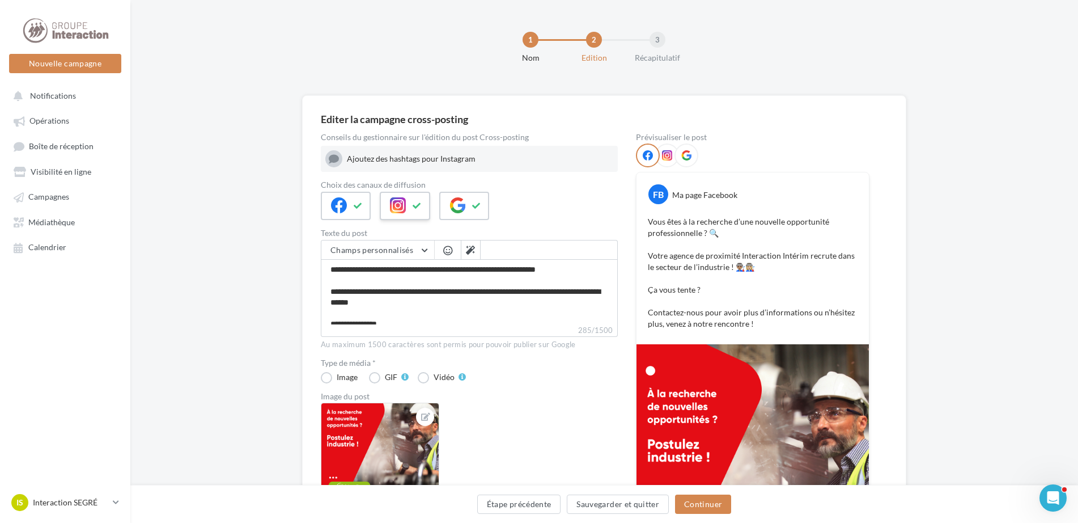
click at [420, 213] on button at bounding box center [417, 205] width 14 height 17
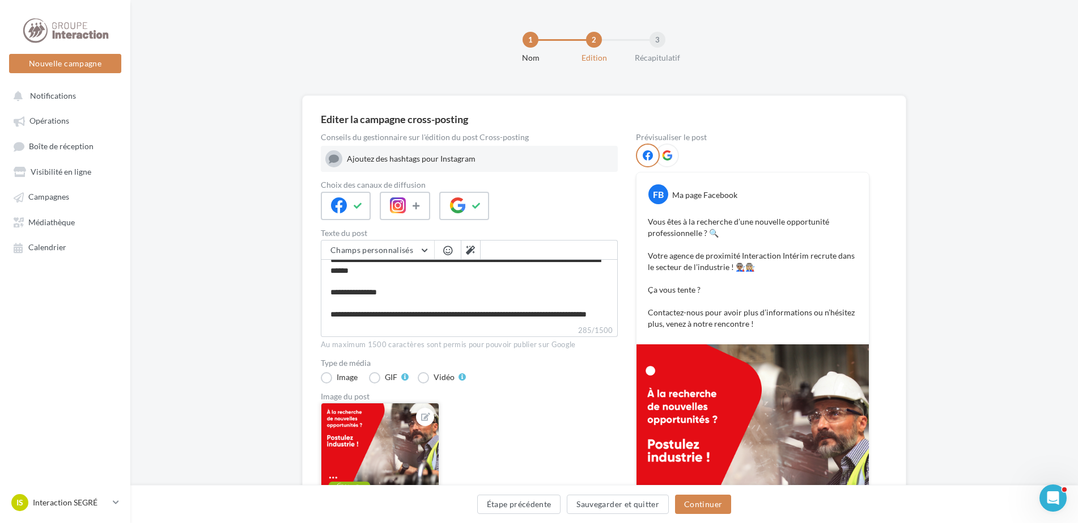
scroll to position [164, 0]
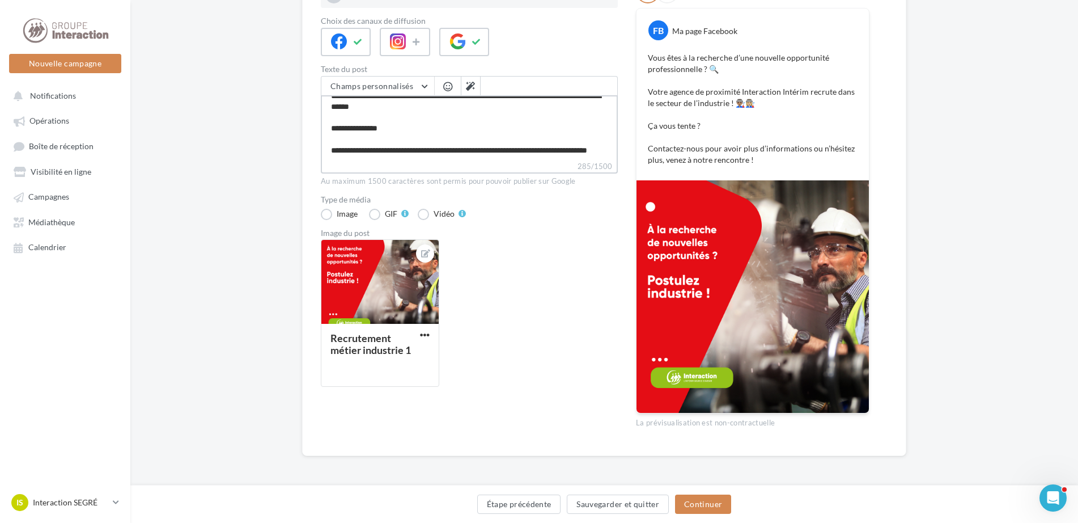
click at [408, 154] on textarea "**********" at bounding box center [469, 127] width 297 height 65
type textarea "**********"
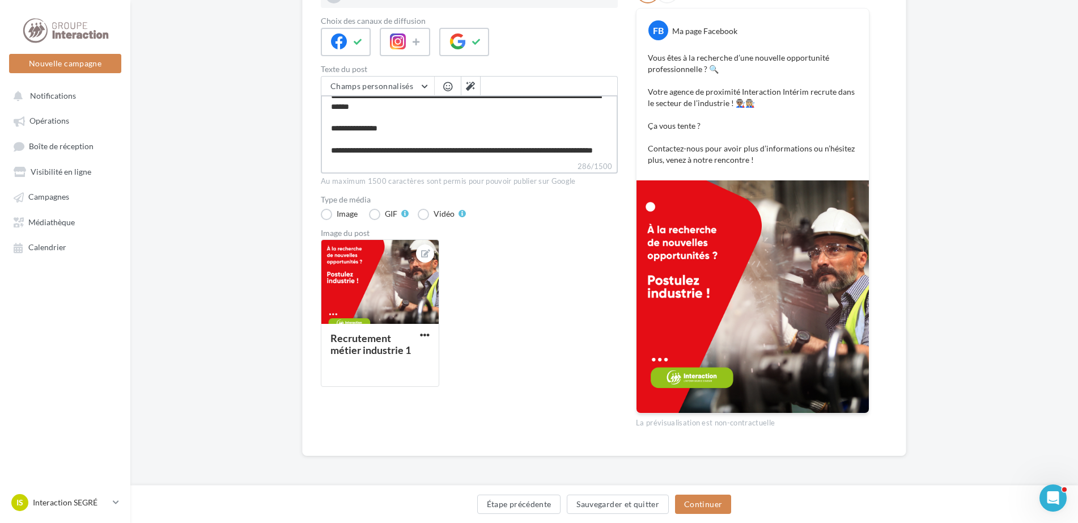
scroll to position [60, 0]
paste textarea "**********"
type textarea "**********"
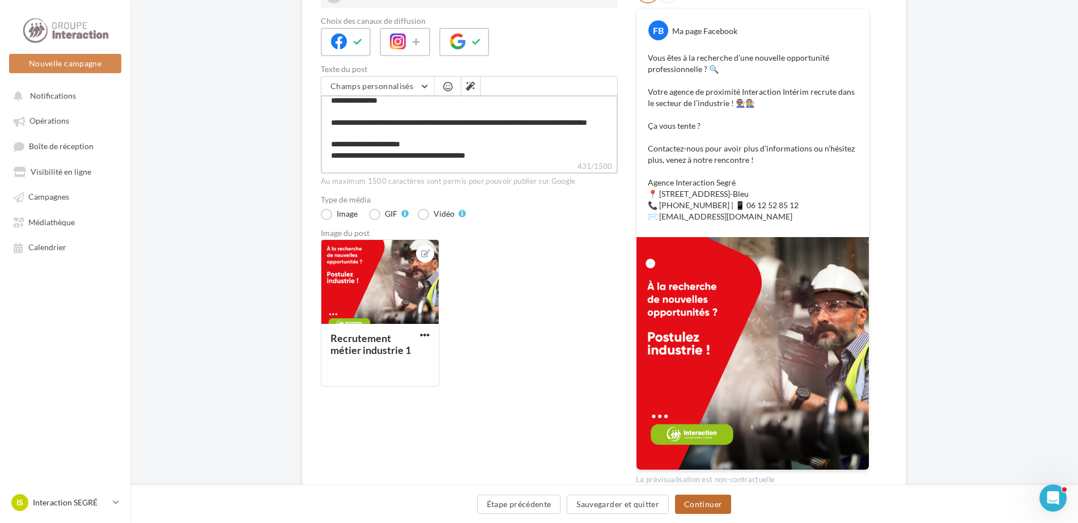
type textarea "**********"
click at [702, 501] on button "Continuer" at bounding box center [703, 503] width 56 height 19
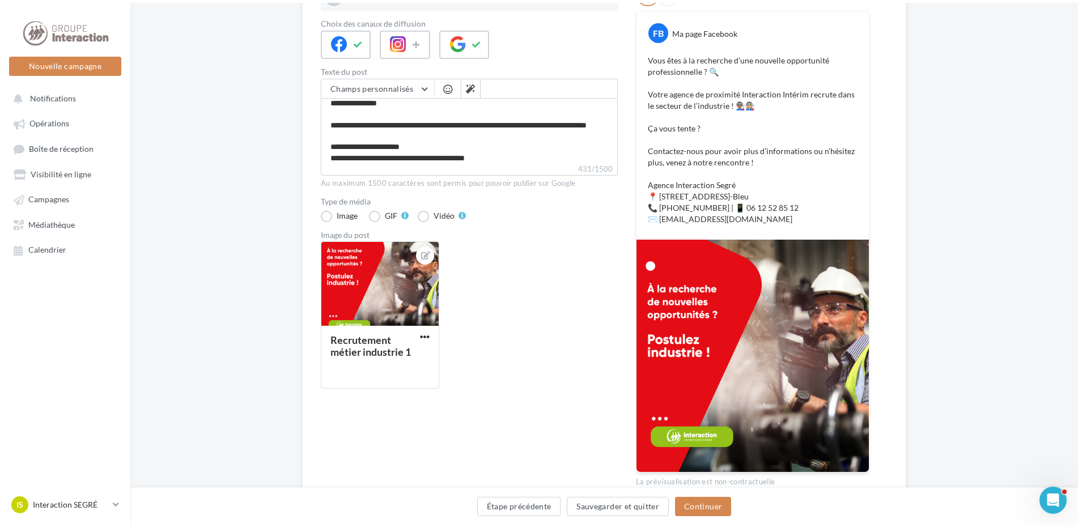
scroll to position [0, 0]
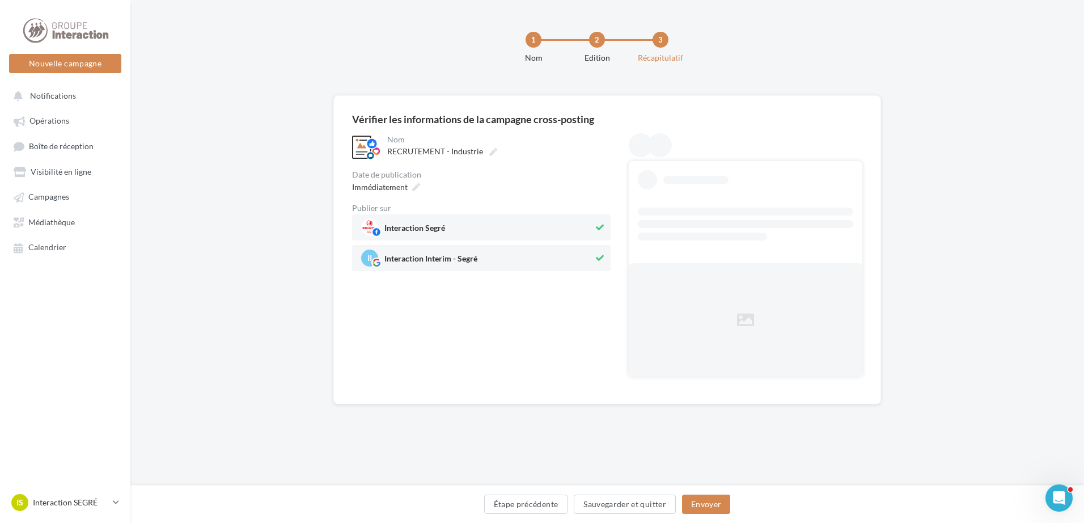
click at [422, 185] on div "Immédiatement" at bounding box center [481, 187] width 258 height 16
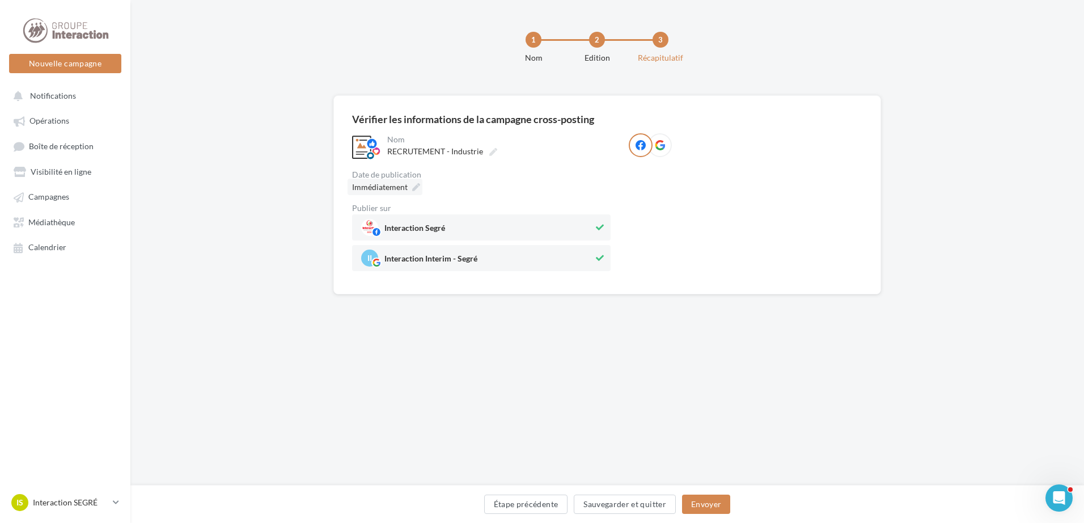
click at [410, 185] on div "Immédiatement" at bounding box center [384, 187] width 75 height 16
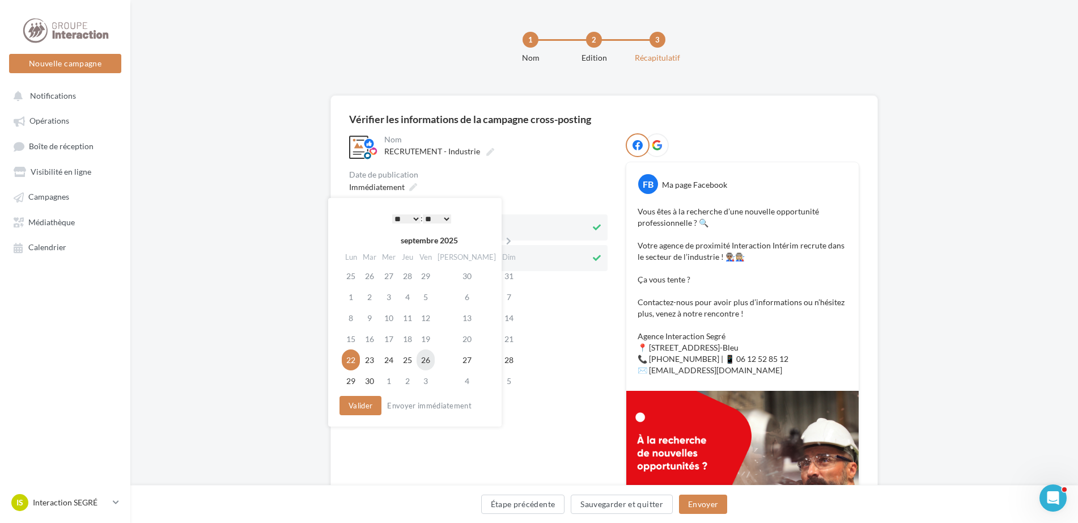
click at [435, 360] on td "26" at bounding box center [426, 359] width 18 height 21
click at [362, 410] on button "Valider" at bounding box center [358, 405] width 42 height 19
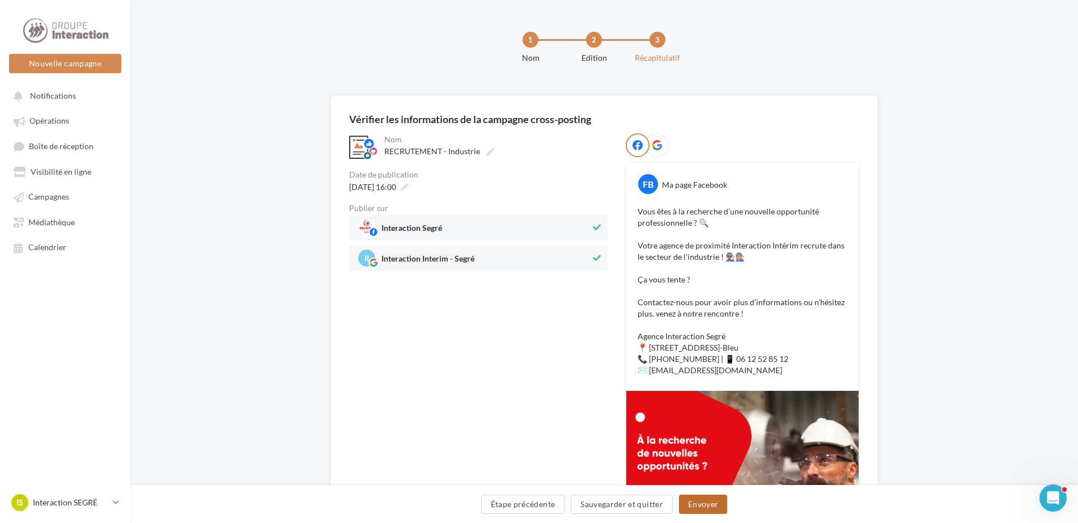
click at [711, 503] on button "Envoyer" at bounding box center [703, 503] width 48 height 19
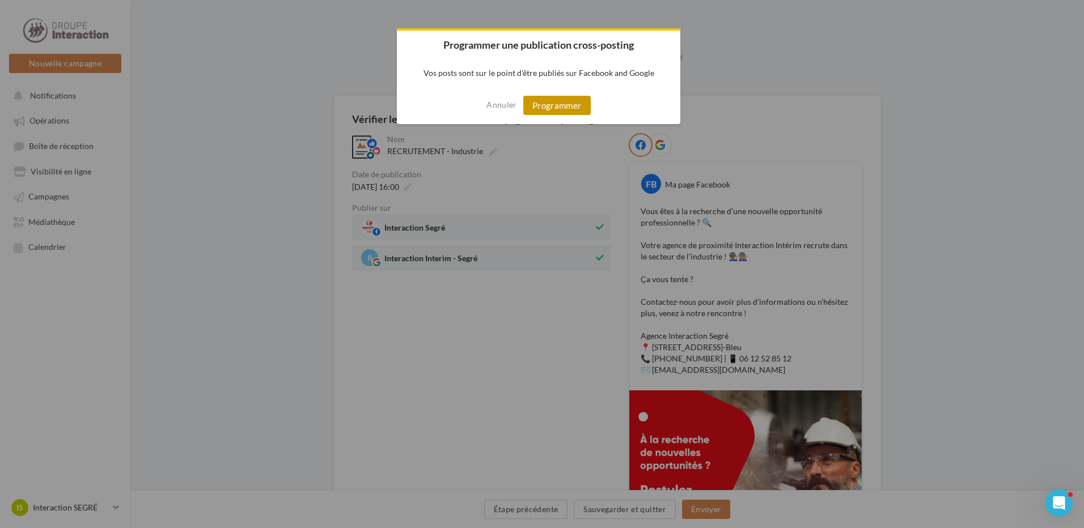
click at [561, 104] on button "Programmer" at bounding box center [556, 105] width 67 height 19
